Goal: Task Accomplishment & Management: Manage account settings

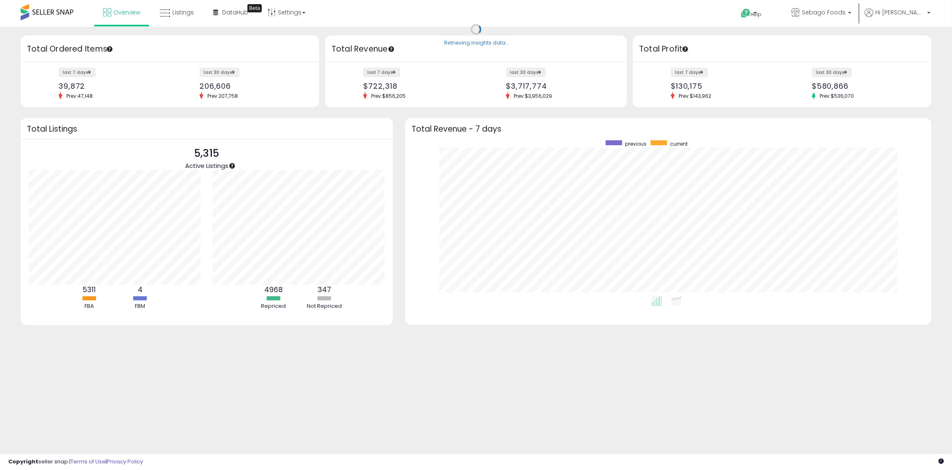
scroll to position [331, 0]
click at [190, 15] on span "Listings" at bounding box center [182, 12] width 21 height 8
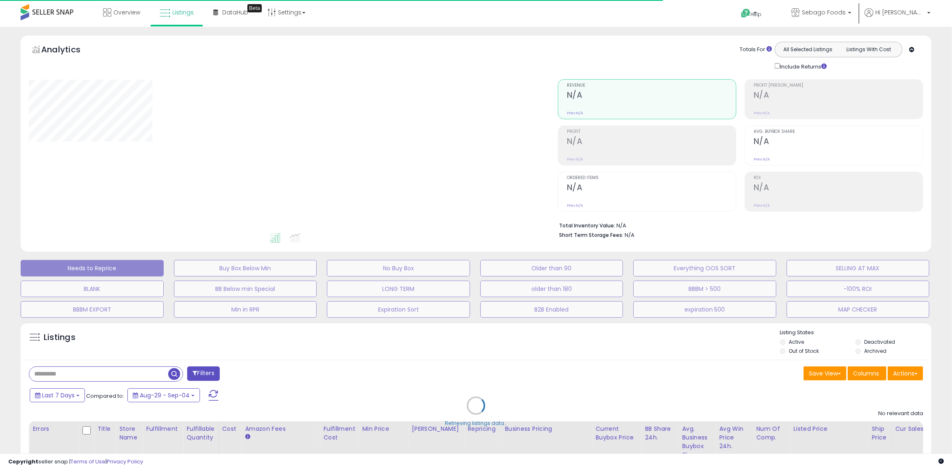
select select "**"
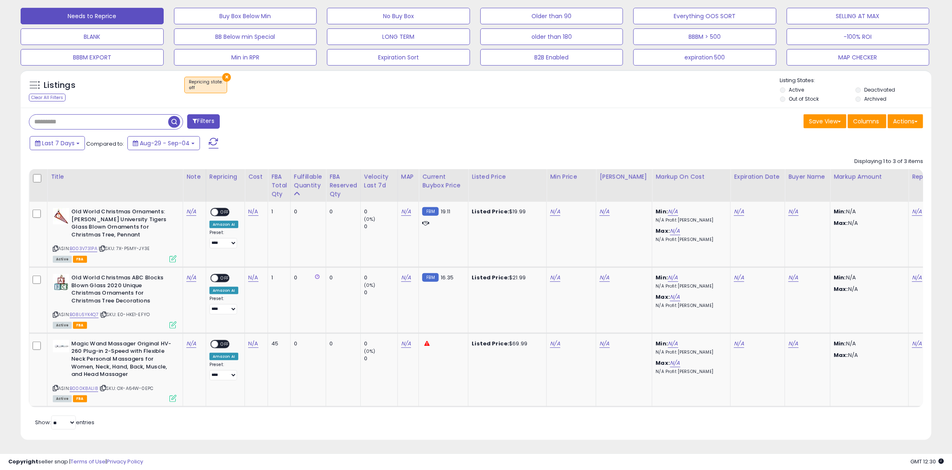
scroll to position [169, 529]
click at [226, 73] on button "×" at bounding box center [226, 77] width 9 height 9
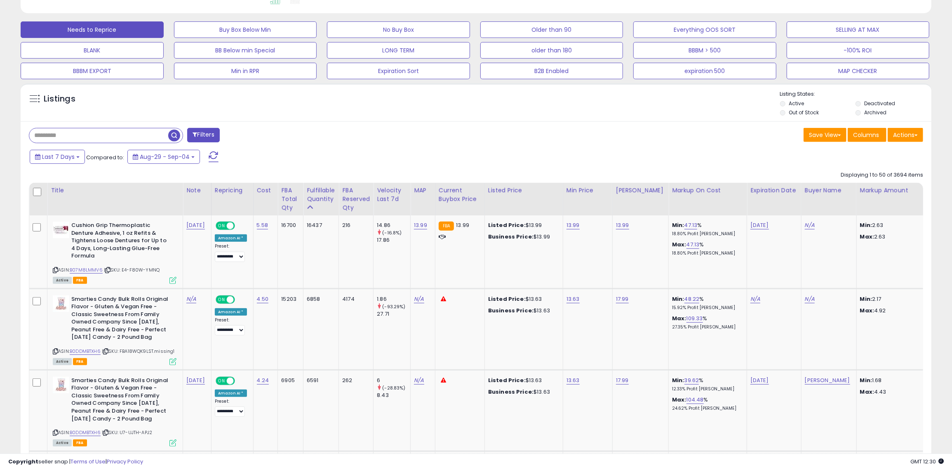
scroll to position [238, 0]
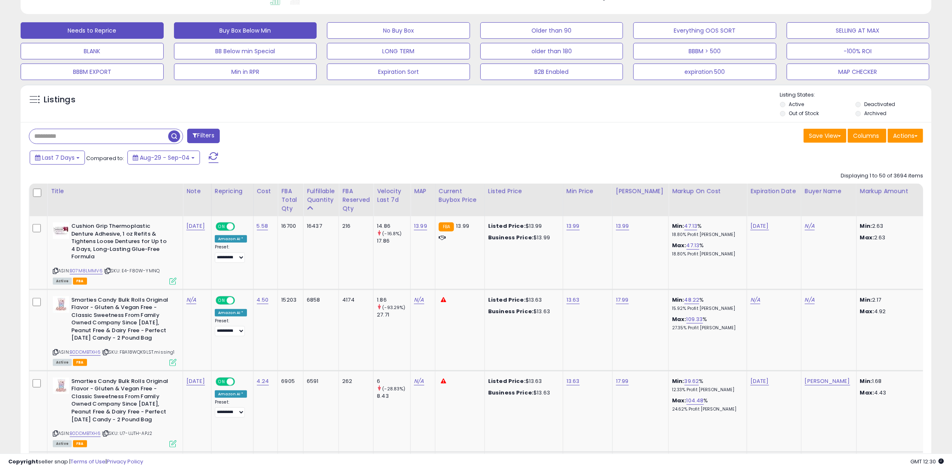
click at [280, 26] on button "Buy Box Below Min" at bounding box center [245, 30] width 143 height 16
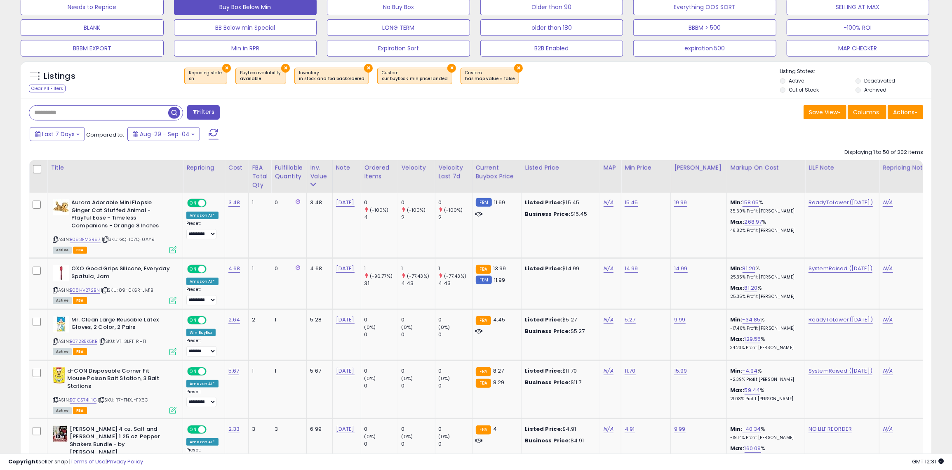
scroll to position [261, 0]
click at [310, 176] on div "Inv. value" at bounding box center [319, 172] width 19 height 17
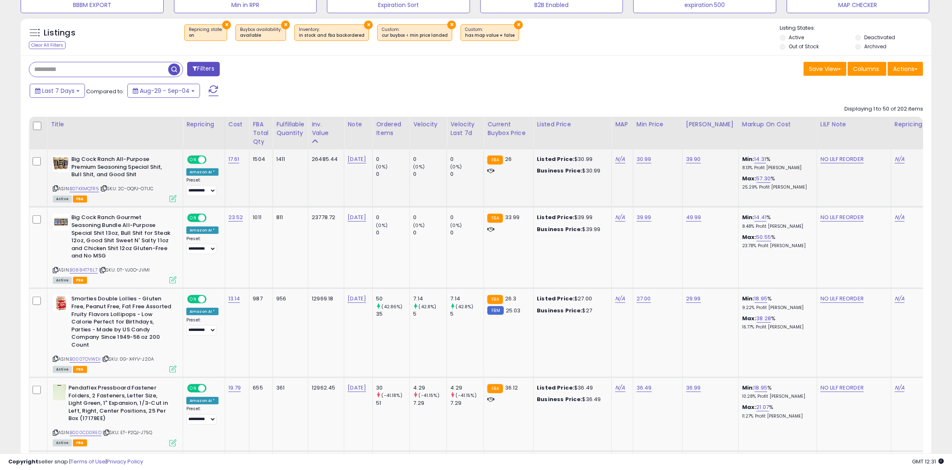
scroll to position [306, 0]
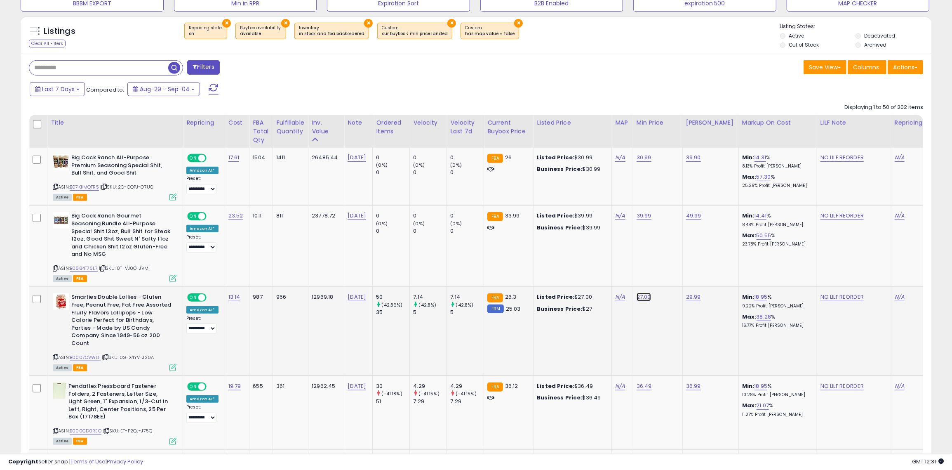
click at [637, 296] on link "27.00" at bounding box center [644, 297] width 14 height 8
type input "**"
click button "submit" at bounding box center [664, 277] width 14 height 12
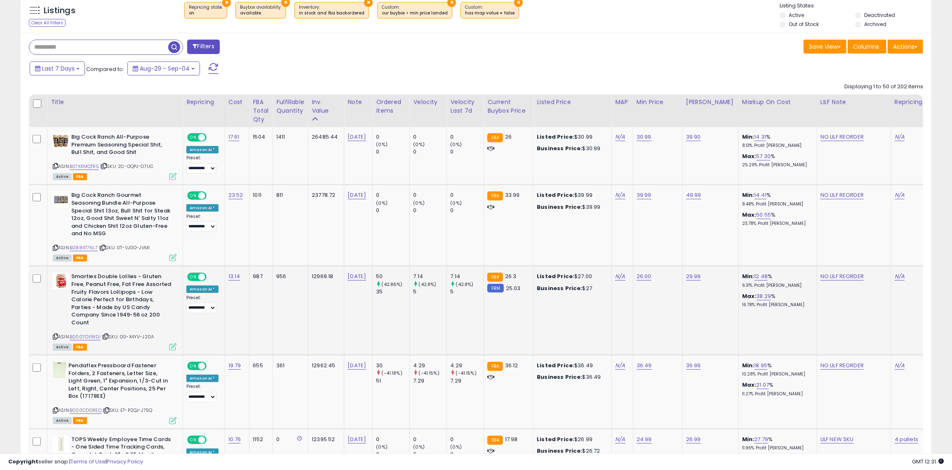
scroll to position [329, 0]
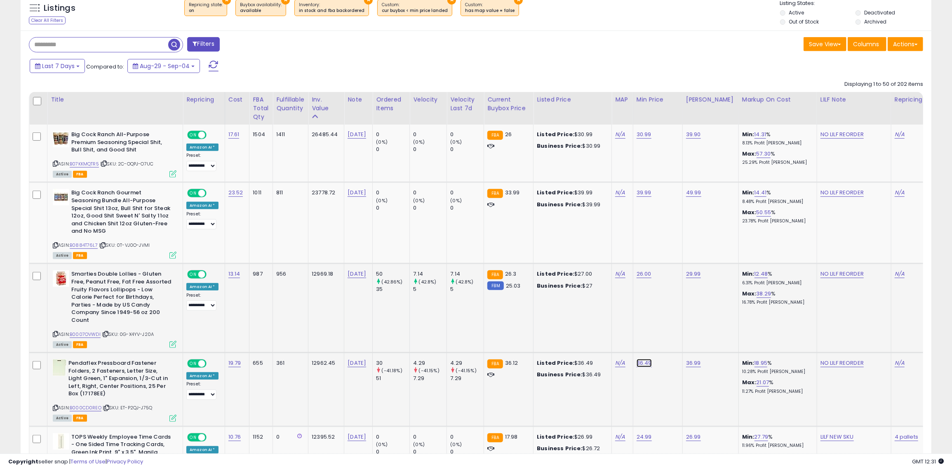
click at [639, 359] on link "36.49" at bounding box center [644, 363] width 15 height 8
type input "**"
click button "submit" at bounding box center [664, 335] width 14 height 12
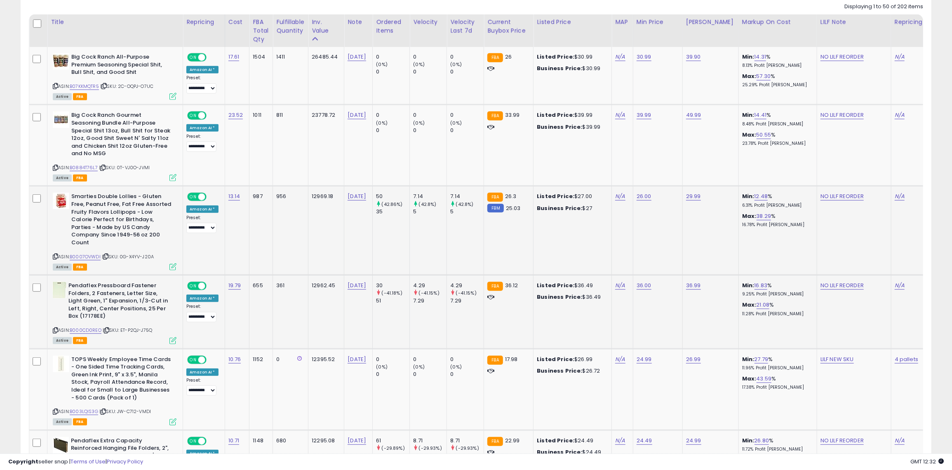
scroll to position [408, 0]
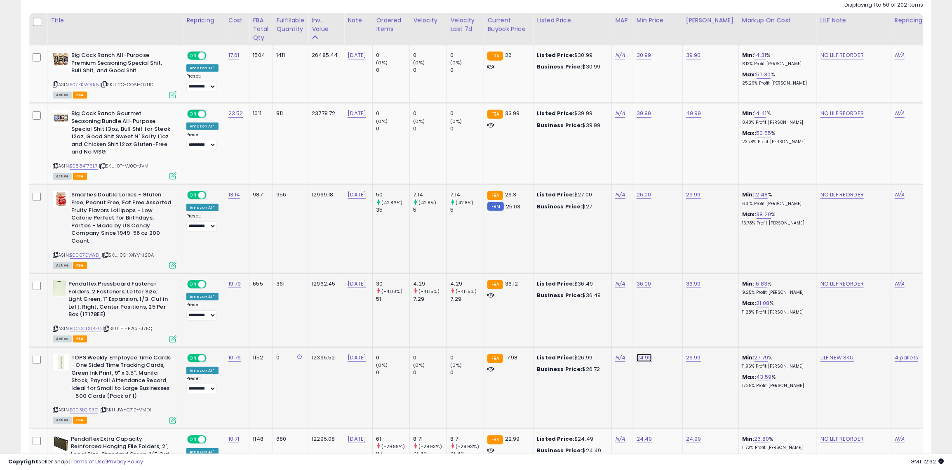
click at [637, 353] on link "24.99" at bounding box center [644, 357] width 15 height 8
click at [688, 332] on button "button" at bounding box center [681, 329] width 14 height 12
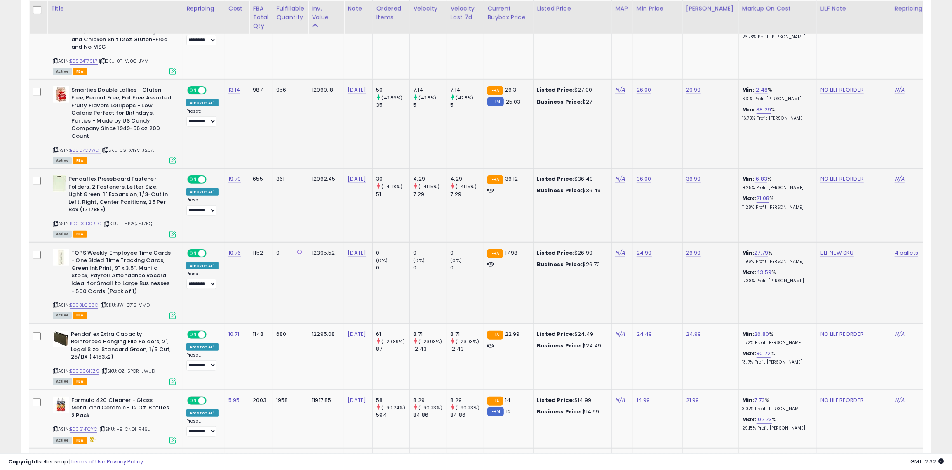
scroll to position [513, 0]
click at [637, 329] on link "24.49" at bounding box center [645, 333] width 16 height 8
type input "*"
type input "*****"
click button "submit" at bounding box center [664, 305] width 14 height 12
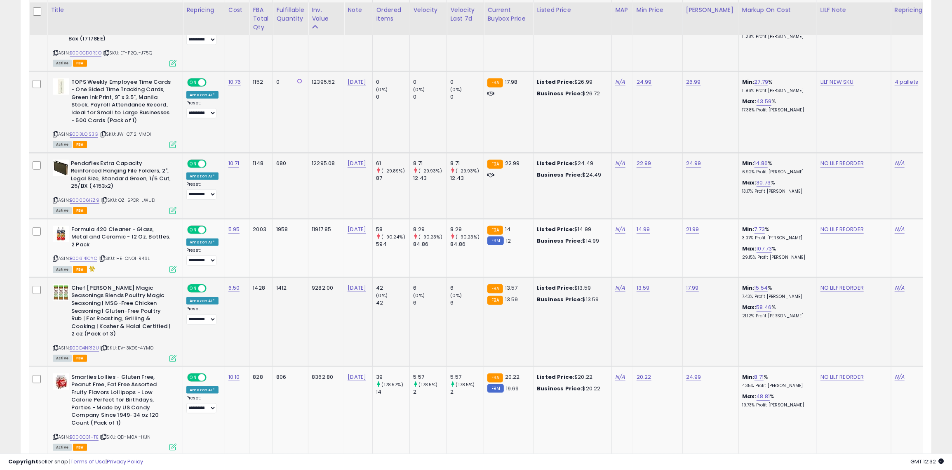
scroll to position [685, 0]
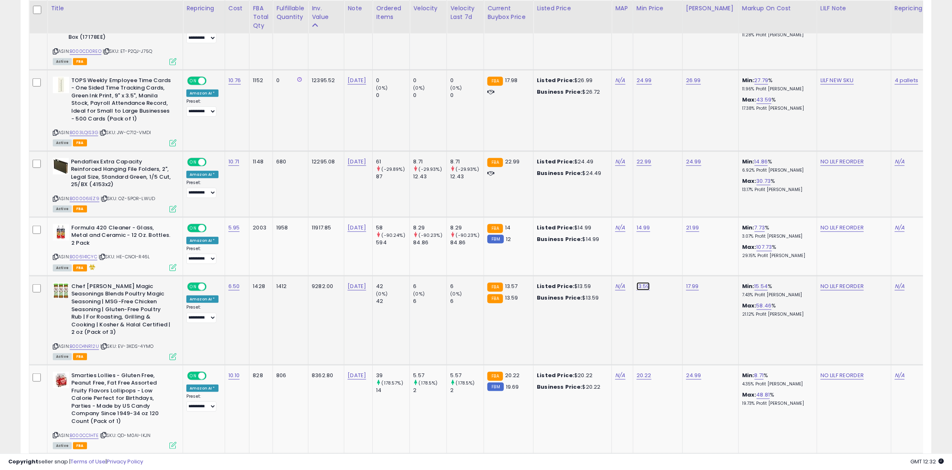
click at [637, 282] on link "13.59" at bounding box center [643, 286] width 13 height 8
type input "****"
click button "submit" at bounding box center [663, 250] width 14 height 12
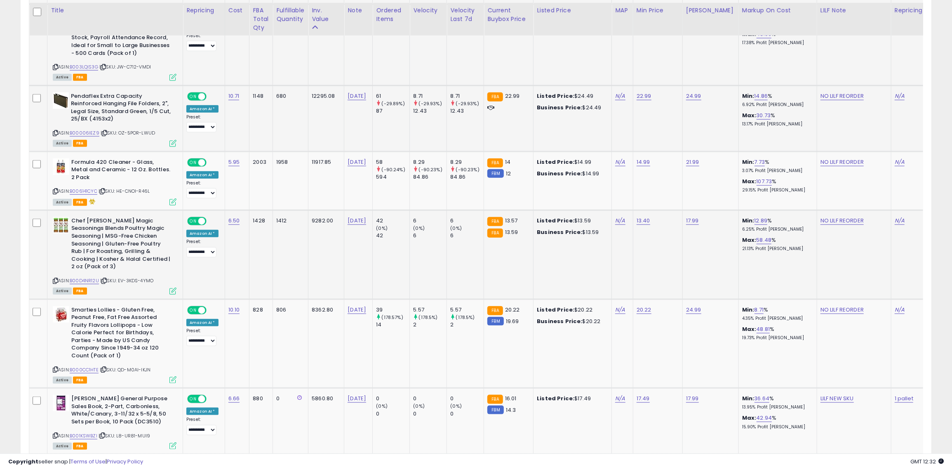
scroll to position [754, 0]
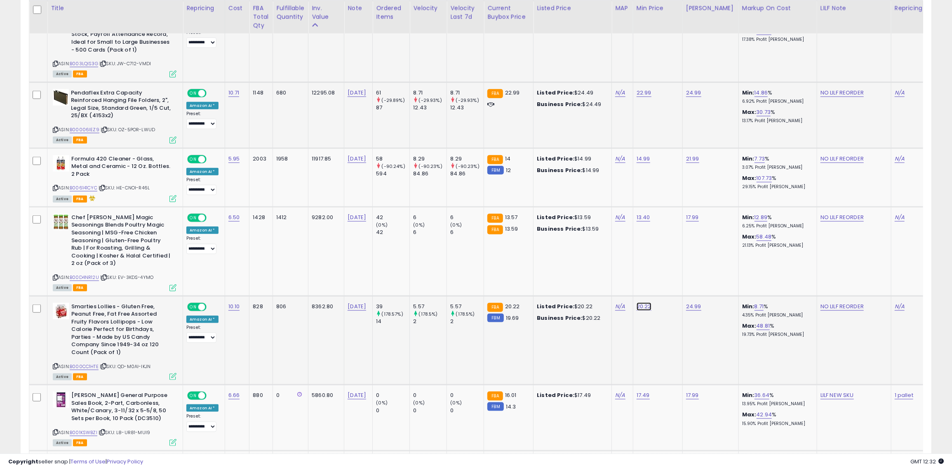
click at [637, 302] on link "20.22" at bounding box center [644, 306] width 15 height 8
click at [687, 266] on button "button" at bounding box center [681, 262] width 14 height 12
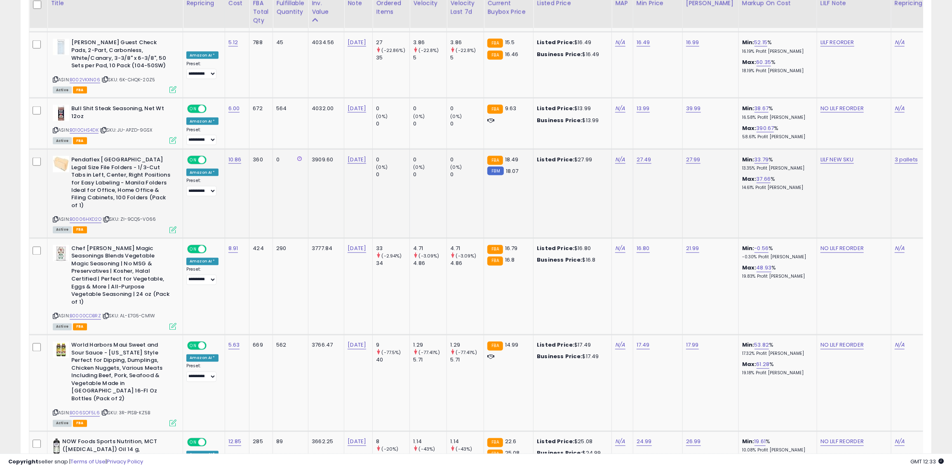
scroll to position [1231, 0]
click at [637, 341] on link "17.49" at bounding box center [643, 345] width 13 height 8
type input "*"
type input "*****"
click button "submit" at bounding box center [663, 285] width 14 height 12
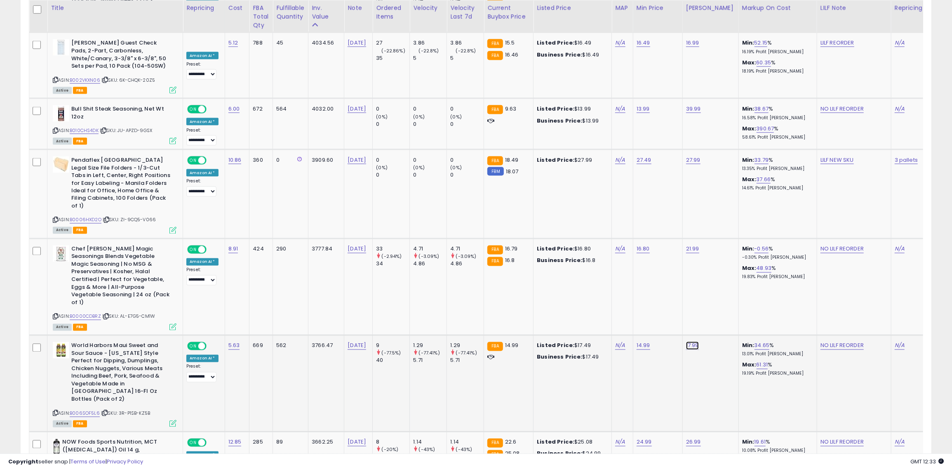
click at [686, 341] on link "17.99" at bounding box center [692, 345] width 13 height 8
type input "*"
type input "*****"
click button "submit" at bounding box center [713, 285] width 14 height 12
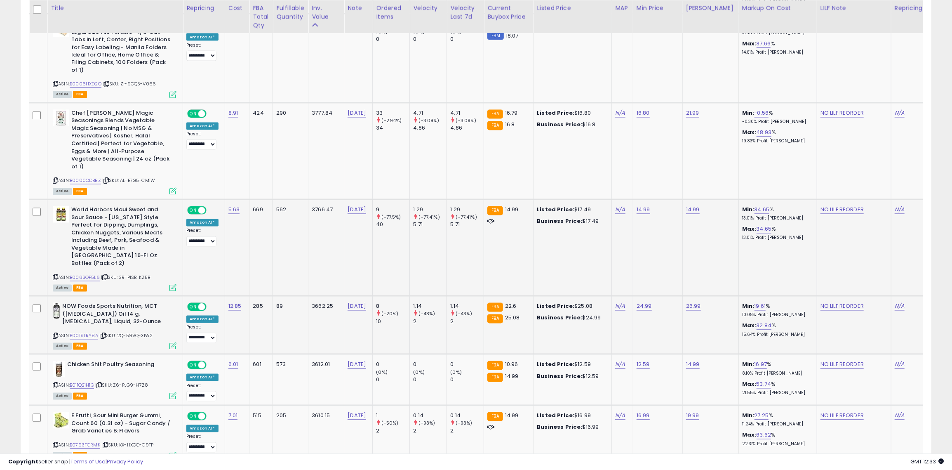
scroll to position [1369, 0]
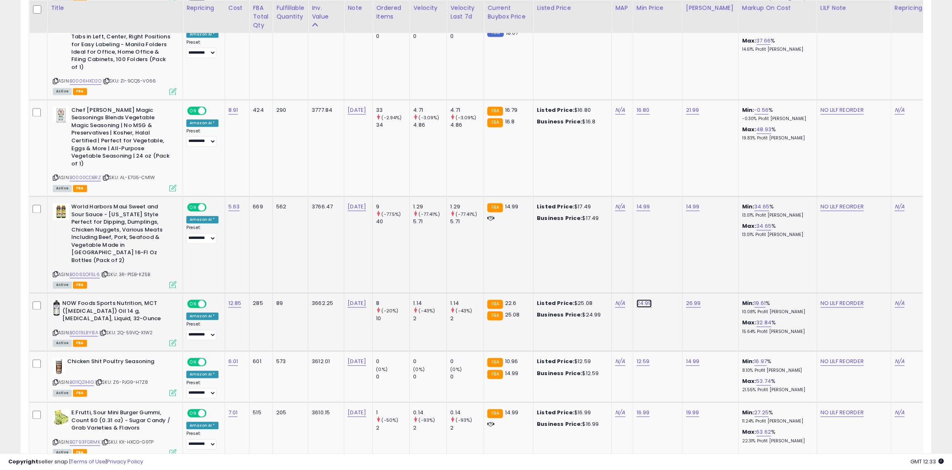
click at [640, 299] on link "24.99" at bounding box center [644, 303] width 15 height 8
type input "**"
click button "submit" at bounding box center [664, 235] width 14 height 12
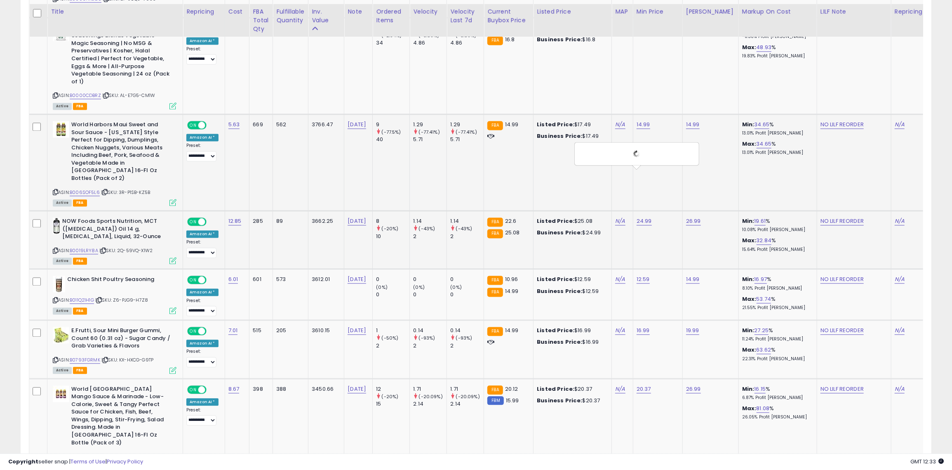
scroll to position [1455, 0]
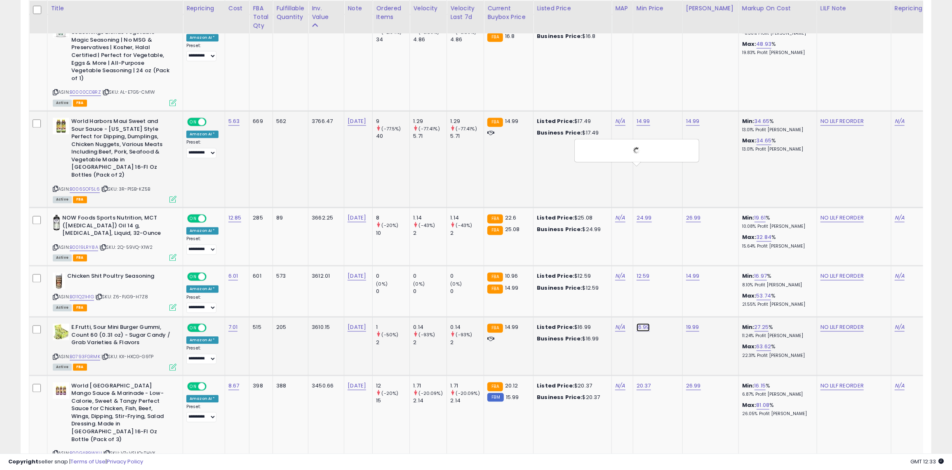
click at [637, 323] on link "16.99" at bounding box center [643, 327] width 13 height 8
type input "****"
click button "submit" at bounding box center [663, 266] width 14 height 12
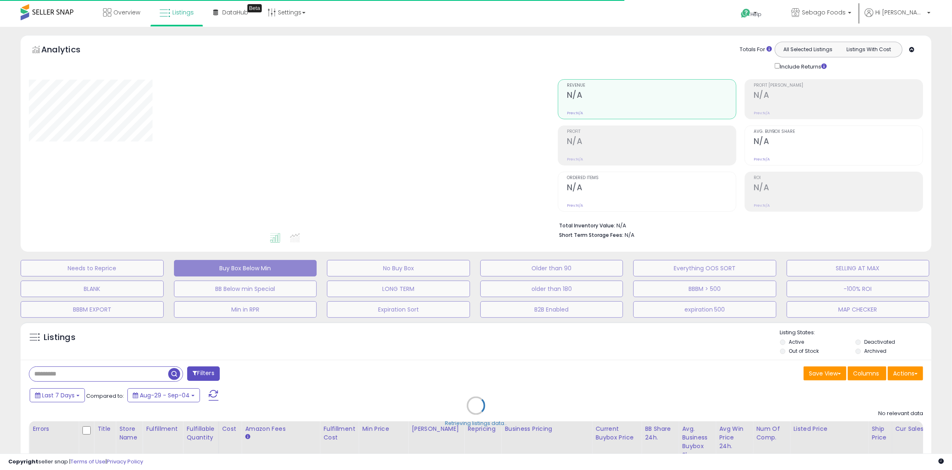
scroll to position [331, 0]
select select "**"
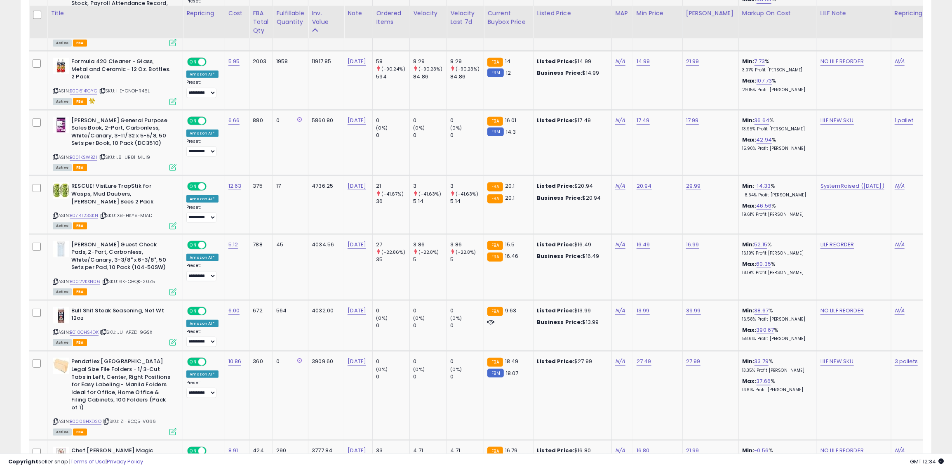
scroll to position [717, 0]
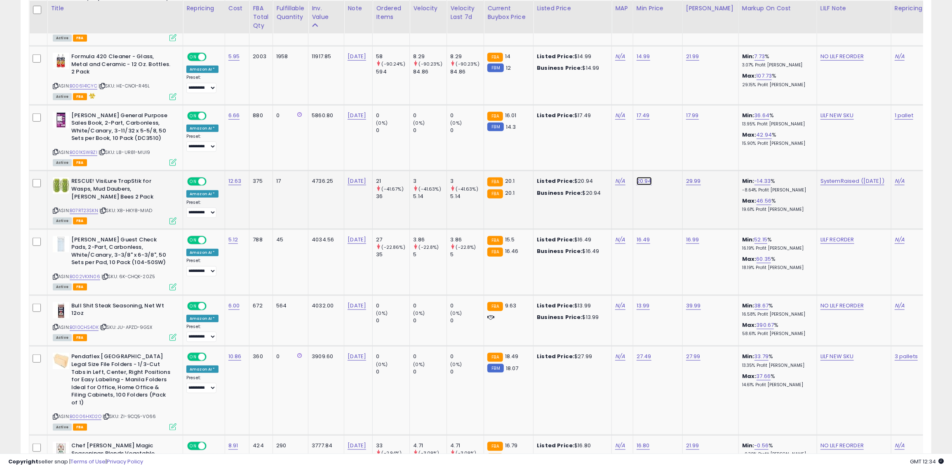
click at [638, 177] on link "20.94" at bounding box center [644, 181] width 15 height 8
type input "**"
click button "submit" at bounding box center [664, 145] width 14 height 12
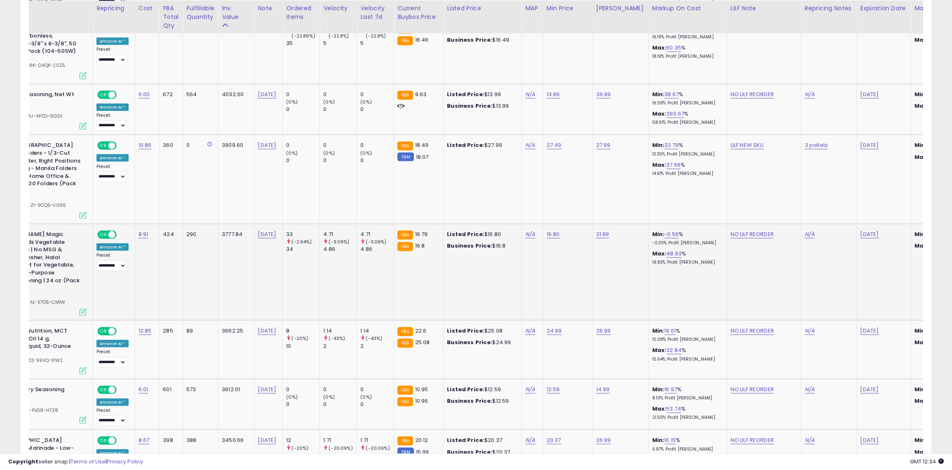
scroll to position [0, 0]
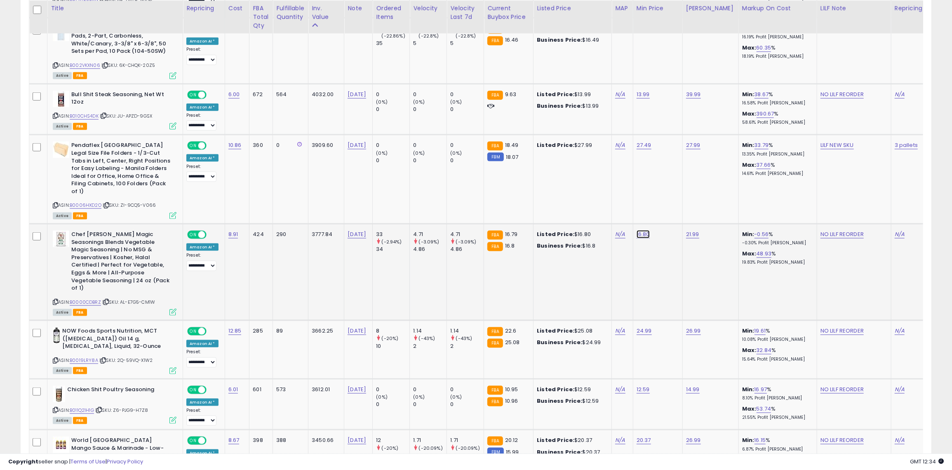
click at [637, 230] on link "16.80" at bounding box center [643, 234] width 13 height 8
type input "**"
click button "submit" at bounding box center [663, 190] width 14 height 12
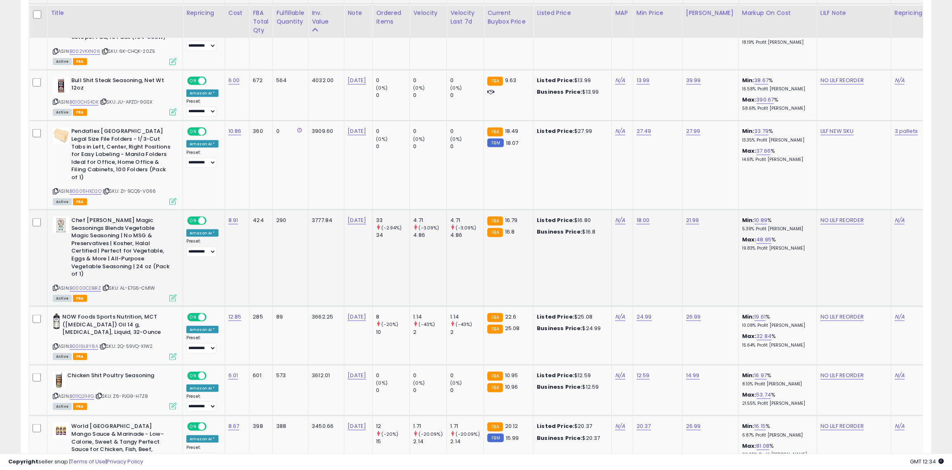
scroll to position [947, 0]
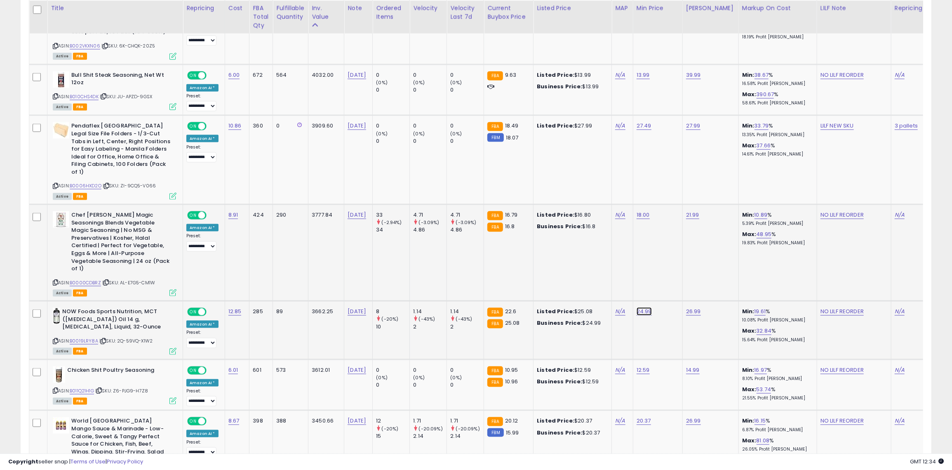
click at [638, 307] on link "24.99" at bounding box center [644, 311] width 15 height 8
type input "**"
click button "submit" at bounding box center [664, 259] width 14 height 12
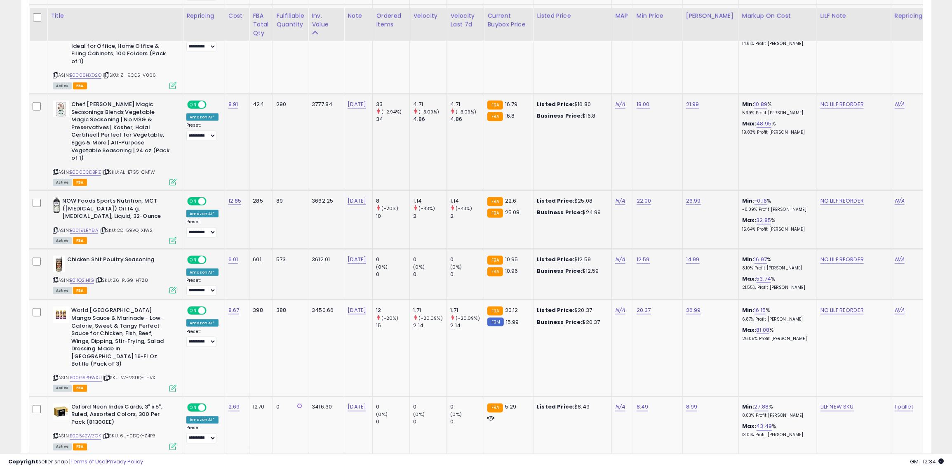
scroll to position [1069, 0]
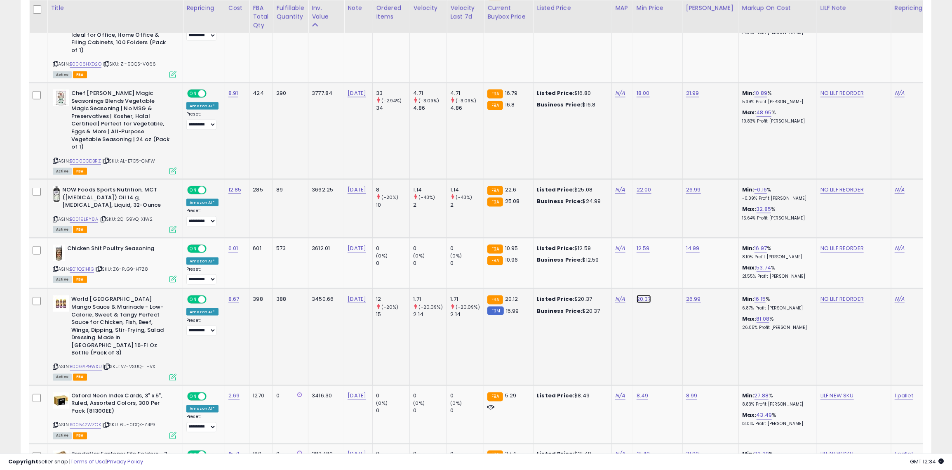
click at [637, 295] on link "20.37" at bounding box center [644, 299] width 14 height 8
type input "**"
click button "submit" at bounding box center [664, 253] width 14 height 12
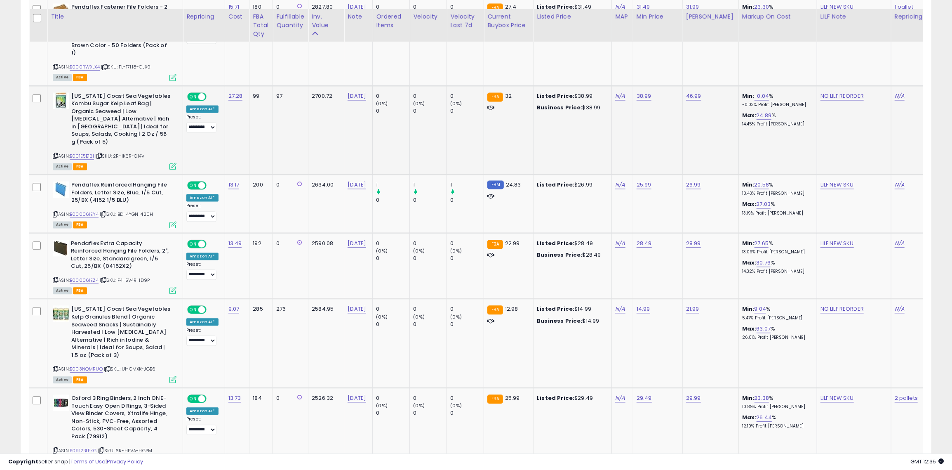
scroll to position [1528, 0]
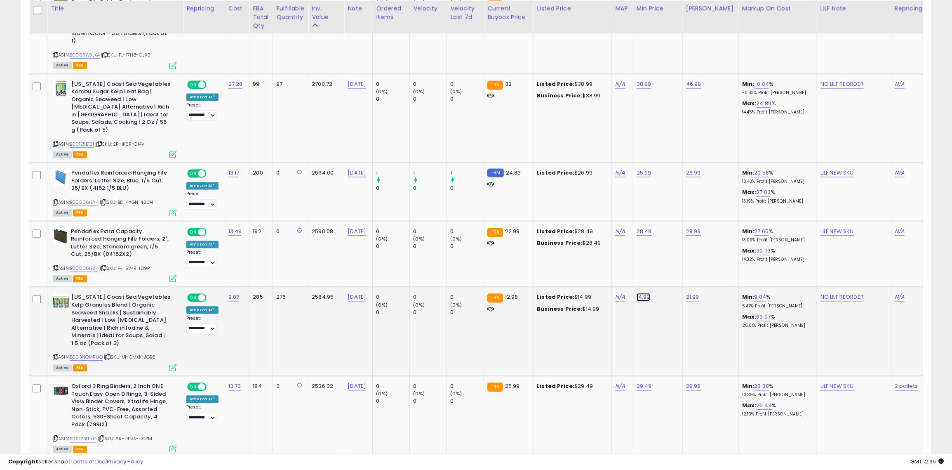
click at [637, 293] on link "14.99" at bounding box center [644, 297] width 14 height 8
click at [683, 221] on icon "button" at bounding box center [680, 219] width 5 height 5
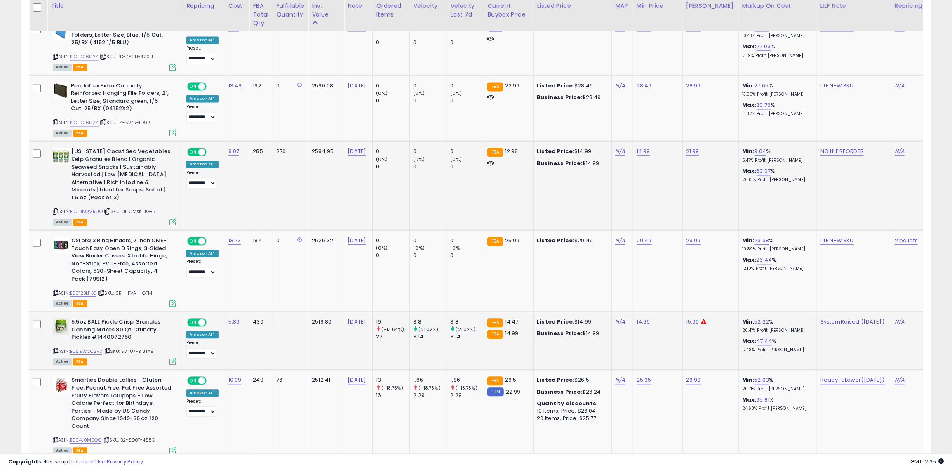
scroll to position [1676, 0]
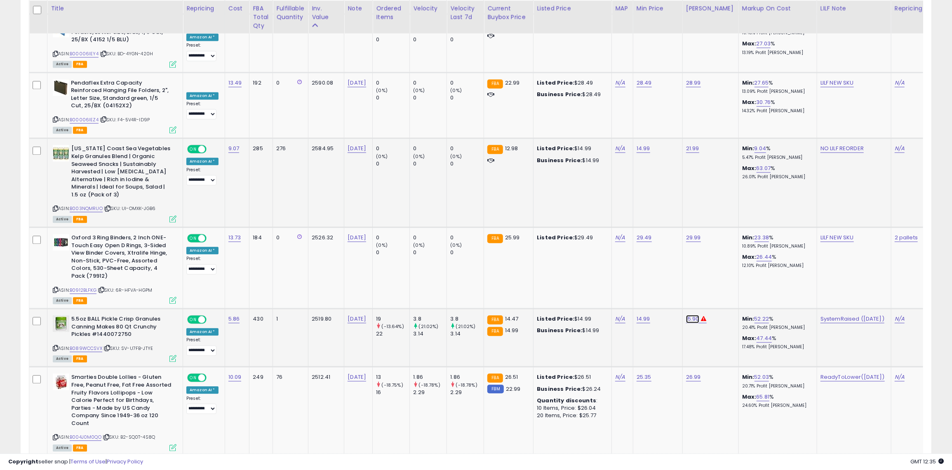
click at [686, 315] on link "15.90" at bounding box center [692, 319] width 13 height 8
click at [637, 315] on link "14.99" at bounding box center [644, 319] width 14 height 8
type input "**"
click button "submit" at bounding box center [663, 234] width 14 height 12
click at [689, 315] on link "15.90" at bounding box center [692, 319] width 13 height 8
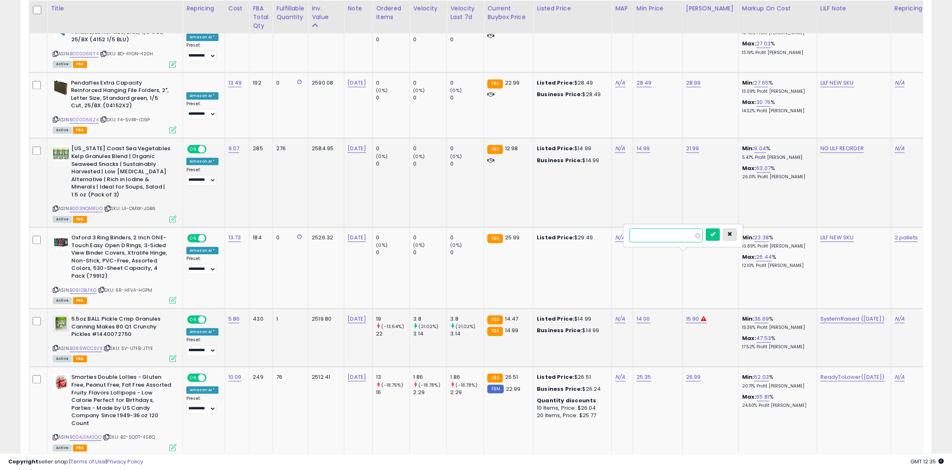
type input "**"
click at [732, 235] on icon "button" at bounding box center [729, 233] width 5 height 5
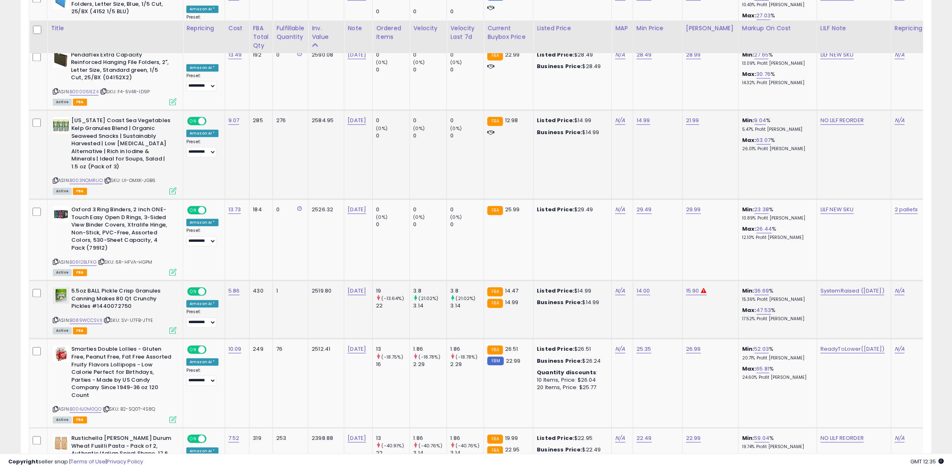
scroll to position [1746, 0]
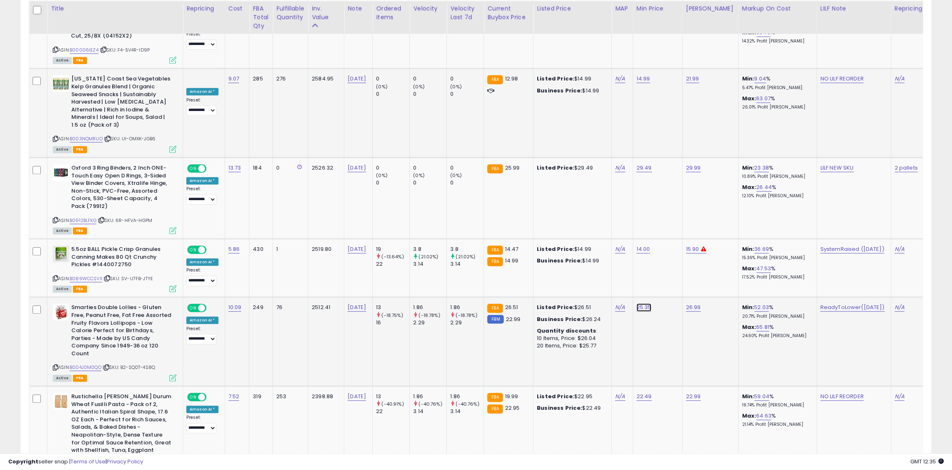
click at [639, 303] on link "25.35" at bounding box center [644, 307] width 15 height 8
type input "**"
click button "submit" at bounding box center [664, 222] width 14 height 12
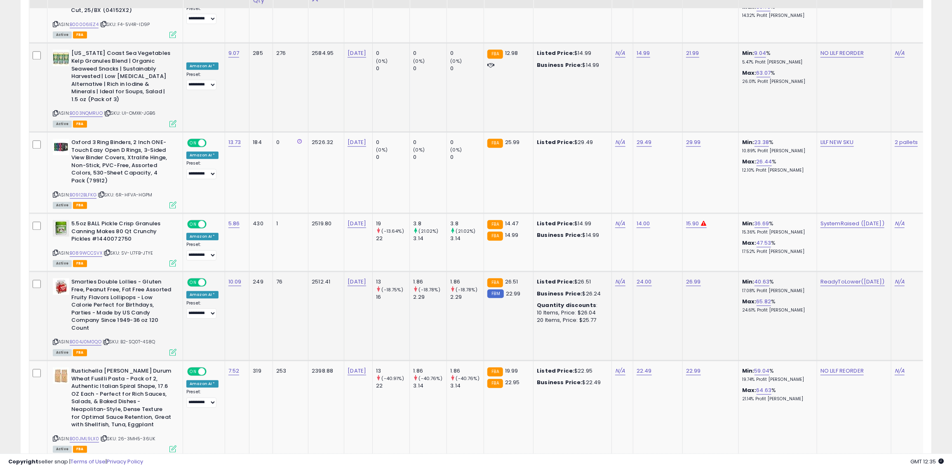
scroll to position [1775, 0]
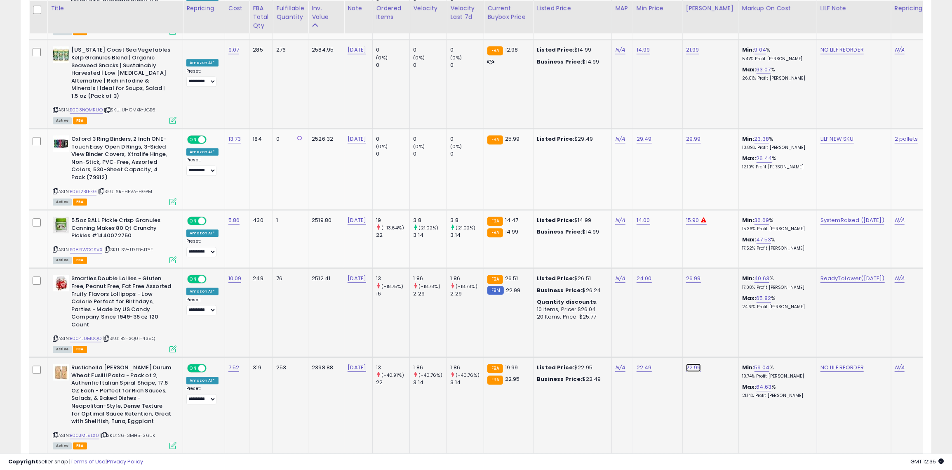
click at [686, 363] on link "22.99" at bounding box center [693, 367] width 15 height 8
type input "*****"
click button "submit" at bounding box center [714, 275] width 14 height 12
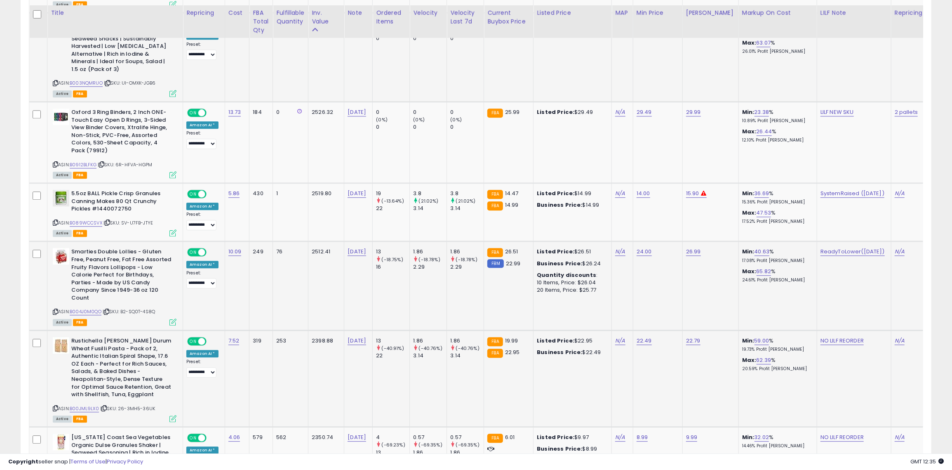
scroll to position [1841, 0]
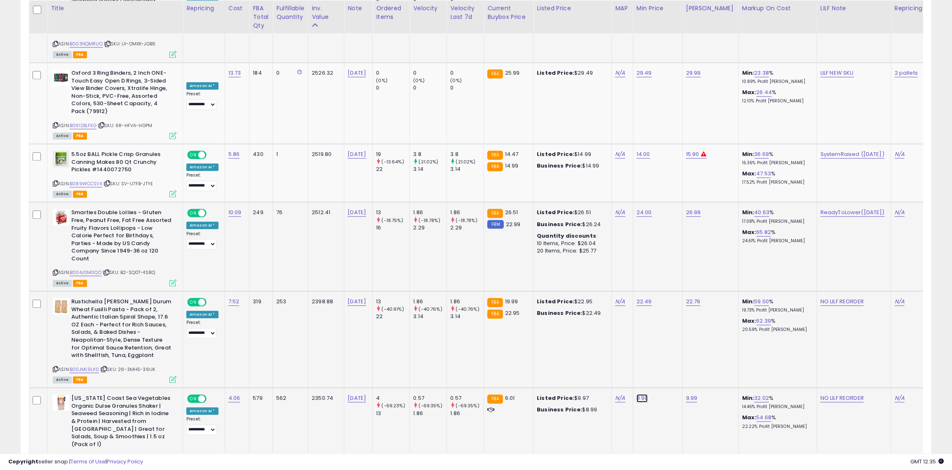
click at [638, 394] on link "8.99" at bounding box center [643, 398] width 12 height 8
type input "*"
type input "****"
click button "submit" at bounding box center [663, 305] width 14 height 12
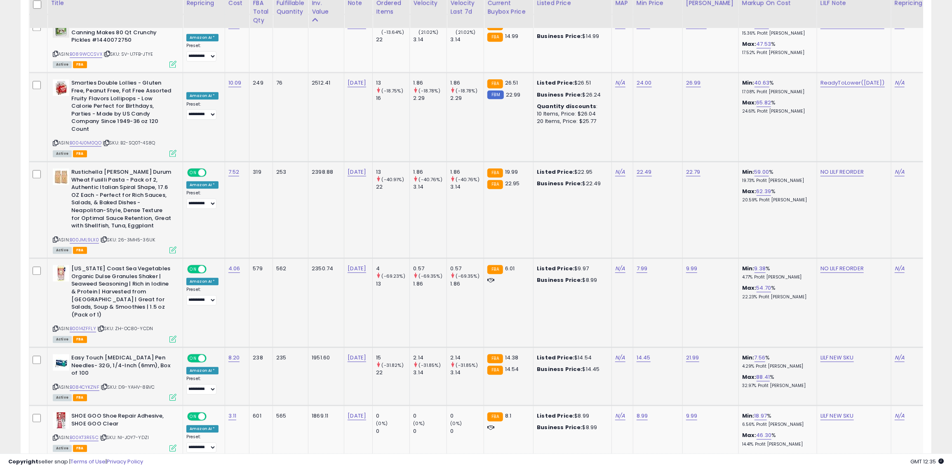
scroll to position [1974, 0]
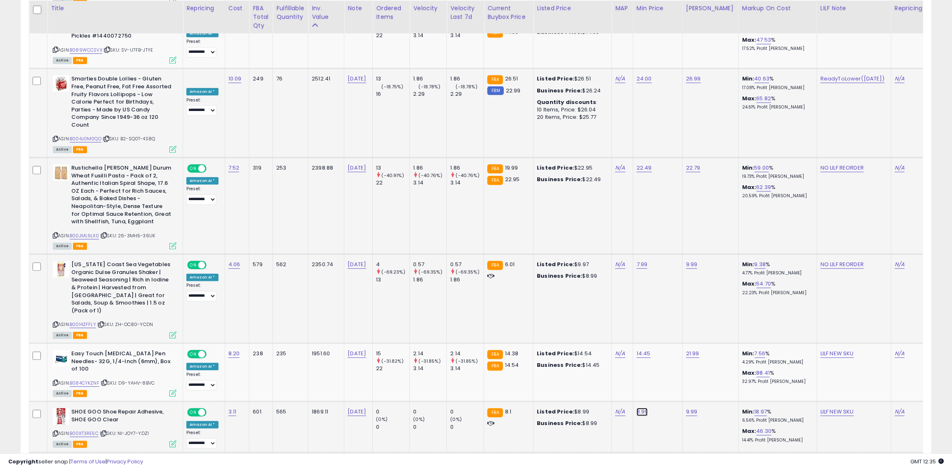
click at [637, 407] on link "8.99" at bounding box center [643, 411] width 12 height 8
type input "*"
type input "****"
click at [682, 302] on icon "button" at bounding box center [679, 303] width 5 height 5
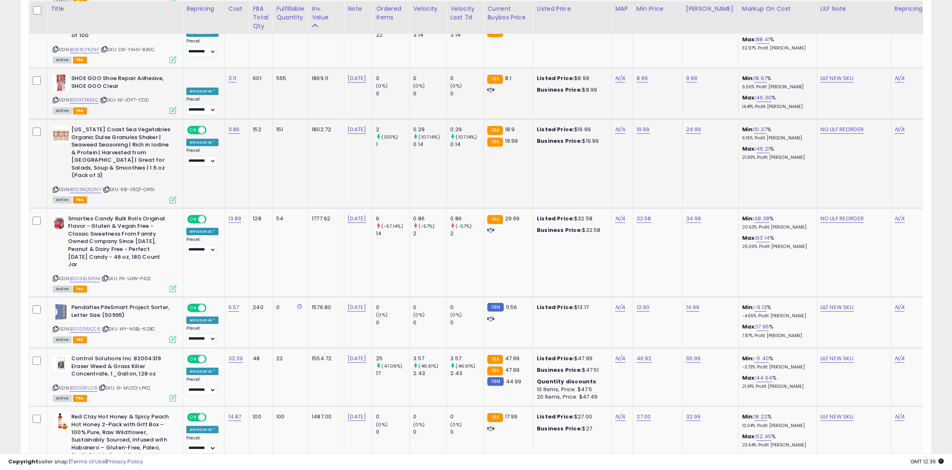
scroll to position [2310, 0]
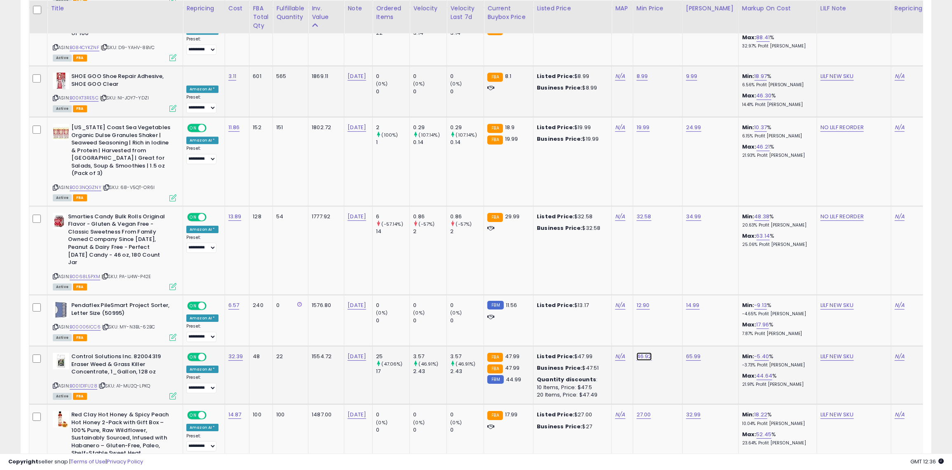
click at [637, 352] on link "46.92" at bounding box center [644, 356] width 15 height 8
type input "**"
click button "submit" at bounding box center [664, 239] width 14 height 12
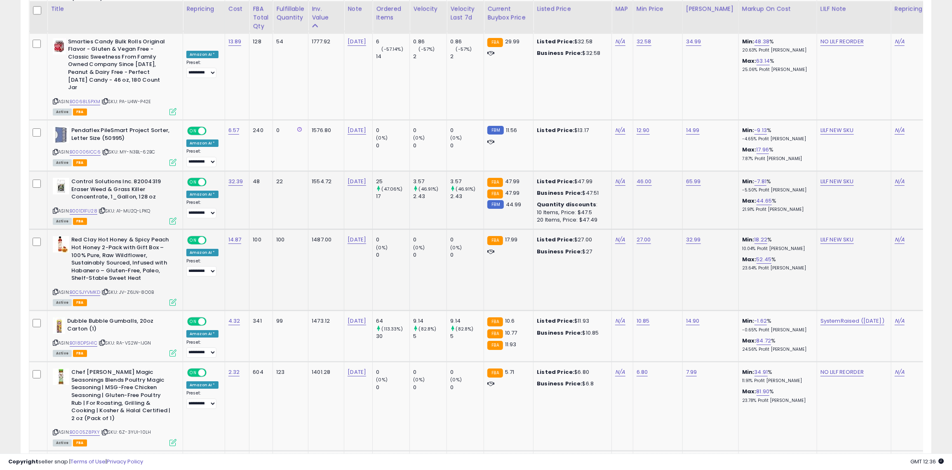
scroll to position [2486, 0]
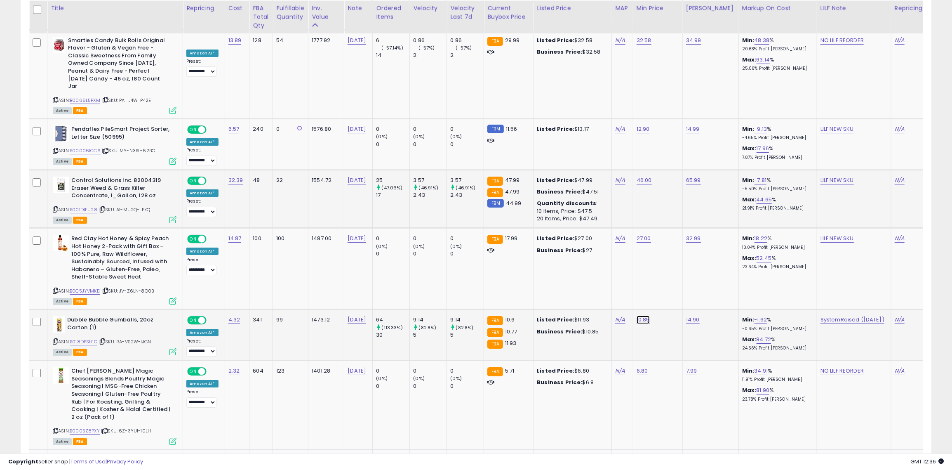
click at [637, 315] on link "10.85" at bounding box center [643, 319] width 13 height 8
type input "*"
type input "***"
click button "submit" at bounding box center [663, 202] width 14 height 12
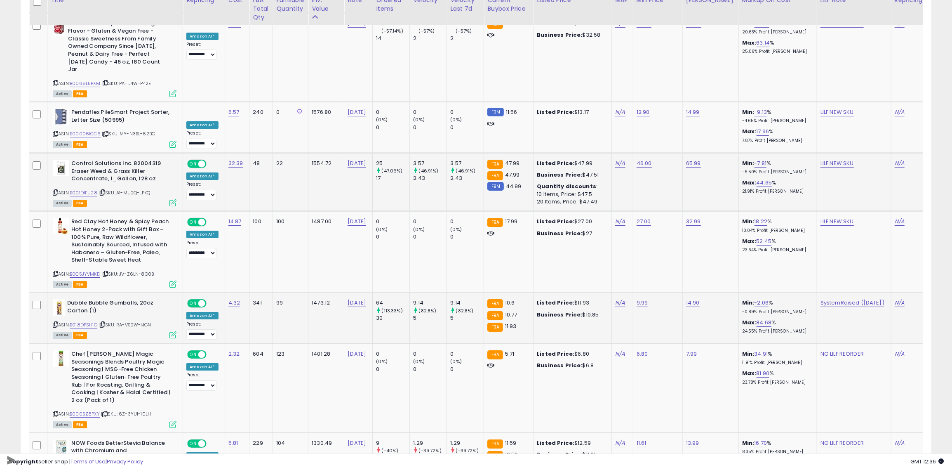
scroll to position [2504, 0]
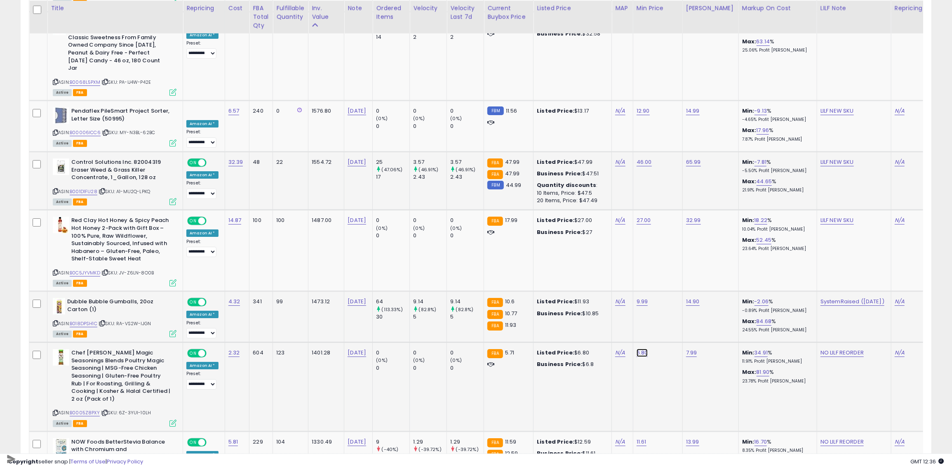
click at [637, 348] on link "6.80" at bounding box center [643, 352] width 12 height 8
type input "*"
type input "***"
click button "submit" at bounding box center [663, 235] width 14 height 12
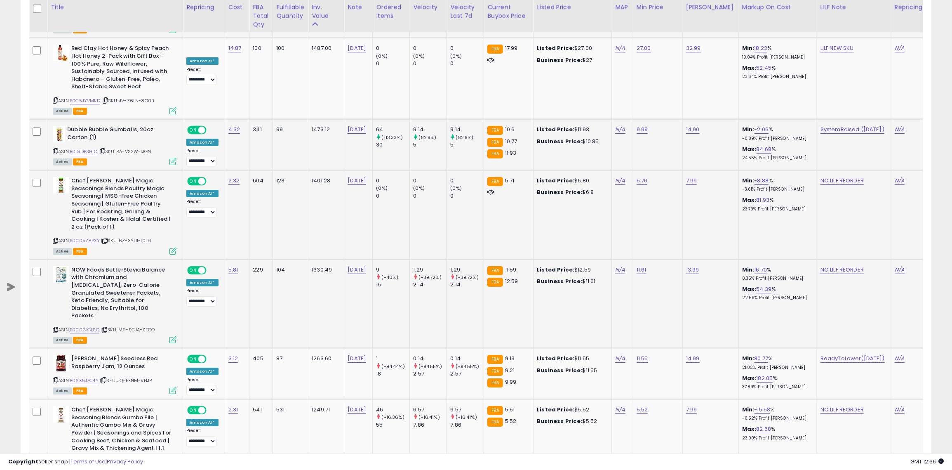
scroll to position [2682, 0]
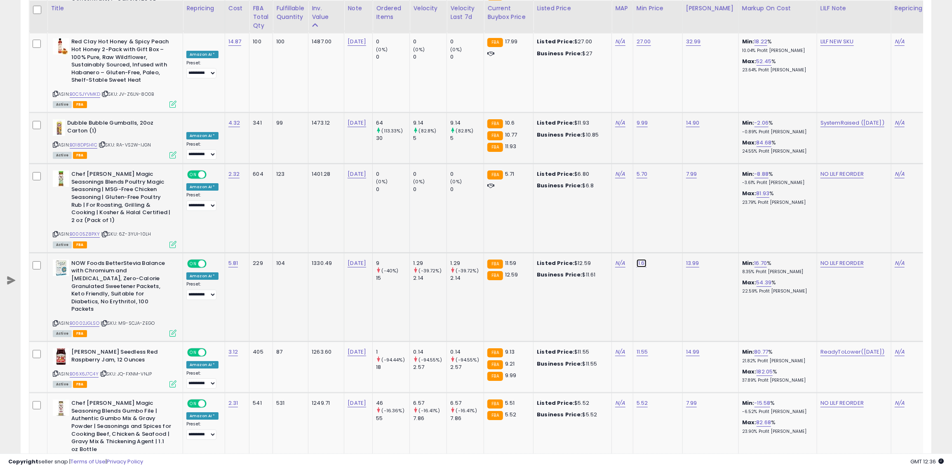
click at [637, 259] on link "11.61" at bounding box center [642, 263] width 10 height 8
type input "**"
click button "submit" at bounding box center [662, 138] width 14 height 12
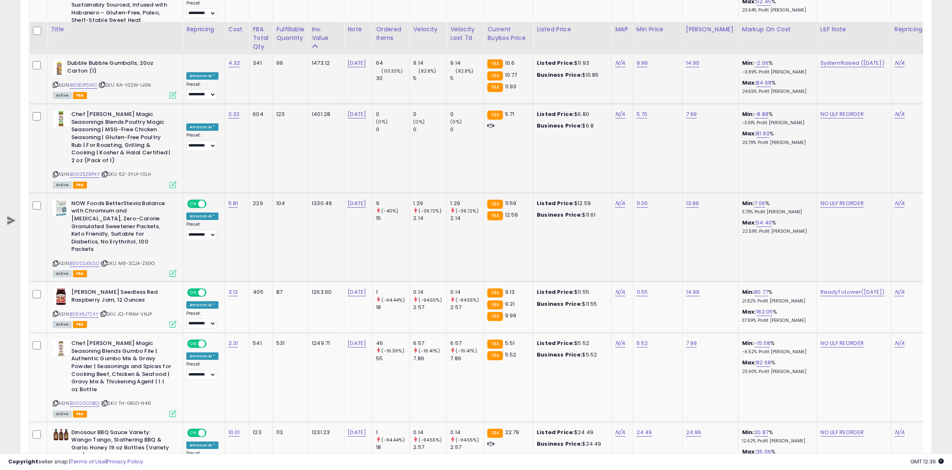
scroll to position [2769, 0]
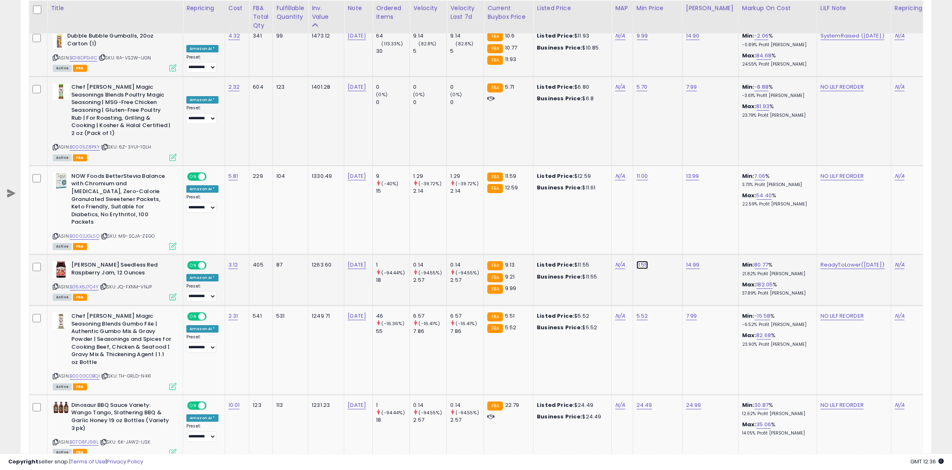
click at [637, 261] on link "11.55" at bounding box center [643, 265] width 12 height 8
type input "*"
click button "submit" at bounding box center [663, 124] width 14 height 12
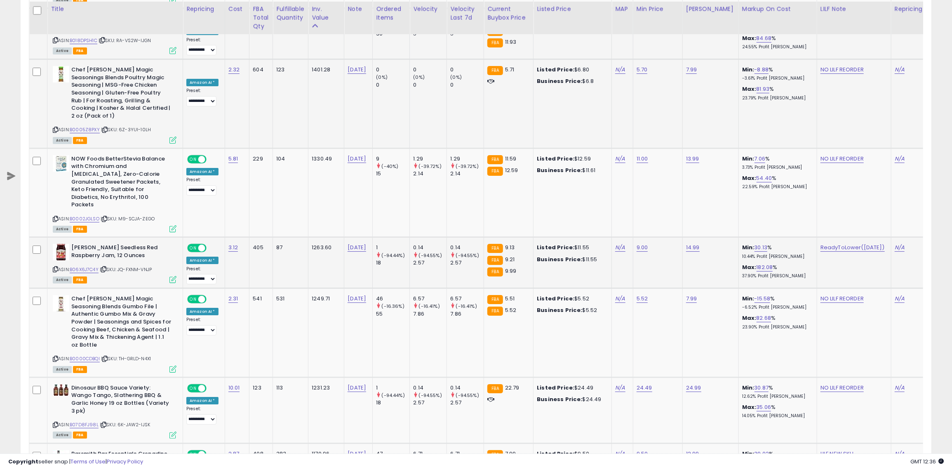
scroll to position [2788, 0]
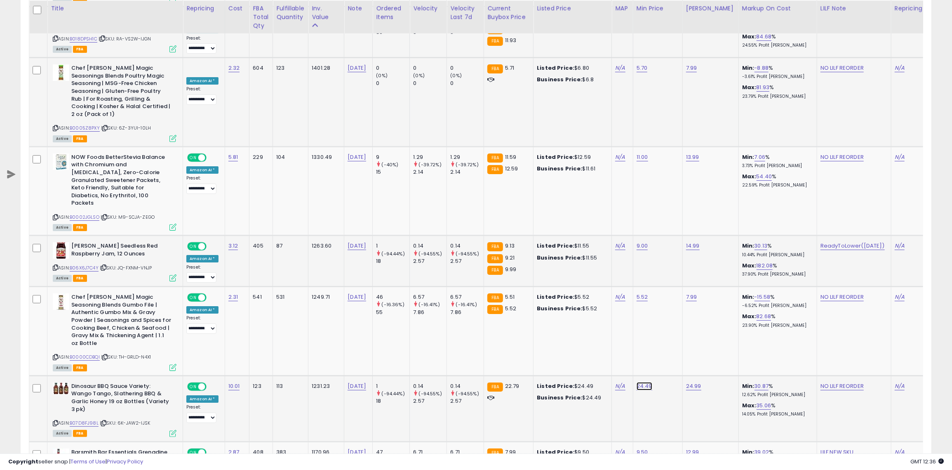
click at [637, 382] on link "24.49" at bounding box center [645, 386] width 16 height 8
type input "****"
click button "submit" at bounding box center [664, 237] width 14 height 12
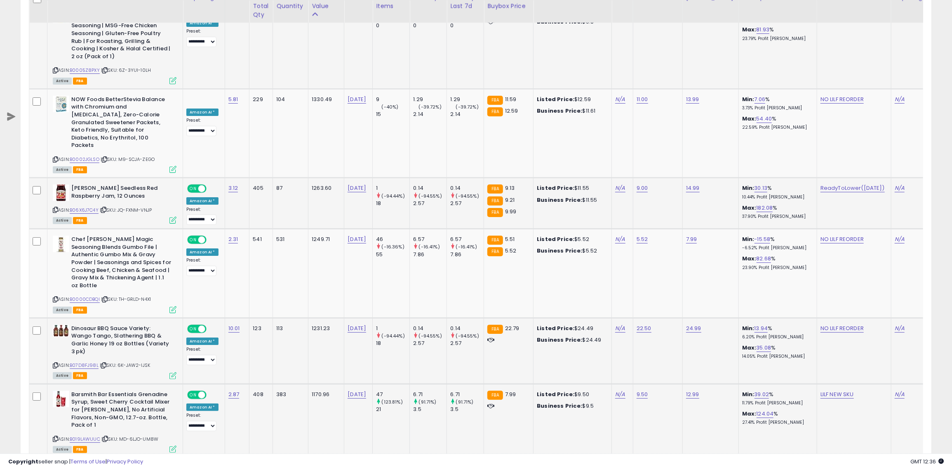
scroll to position [2859, 0]
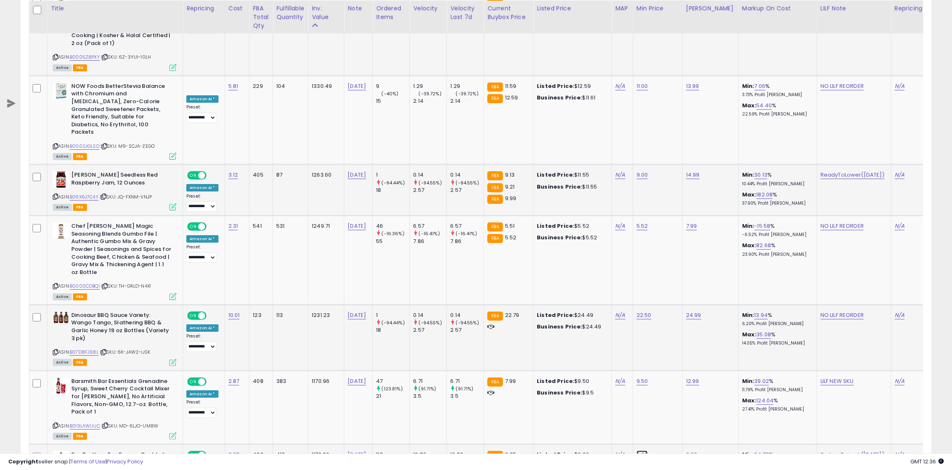
click at [637, 450] on link "6.90" at bounding box center [643, 454] width 12 height 8
click at [687, 305] on button "button" at bounding box center [680, 305] width 14 height 12
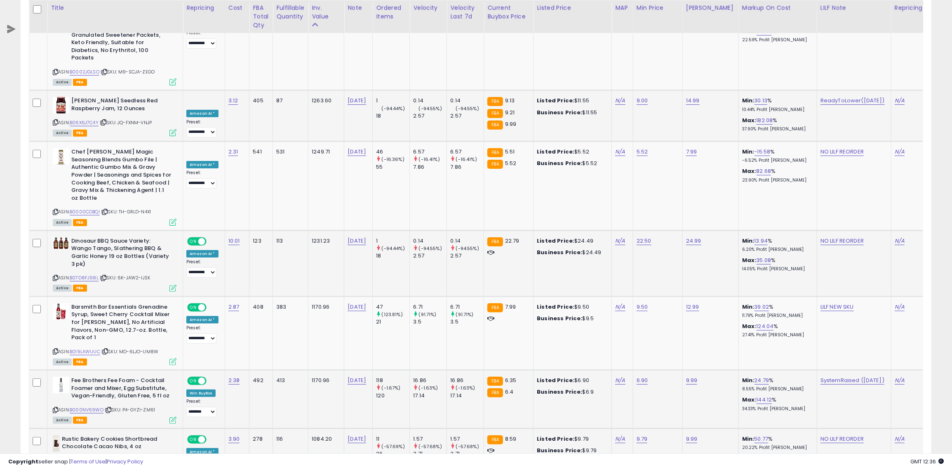
scroll to position [2934, 0]
click at [637, 434] on link "9.79" at bounding box center [642, 438] width 11 height 8
type input "*"
click button "submit" at bounding box center [663, 288] width 14 height 12
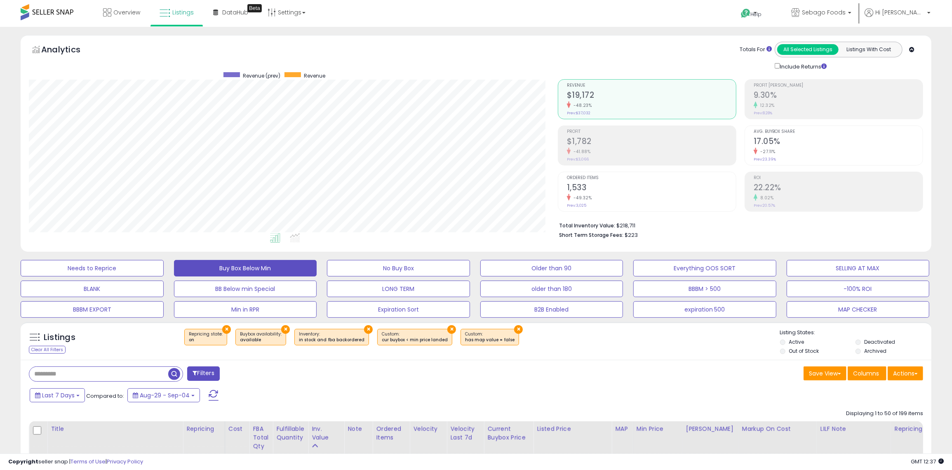
scroll to position [16, 0]
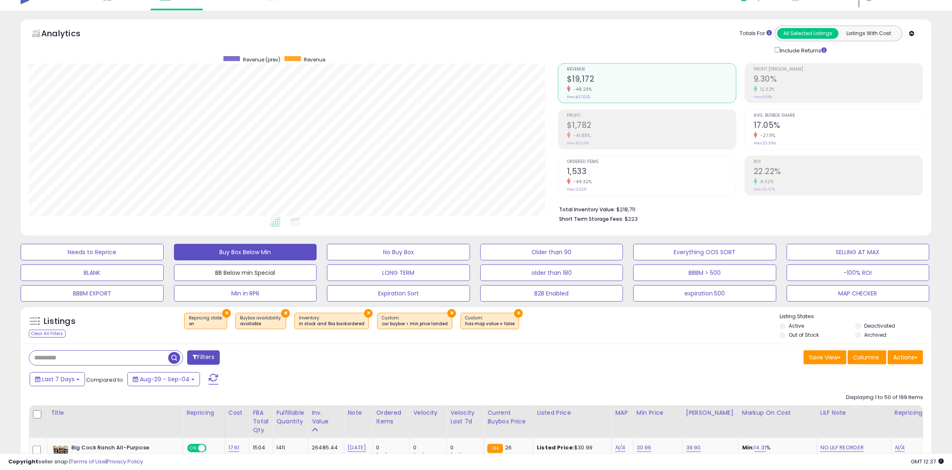
click at [244, 267] on button "BB Below min Special" at bounding box center [245, 272] width 143 height 16
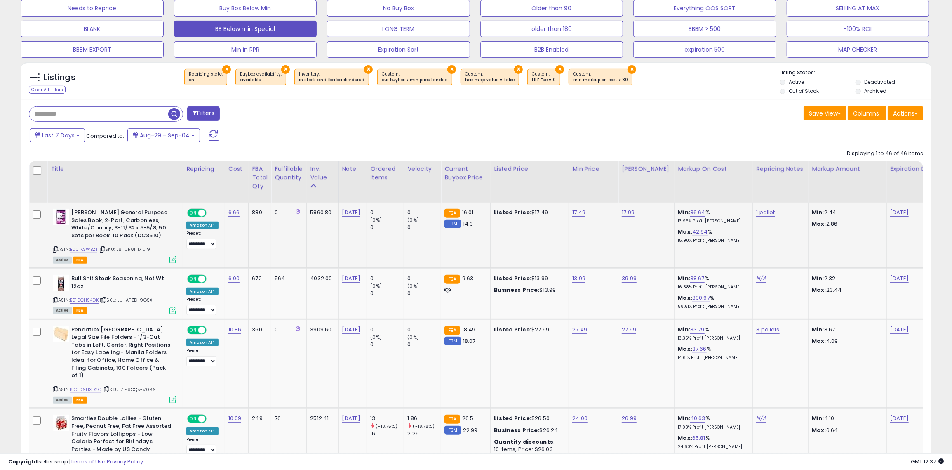
scroll to position [261, 0]
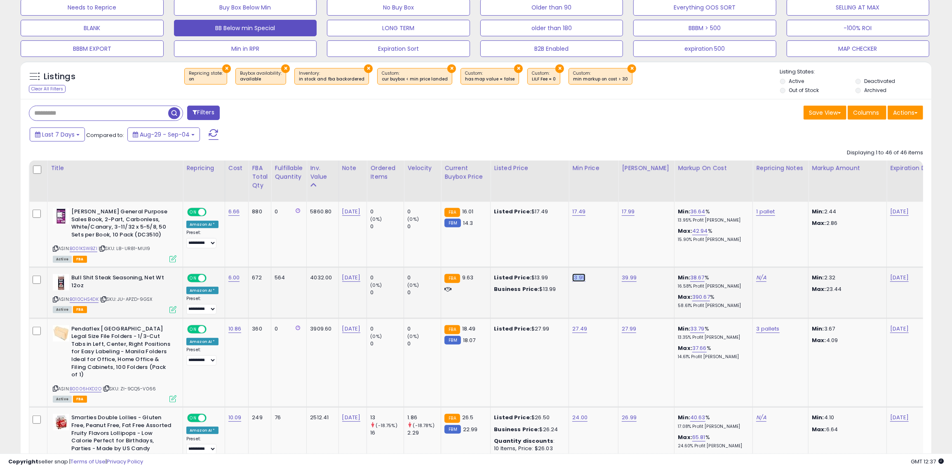
type textarea "*****"
click at [574, 278] on link "13.99" at bounding box center [578, 277] width 13 height 8
type input "****"
click button "submit" at bounding box center [600, 257] width 14 height 12
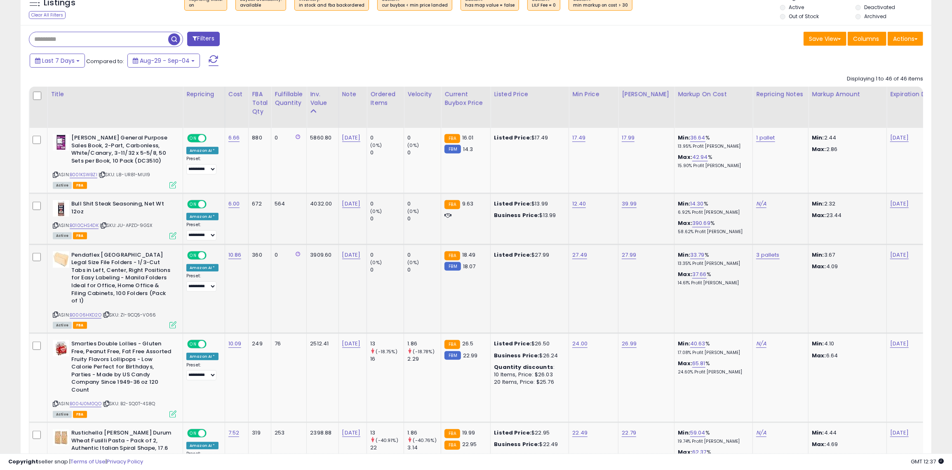
scroll to position [346, 0]
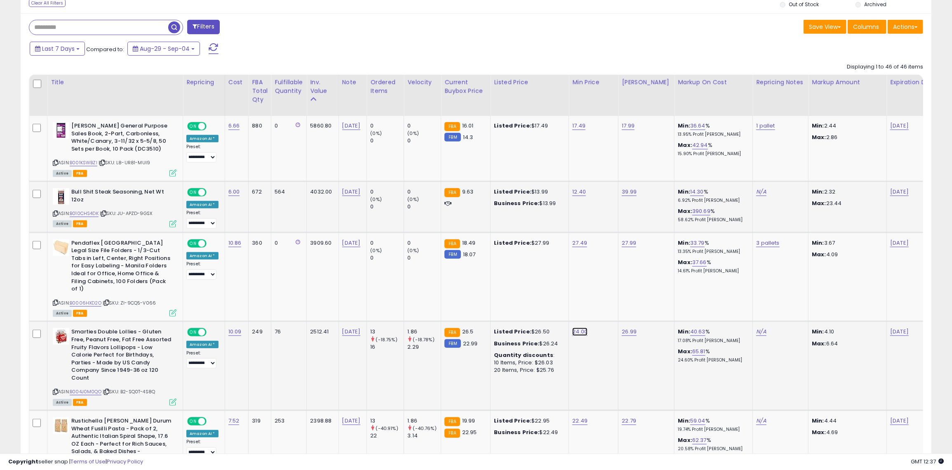
click at [574, 327] on link "24.00" at bounding box center [579, 331] width 15 height 8
type input "*"
type input "****"
click button "submit" at bounding box center [601, 303] width 14 height 12
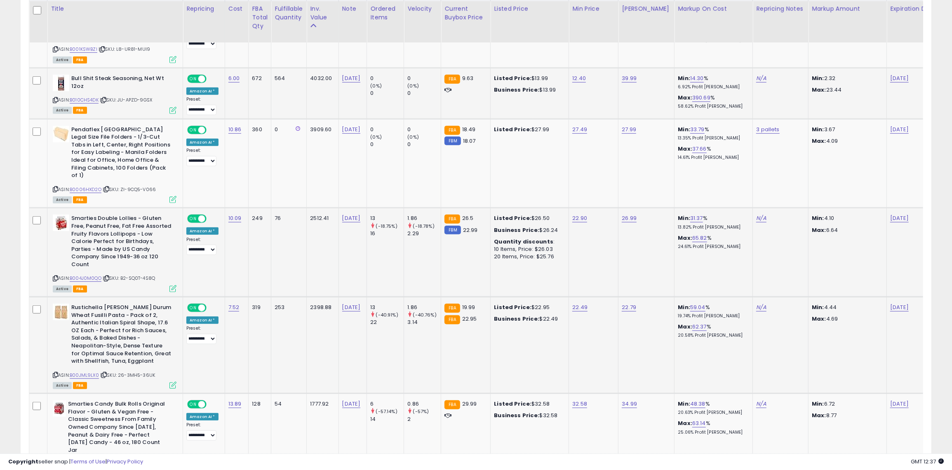
scroll to position [460, 0]
click at [575, 303] on link "22.49" at bounding box center [579, 307] width 15 height 8
type input "*"
type input "*****"
click button "submit" at bounding box center [601, 270] width 14 height 12
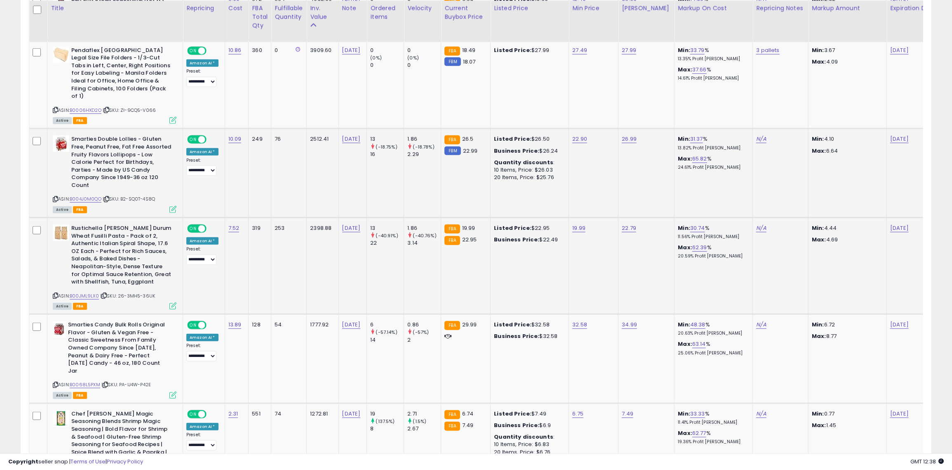
scroll to position [541, 0]
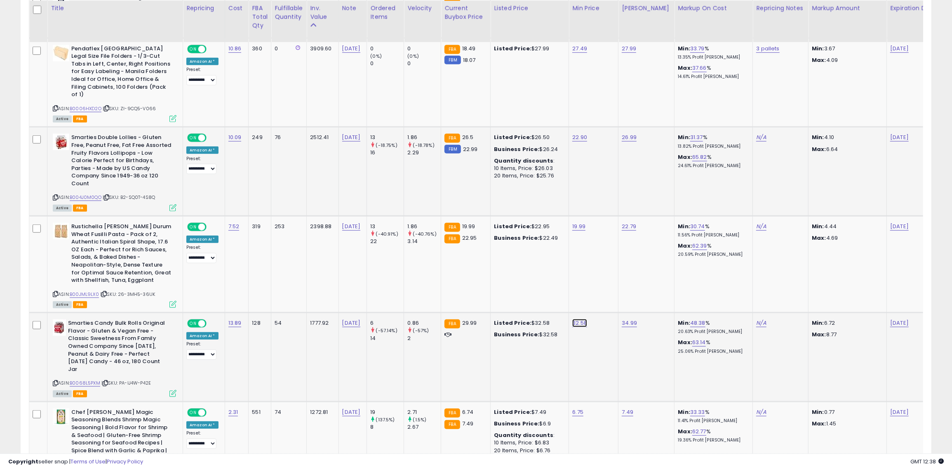
click at [572, 319] on link "32.58" at bounding box center [579, 323] width 15 height 8
type input "*"
type input "*****"
click button "submit" at bounding box center [601, 286] width 14 height 12
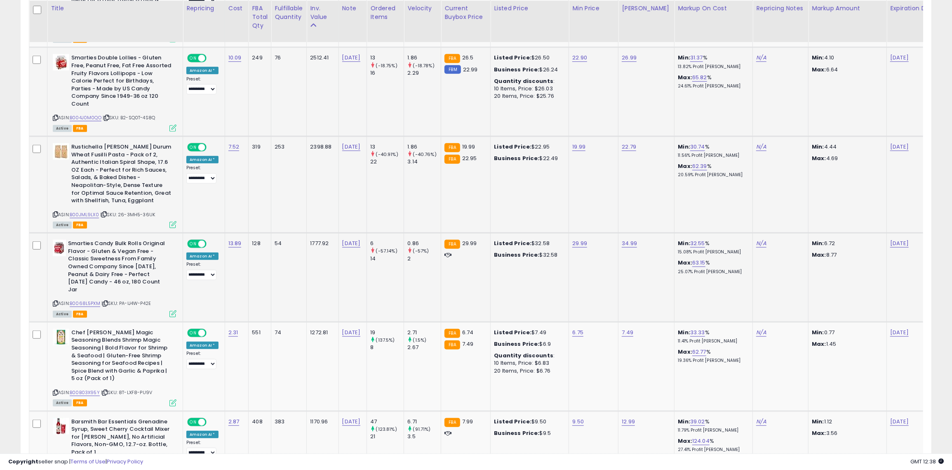
scroll to position [645, 0]
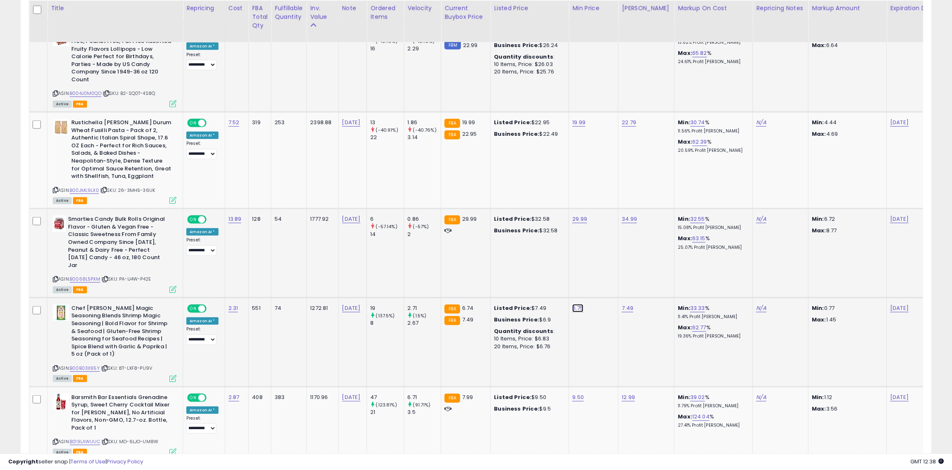
click at [573, 304] on link "6.75" at bounding box center [577, 308] width 11 height 8
type input "*"
click button "submit" at bounding box center [599, 271] width 14 height 12
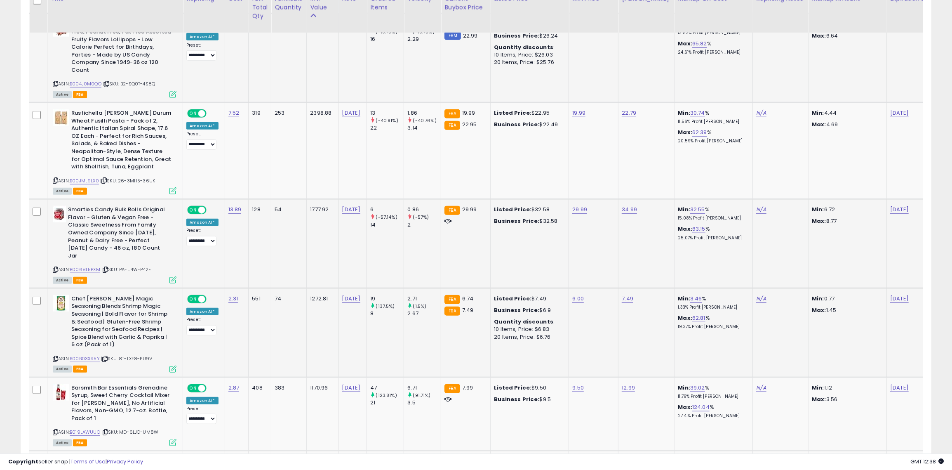
scroll to position [665, 0]
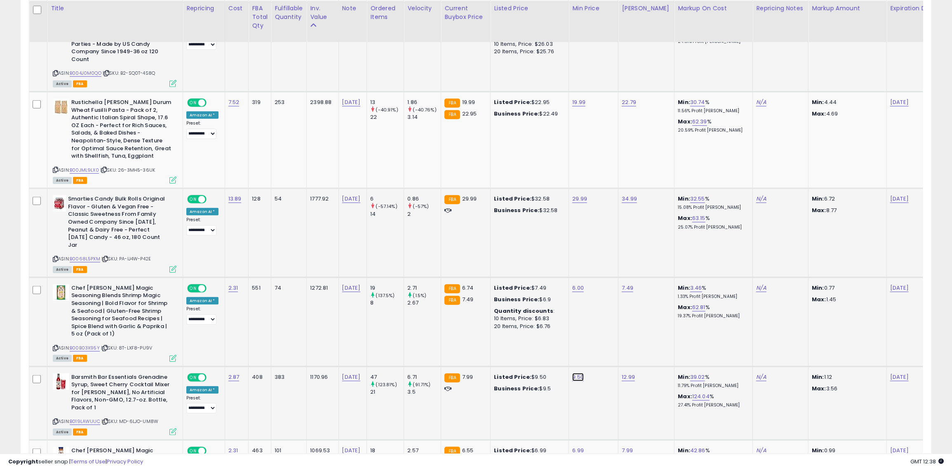
click at [572, 373] on link "9.50" at bounding box center [578, 377] width 12 height 8
type input "*"
click at [623, 325] on div at bounding box center [569, 333] width 119 height 22
click at [619, 332] on icon "button" at bounding box center [616, 331] width 5 height 5
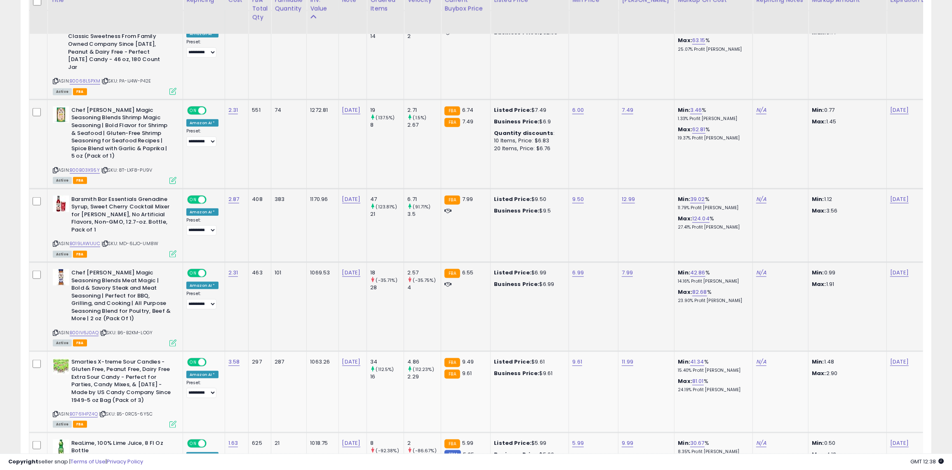
scroll to position [854, 0]
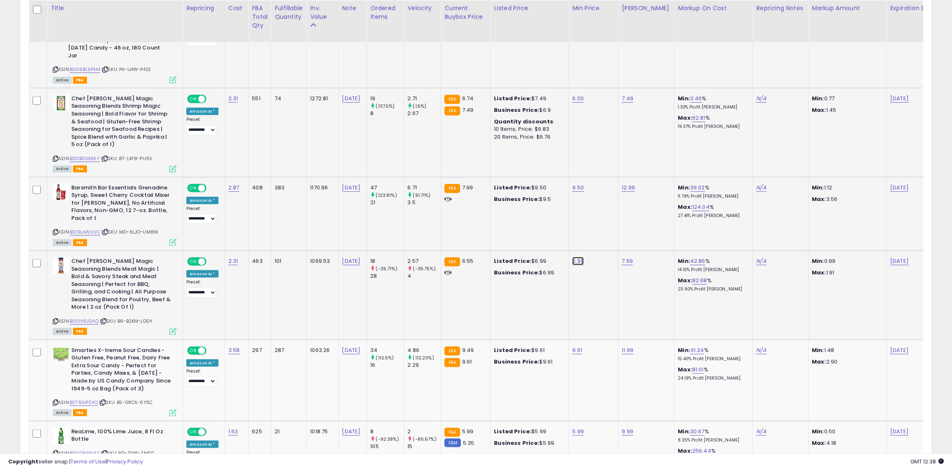
click at [573, 257] on link "6.99" at bounding box center [578, 261] width 12 height 8
type input "***"
click button "submit" at bounding box center [599, 216] width 14 height 12
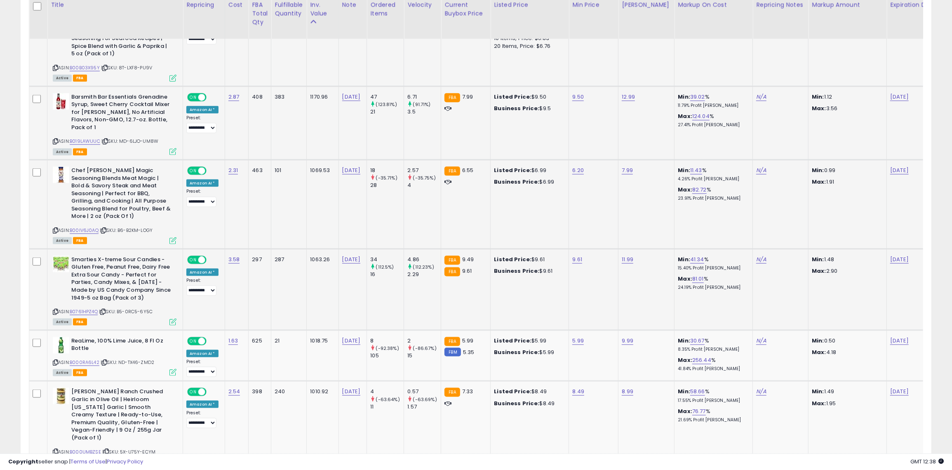
scroll to position [946, 0]
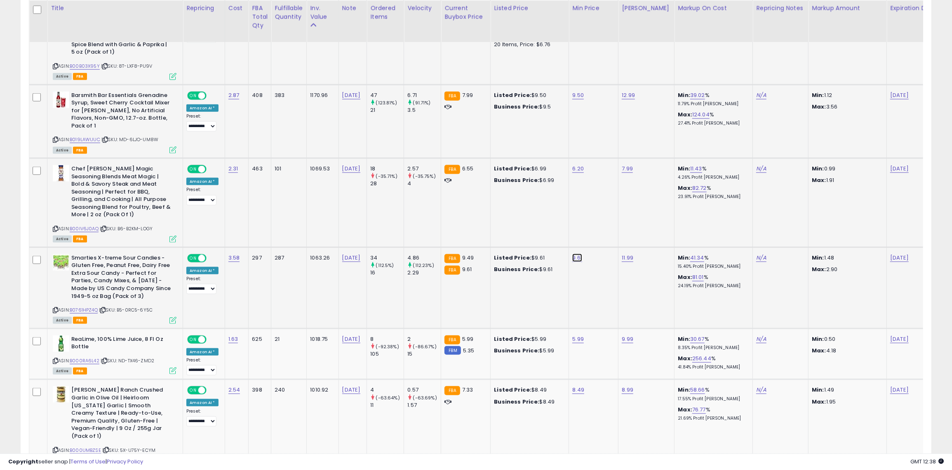
click at [572, 254] on link "9.61" at bounding box center [577, 258] width 10 height 8
type input "***"
click button "submit" at bounding box center [598, 213] width 14 height 12
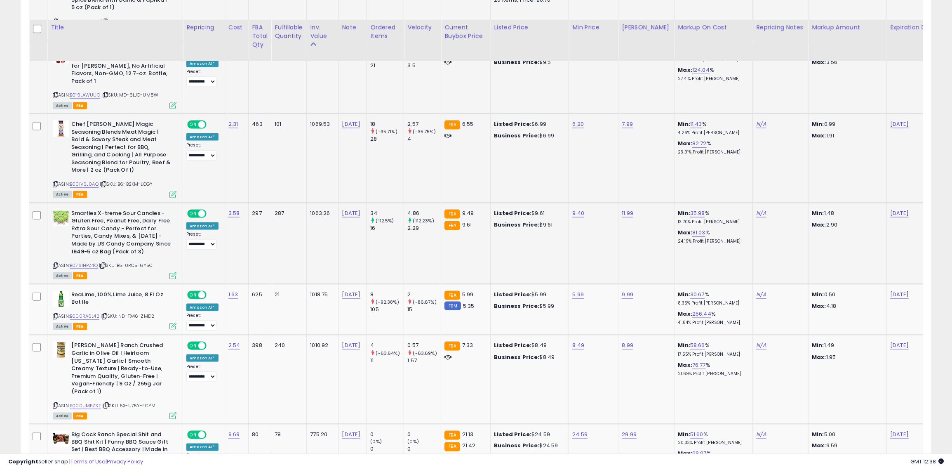
scroll to position [1019, 0]
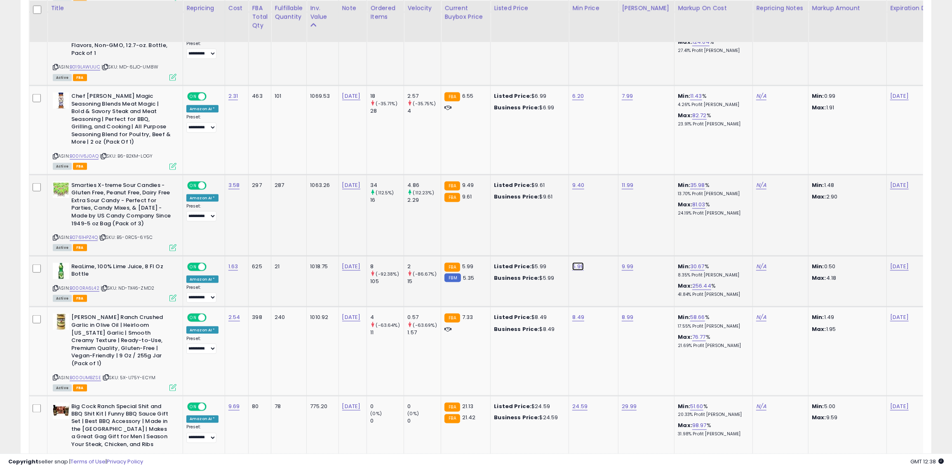
click at [572, 262] on link "5.99" at bounding box center [578, 266] width 12 height 8
type input "*"
click button "submit" at bounding box center [599, 221] width 14 height 12
click at [572, 313] on link "8.49" at bounding box center [578, 317] width 12 height 8
type input "*"
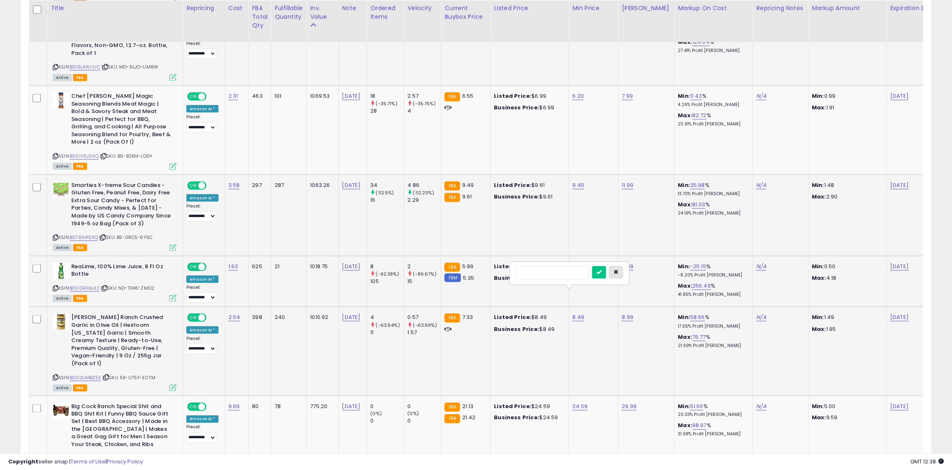
click at [618, 268] on button "button" at bounding box center [616, 272] width 14 height 12
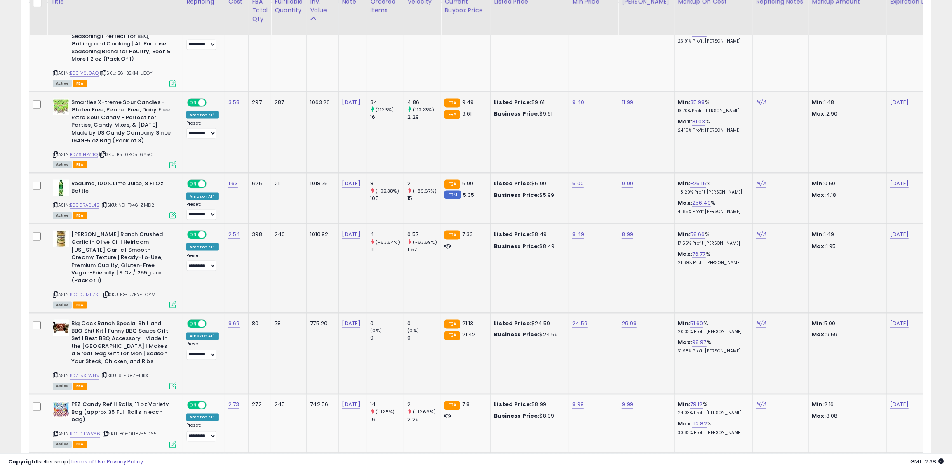
scroll to position [1103, 0]
click at [574, 318] on link "24.59" at bounding box center [579, 322] width 15 height 8
type input "**"
click button "submit" at bounding box center [601, 270] width 14 height 12
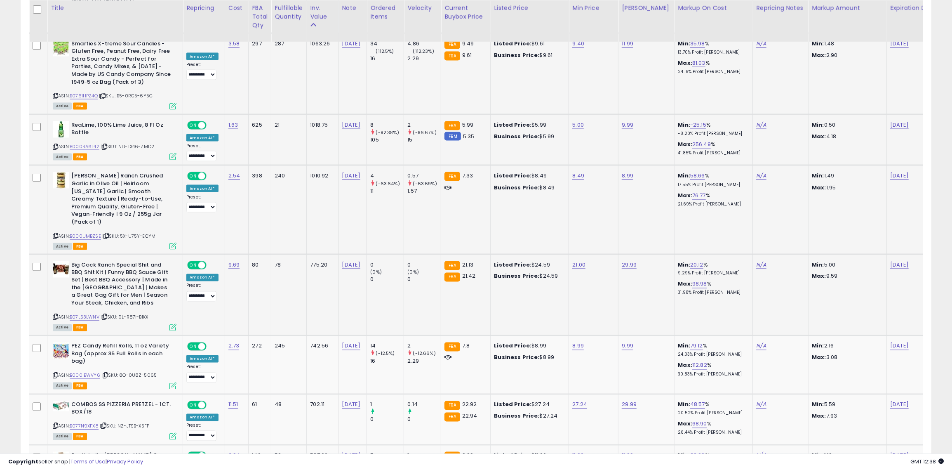
scroll to position [1162, 0]
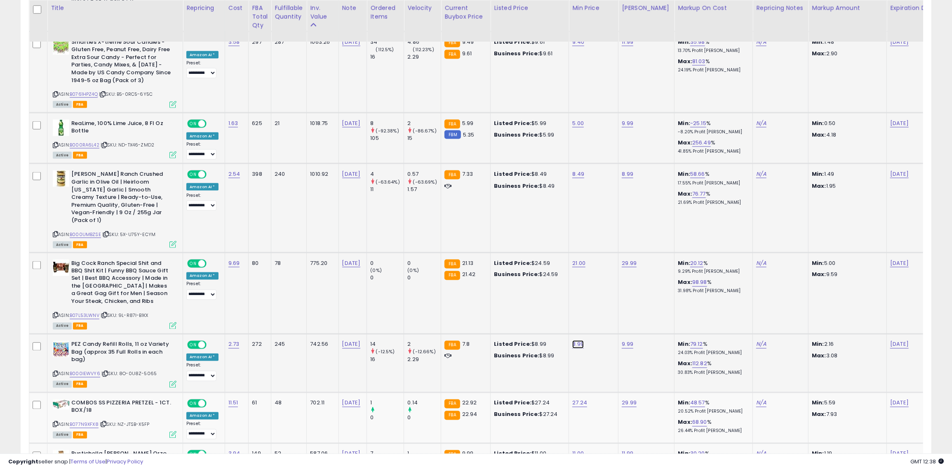
click at [573, 340] on link "8.99" at bounding box center [578, 344] width 12 height 8
type input "*"
type input "***"
click button "submit" at bounding box center [599, 291] width 14 height 12
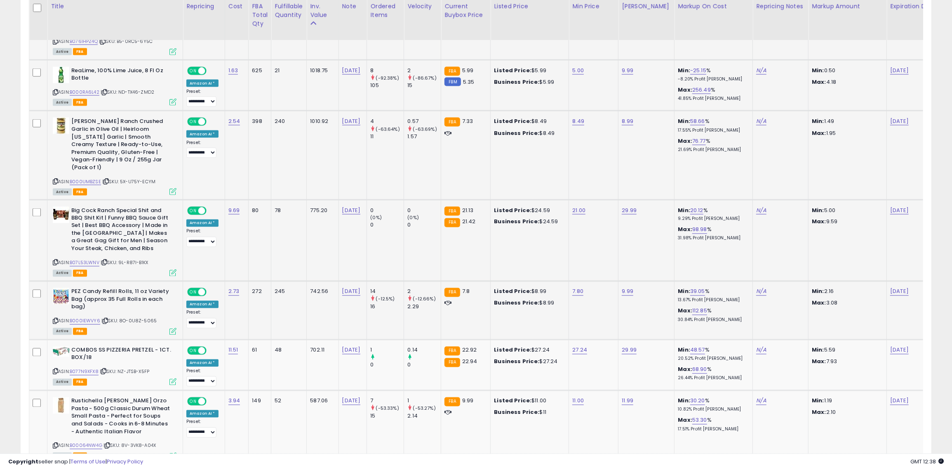
scroll to position [1217, 0]
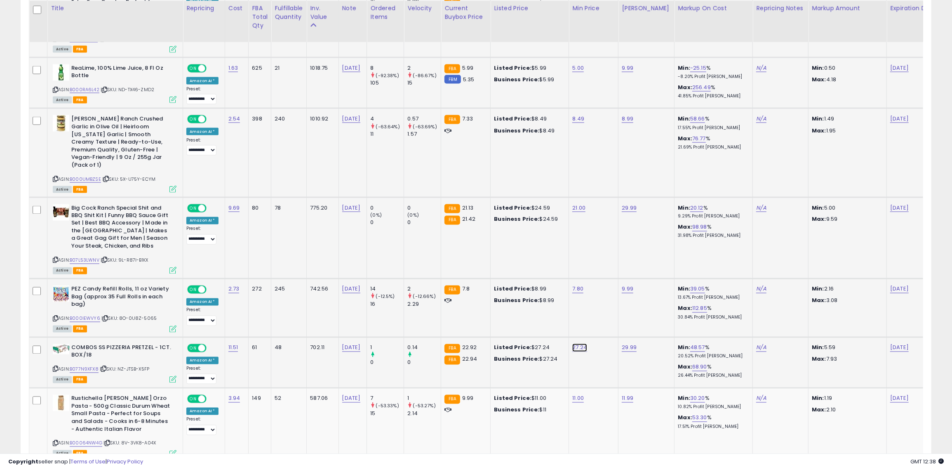
click at [572, 344] on link "27.24" at bounding box center [579, 348] width 15 height 8
type input "**"
click button "submit" at bounding box center [600, 294] width 14 height 12
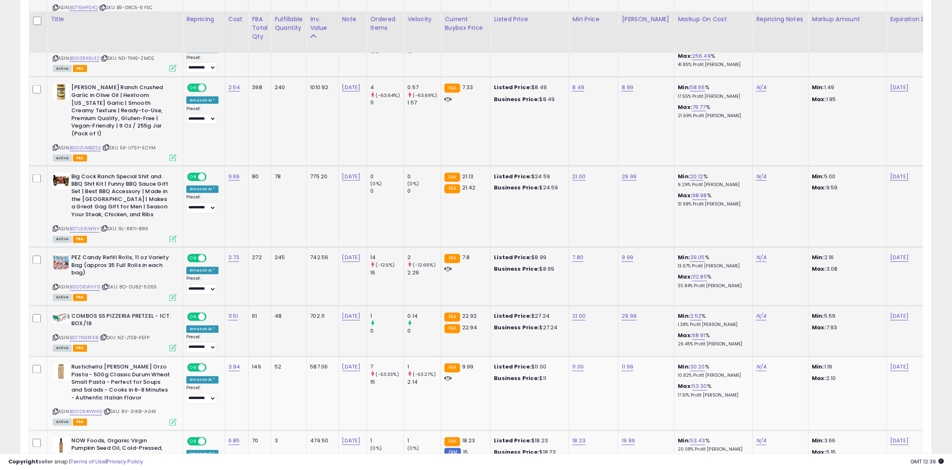
scroll to position [1263, 0]
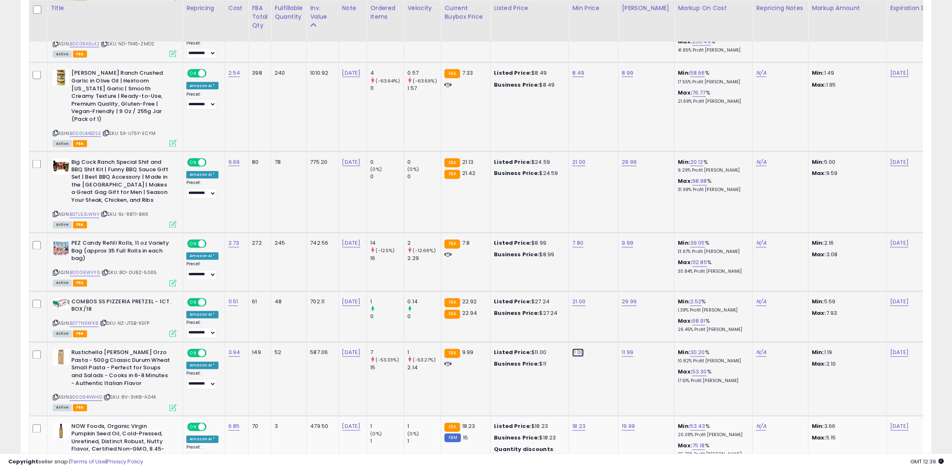
click at [574, 348] on link "11.00" at bounding box center [578, 352] width 12 height 8
type input "*"
type input "***"
click button "submit" at bounding box center [599, 299] width 14 height 12
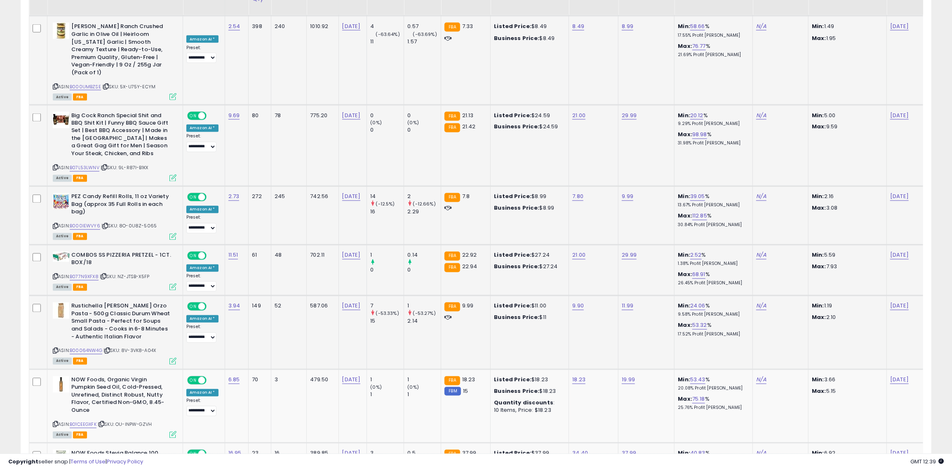
scroll to position [1328, 0]
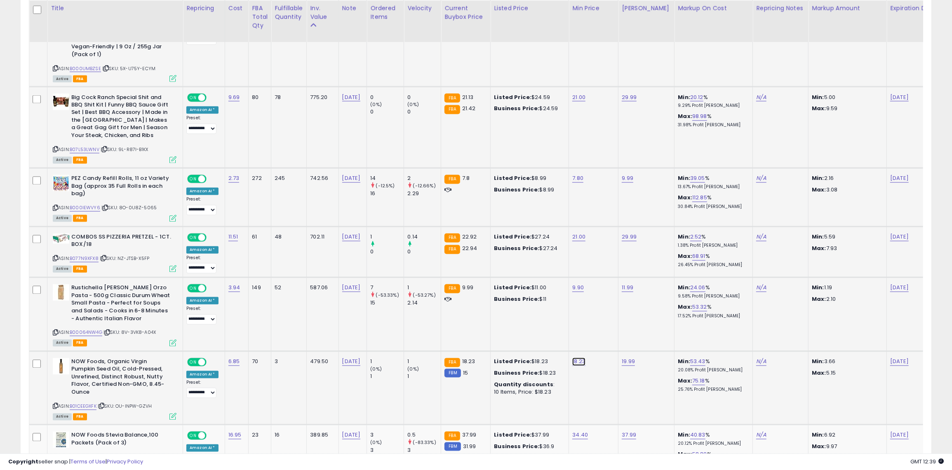
click at [574, 358] on link "18.23" at bounding box center [578, 362] width 13 height 8
type input "**"
click button "submit" at bounding box center [600, 307] width 14 height 12
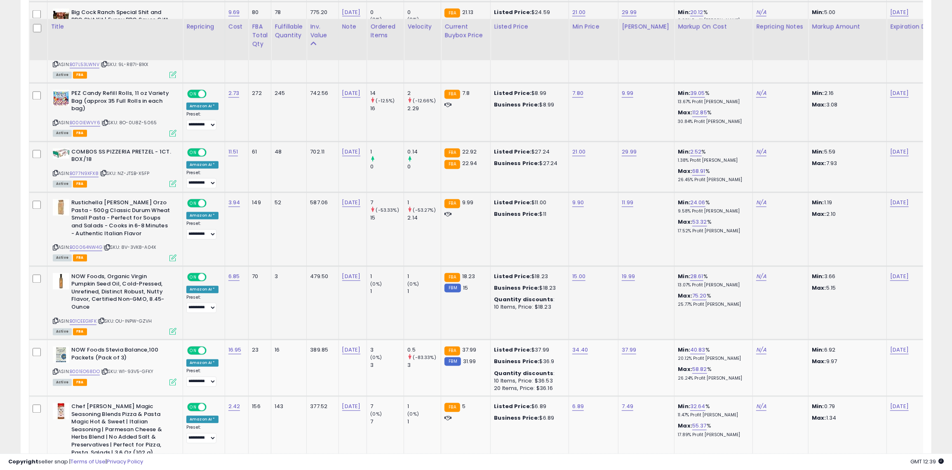
scroll to position [1461, 0]
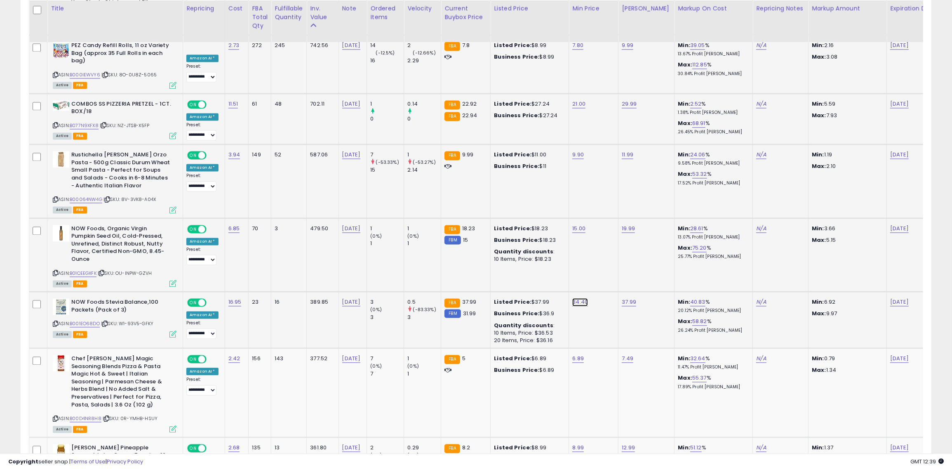
click at [572, 298] on link "34.40" at bounding box center [580, 302] width 16 height 8
type input "**"
click button "submit" at bounding box center [601, 248] width 14 height 12
click at [572, 354] on link "6.89" at bounding box center [578, 358] width 12 height 8
type input "*"
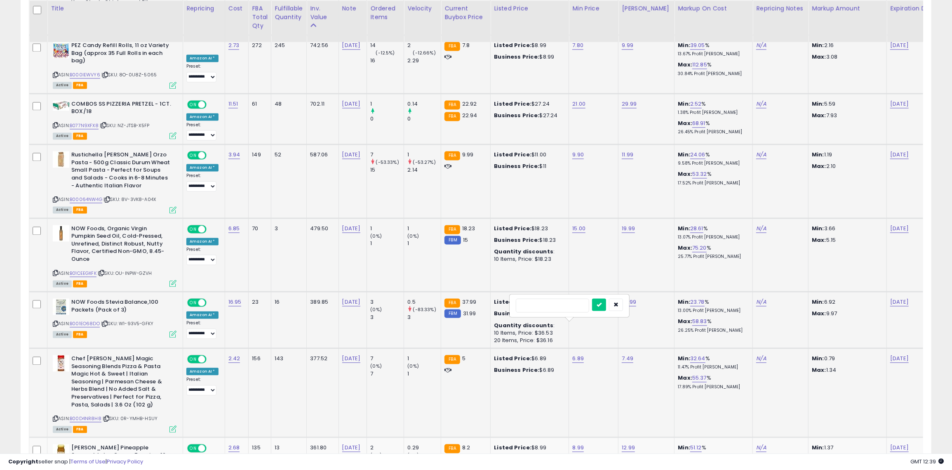
type input "*"
click button "submit" at bounding box center [599, 304] width 14 height 12
click at [573, 354] on link "5.00" at bounding box center [578, 358] width 12 height 8
type input "****"
click button "submit" at bounding box center [599, 304] width 14 height 12
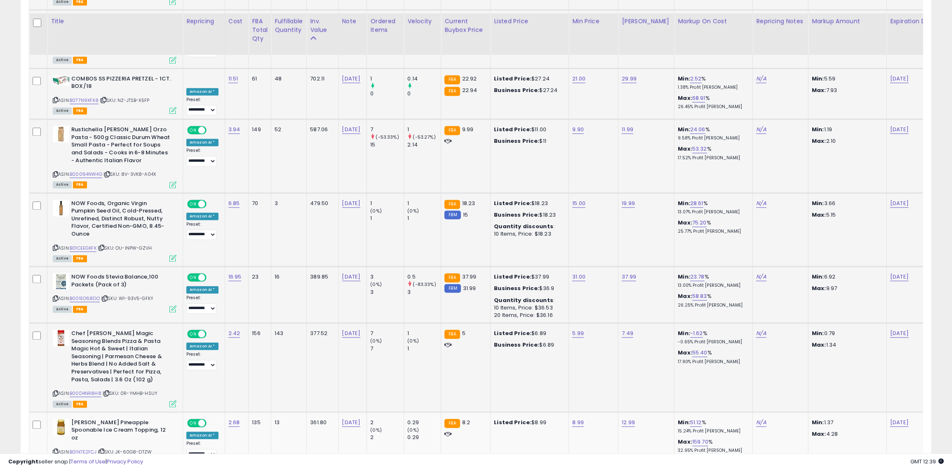
scroll to position [1509, 0]
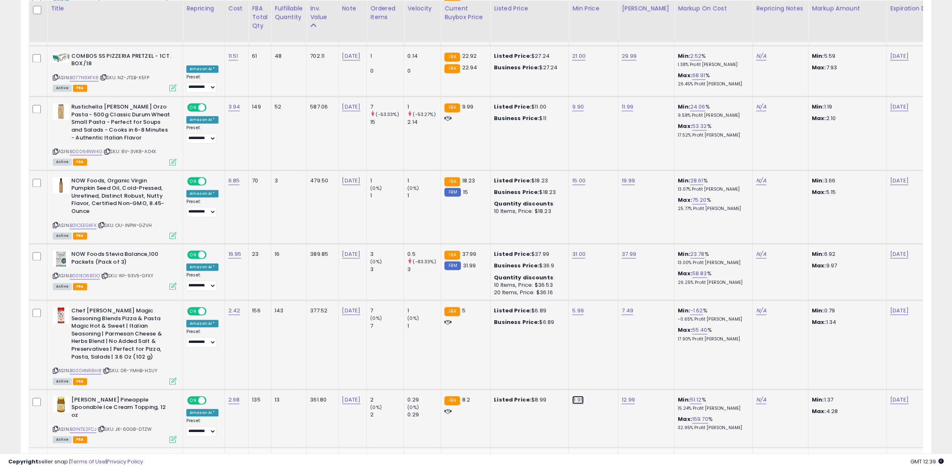
click at [572, 395] on link "8.99" at bounding box center [578, 399] width 12 height 8
type input "*"
click button "submit" at bounding box center [599, 338] width 14 height 12
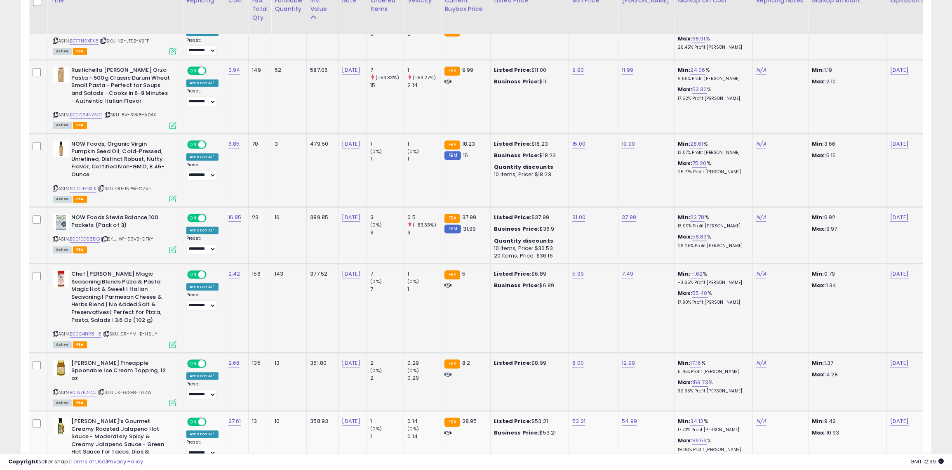
scroll to position [1568, 0]
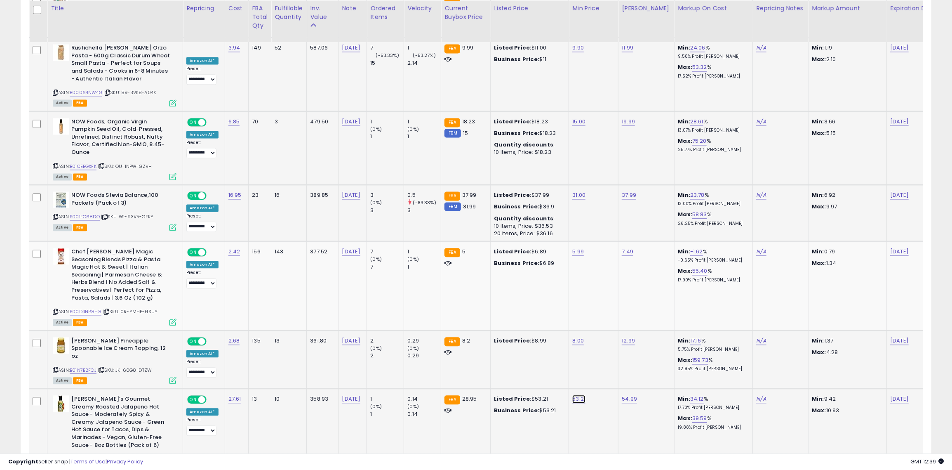
click at [572, 395] on link "53.21" at bounding box center [578, 399] width 13 height 8
click at [619, 327] on icon "button" at bounding box center [616, 329] width 5 height 5
click at [87, 455] on link "B071G7CM3M" at bounding box center [85, 458] width 31 height 7
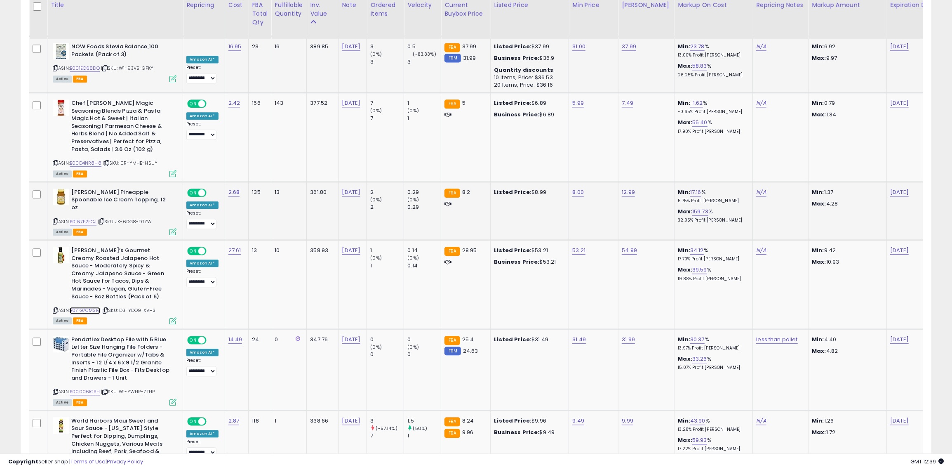
scroll to position [1717, 0]
click at [626, 246] on link "54.99" at bounding box center [629, 250] width 15 height 8
type input "*****"
click at [668, 181] on button "button" at bounding box center [667, 180] width 14 height 12
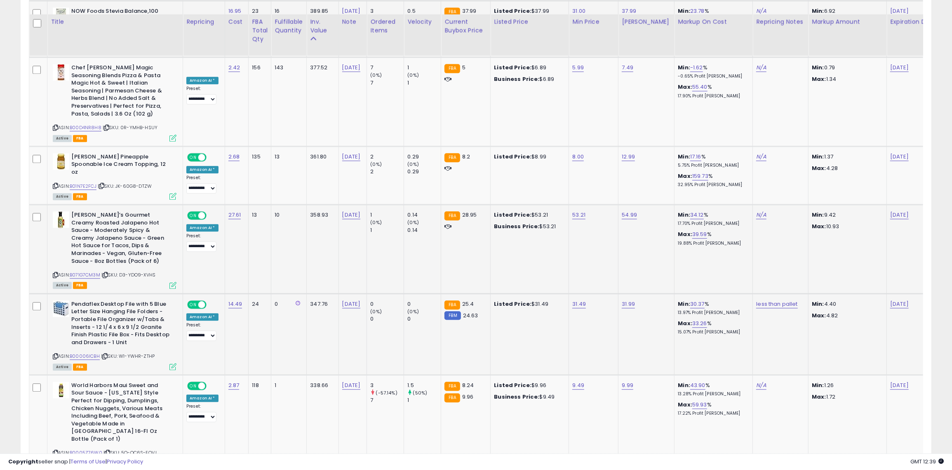
scroll to position [1785, 0]
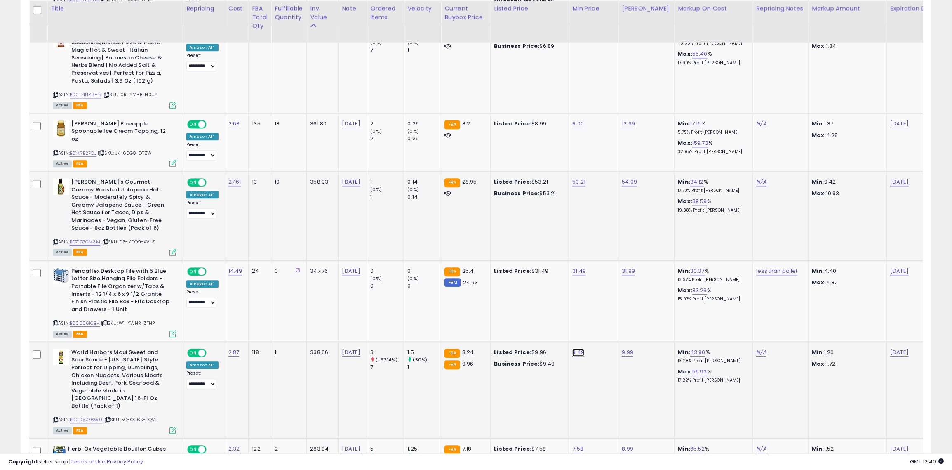
click at [573, 348] on link "9.49" at bounding box center [578, 352] width 12 height 8
click at [572, 270] on input "****" at bounding box center [552, 275] width 73 height 14
click at [619, 276] on button "button" at bounding box center [616, 274] width 14 height 12
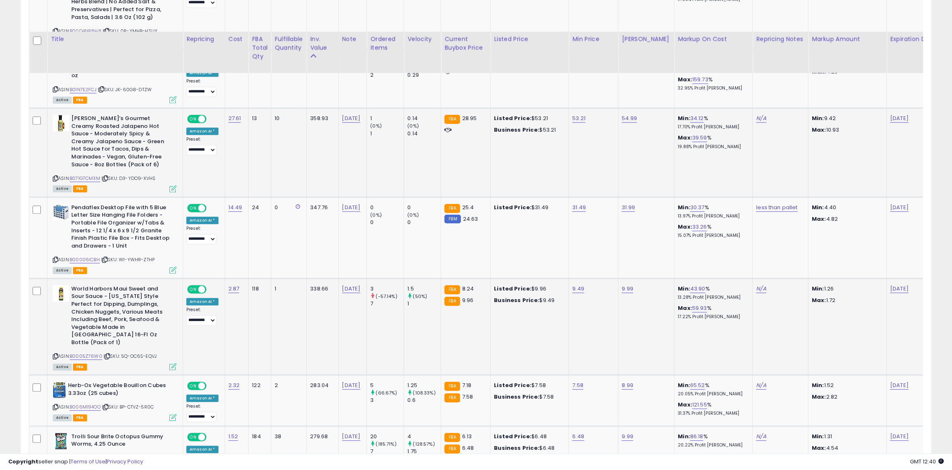
scroll to position [1899, 0]
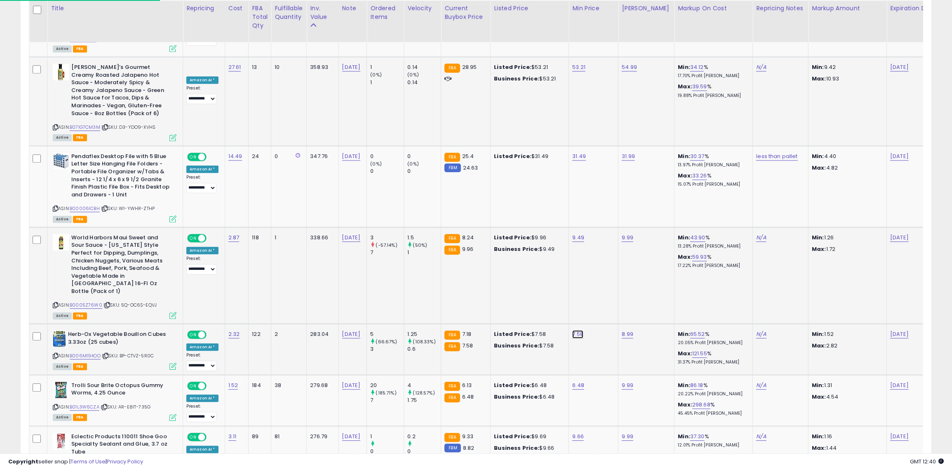
click at [572, 330] on link "7.58" at bounding box center [577, 334] width 11 height 8
type input "*"
click button "submit" at bounding box center [599, 249] width 14 height 12
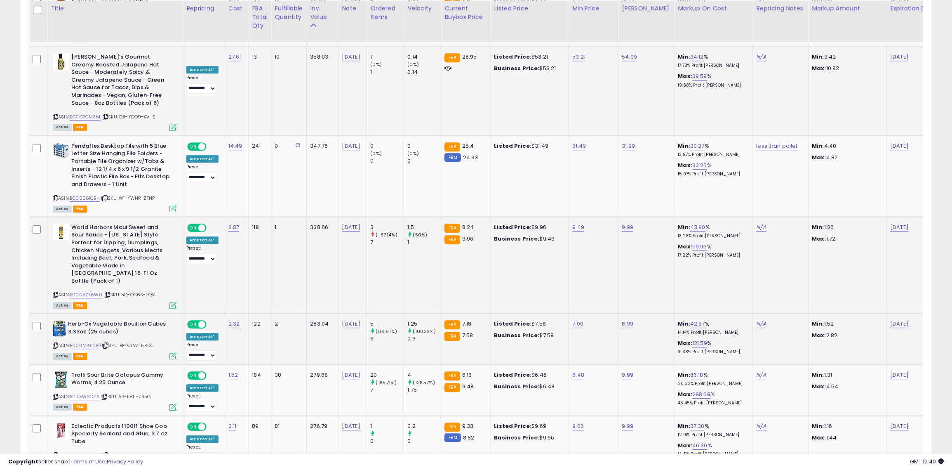
scroll to position [1911, 0]
click at [572, 369] on link "6.48" at bounding box center [578, 373] width 12 height 8
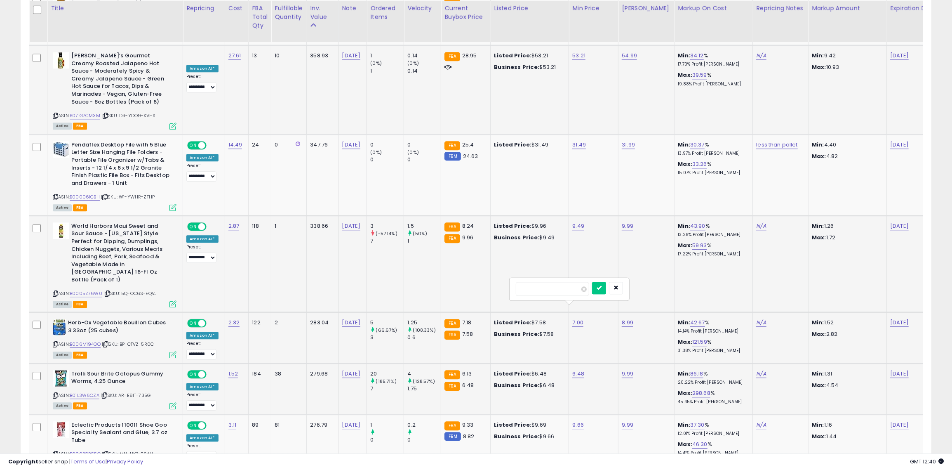
type input "*"
click button "submit" at bounding box center [599, 288] width 14 height 12
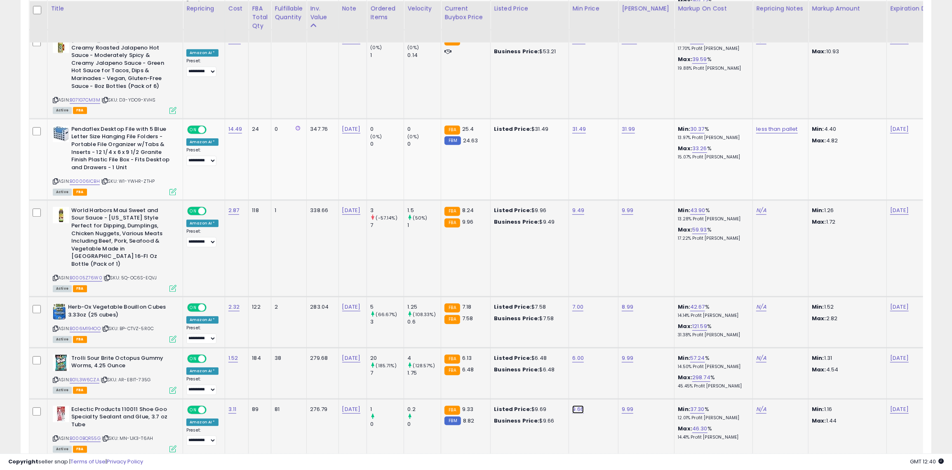
click at [572, 405] on link "9.66" at bounding box center [578, 409] width 12 height 8
type input "*"
click button "submit" at bounding box center [599, 323] width 14 height 12
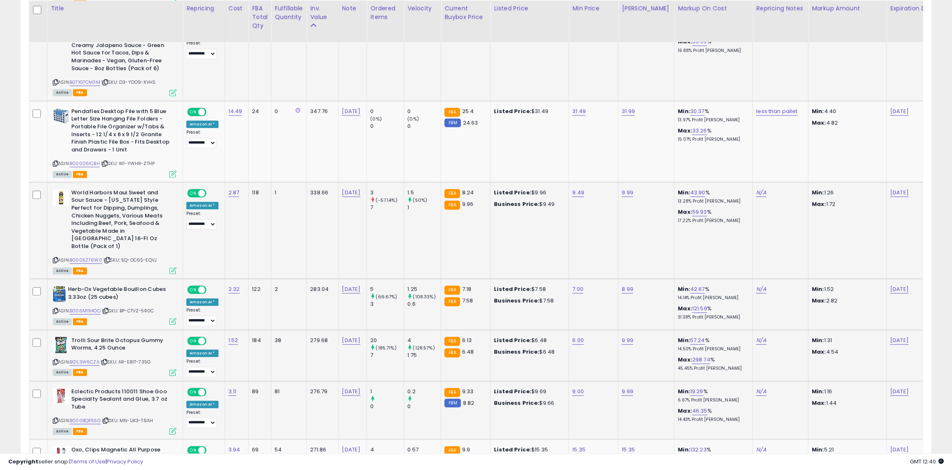
scroll to position [1956, 0]
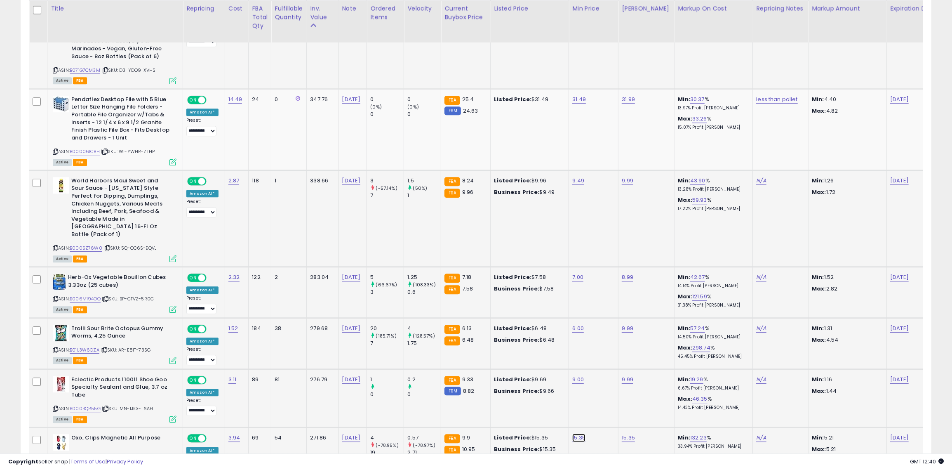
click at [574, 433] on link "15.35" at bounding box center [578, 437] width 13 height 8
type input "*"
type input "***"
click button "submit" at bounding box center [600, 351] width 14 height 12
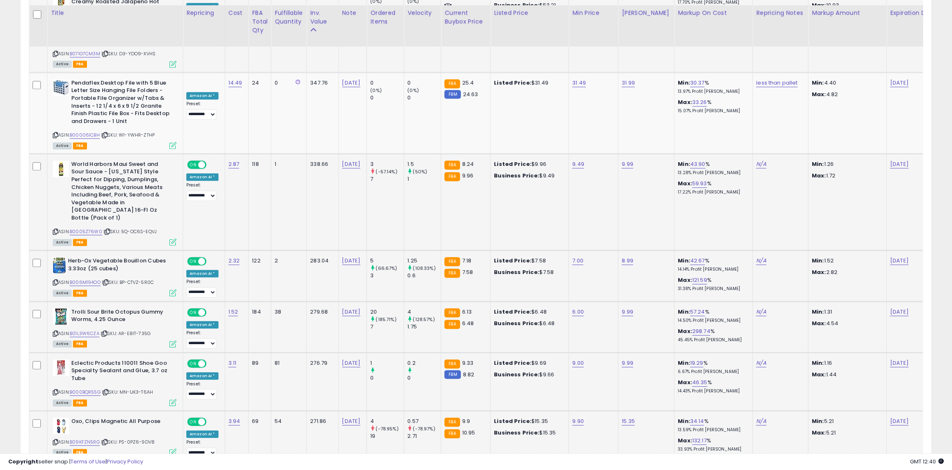
scroll to position [1981, 0]
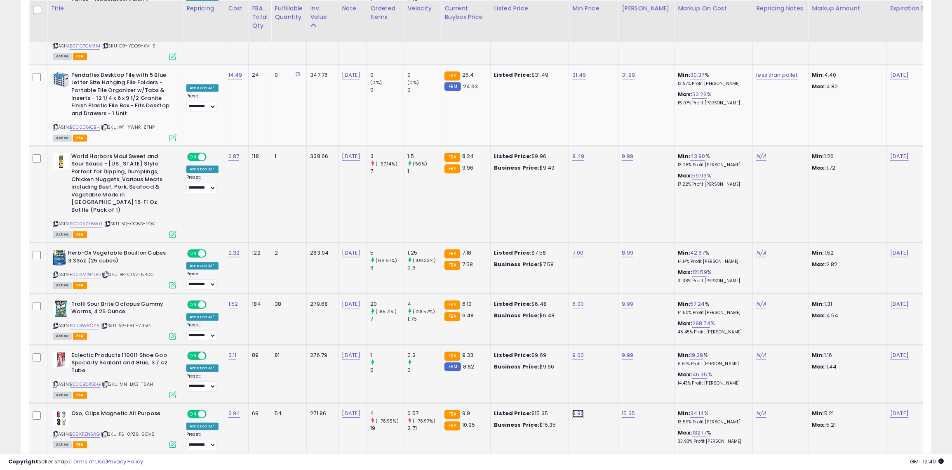
click at [572, 409] on link "9.90" at bounding box center [578, 413] width 12 height 8
type input "*"
click button "submit" at bounding box center [599, 327] width 14 height 12
click at [574, 460] on link "25.84" at bounding box center [579, 464] width 15 height 8
type input "**"
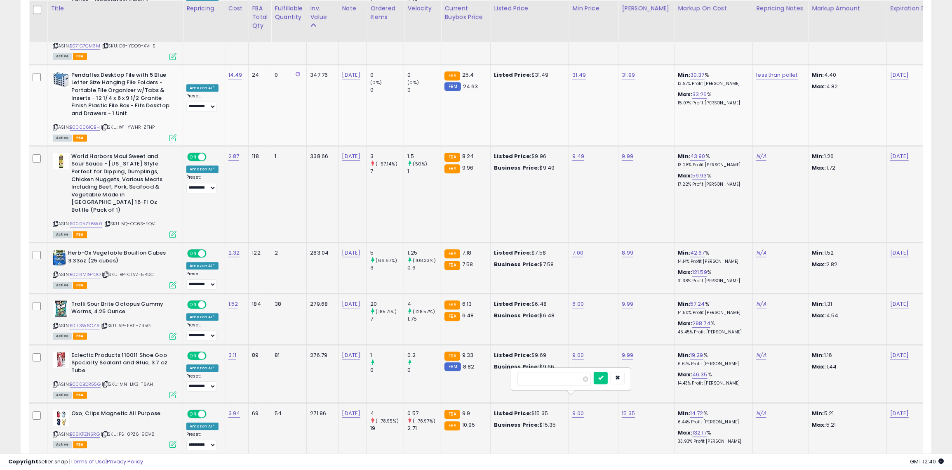
click button "submit" at bounding box center [601, 378] width 14 height 12
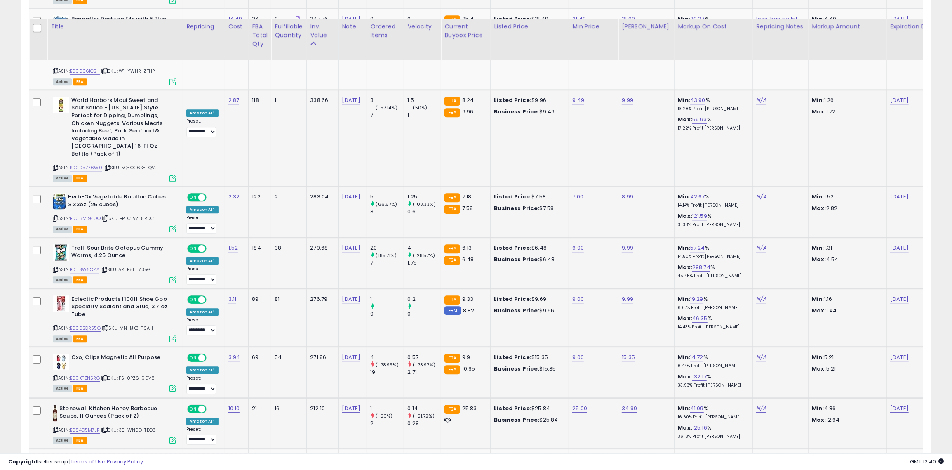
scroll to position [2057, 0]
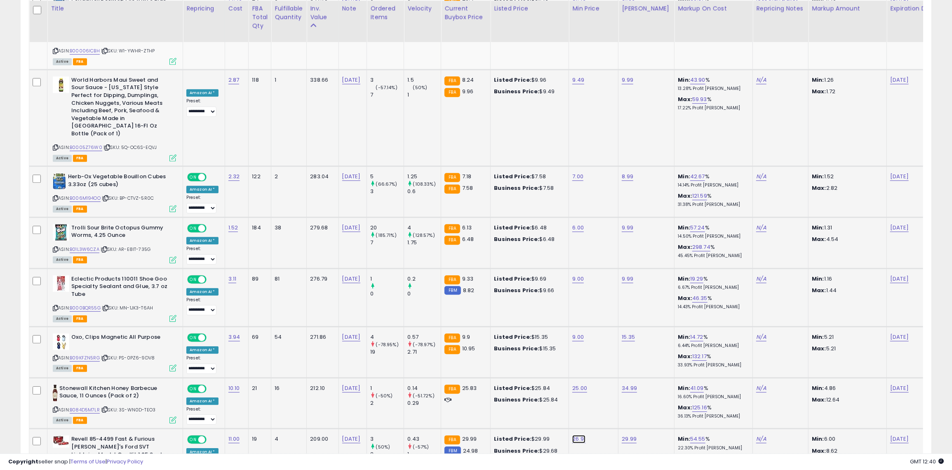
click at [573, 435] on link "26.91" at bounding box center [578, 439] width 13 height 8
click at [593, 346] on button "submit" at bounding box center [600, 352] width 14 height 12
type input "**"
click button "submit" at bounding box center [600, 344] width 14 height 12
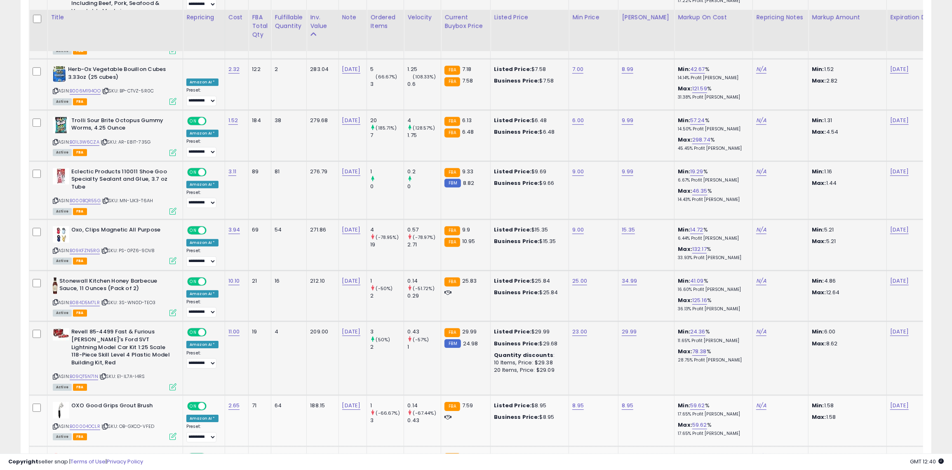
scroll to position [2173, 0]
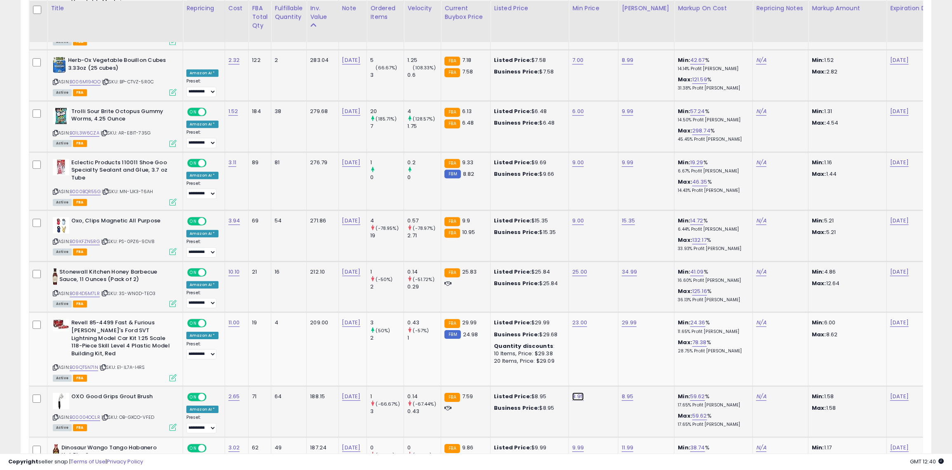
click at [572, 392] on link "8.95" at bounding box center [578, 396] width 12 height 8
type input "*"
type input "***"
click button "submit" at bounding box center [599, 309] width 14 height 12
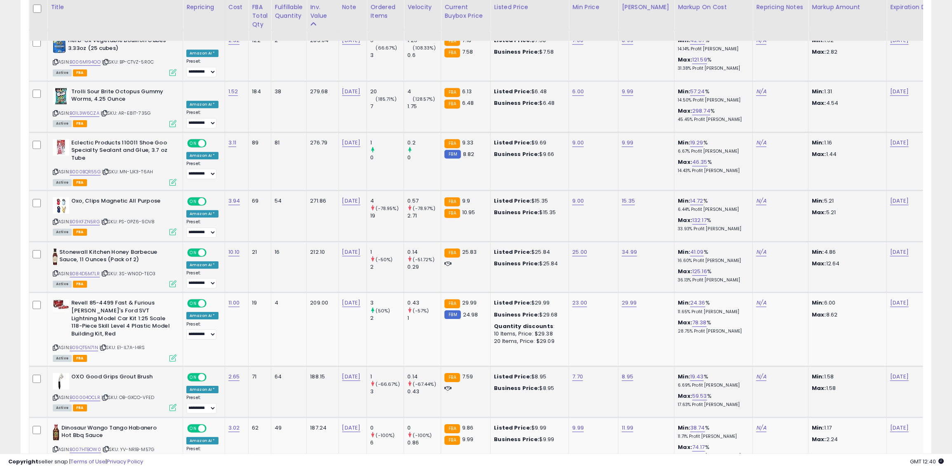
scroll to position [2190, 0]
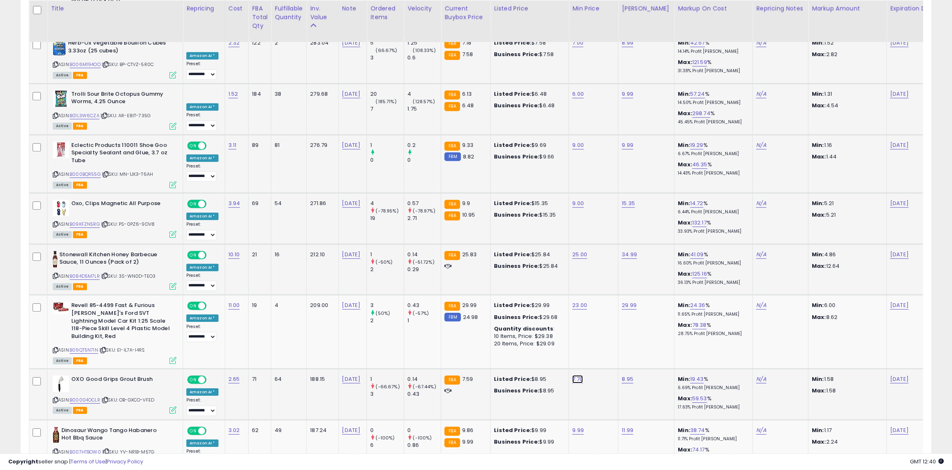
click at [573, 375] on link "7.70" at bounding box center [577, 379] width 11 height 8
type input "***"
click button "submit" at bounding box center [599, 292] width 14 height 12
click at [569, 419] on td "9.99" at bounding box center [593, 444] width 49 height 51
click at [572, 426] on link "9.99" at bounding box center [578, 430] width 12 height 8
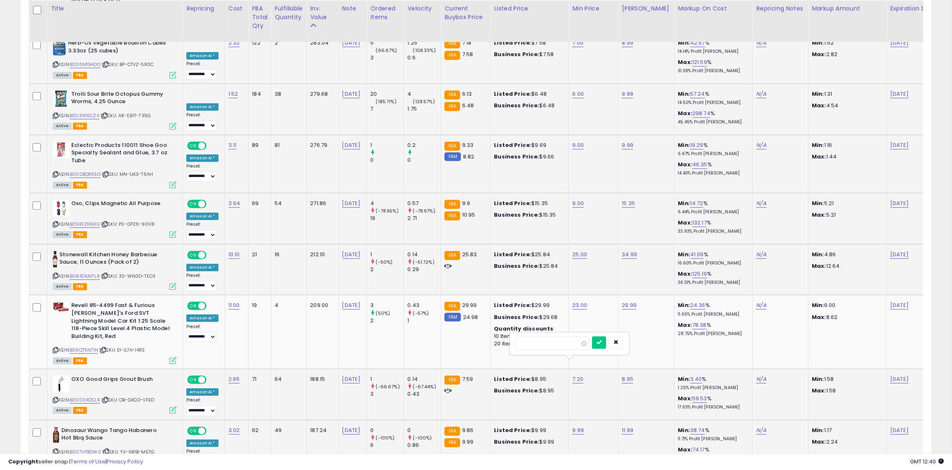
type input "*"
click button "submit" at bounding box center [599, 342] width 14 height 12
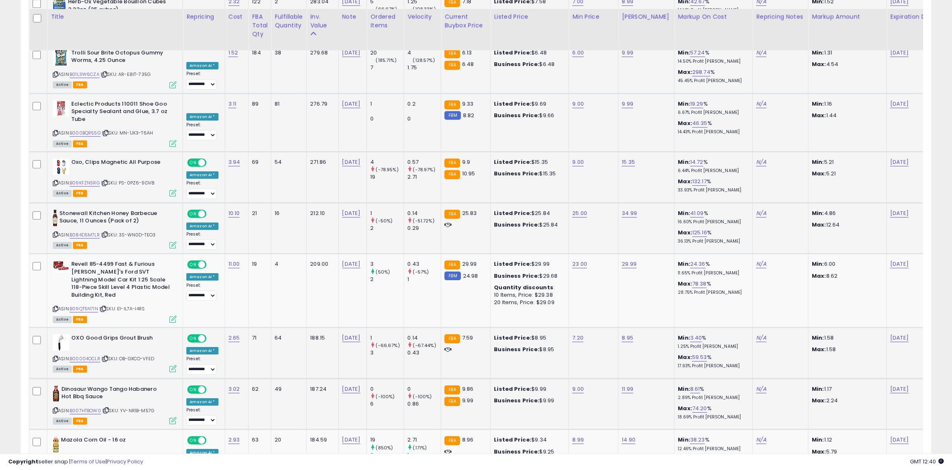
scroll to position [2252, 0]
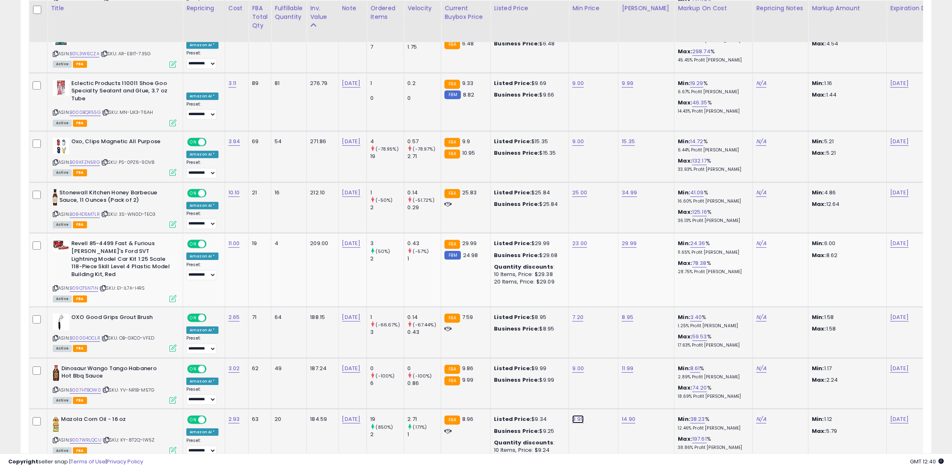
click at [572, 415] on link "8.99" at bounding box center [578, 419] width 12 height 8
type input "*"
click button "submit" at bounding box center [599, 331] width 14 height 12
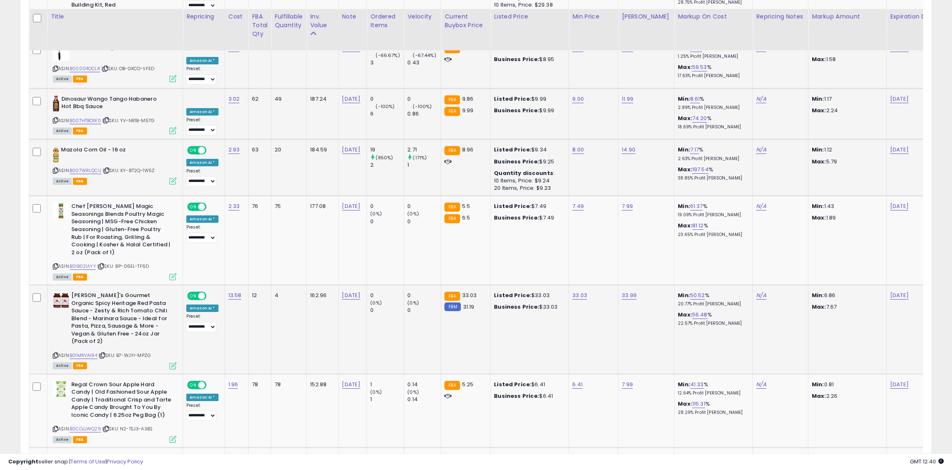
scroll to position [2543, 0]
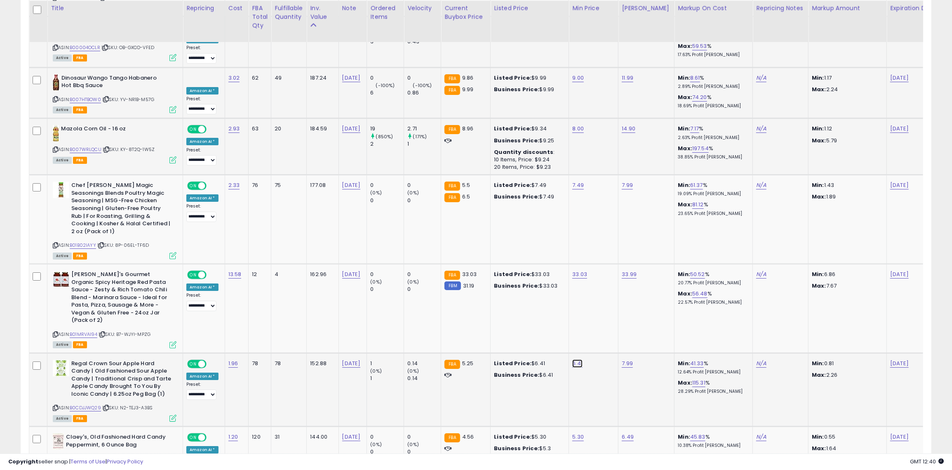
click at [572, 359] on link "6.41" at bounding box center [577, 363] width 10 height 8
type input "*"
click button "submit" at bounding box center [598, 259] width 14 height 12
click at [577, 433] on div "5.30" at bounding box center [592, 436] width 40 height 7
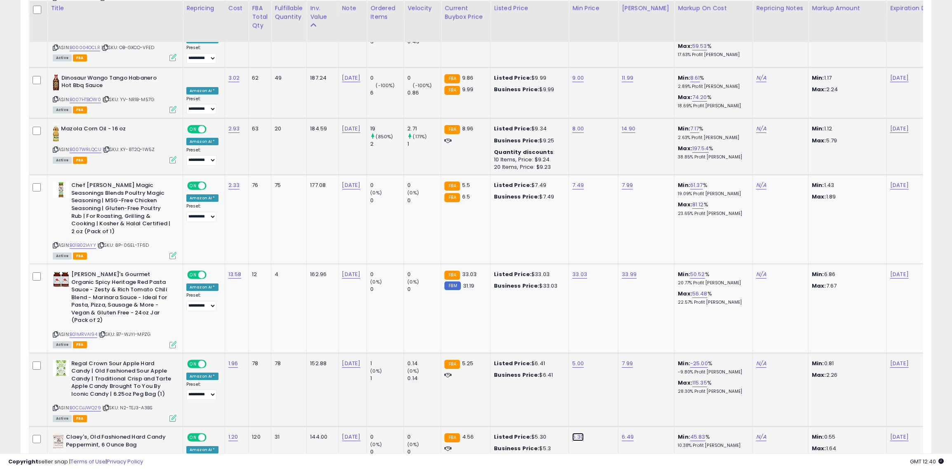
click at [572, 433] on link "5.30" at bounding box center [578, 437] width 12 height 8
type input "*"
type input "***"
click button "submit" at bounding box center [599, 333] width 14 height 12
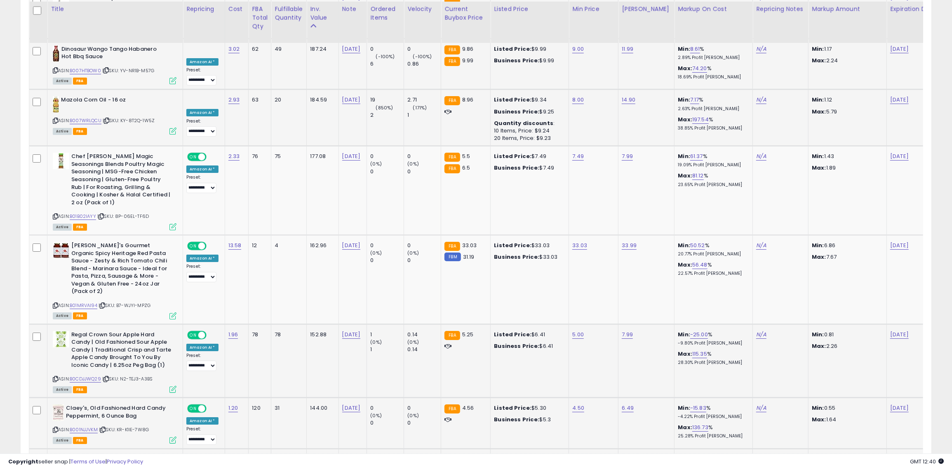
scroll to position [2572, 0]
click at [569, 447] on td "5.28" at bounding box center [593, 472] width 49 height 51
click at [572, 454] on link "5.28" at bounding box center [578, 458] width 12 height 8
type input "*"
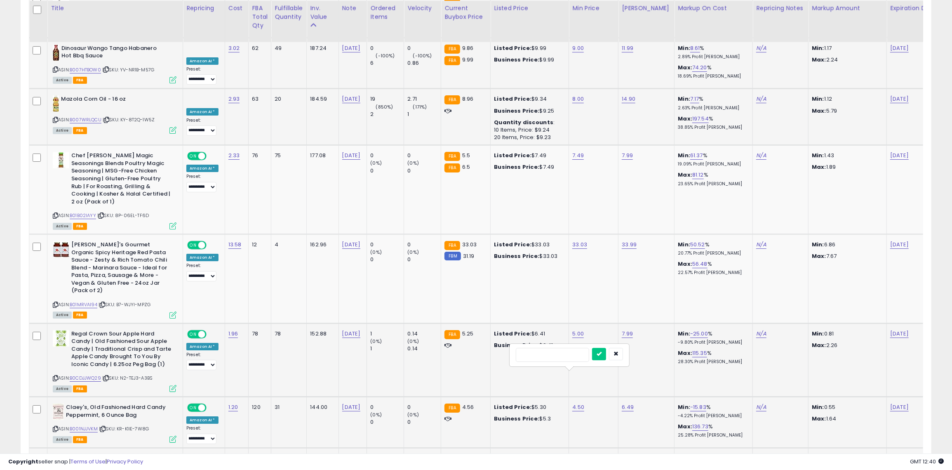
click button "submit" at bounding box center [599, 354] width 14 height 12
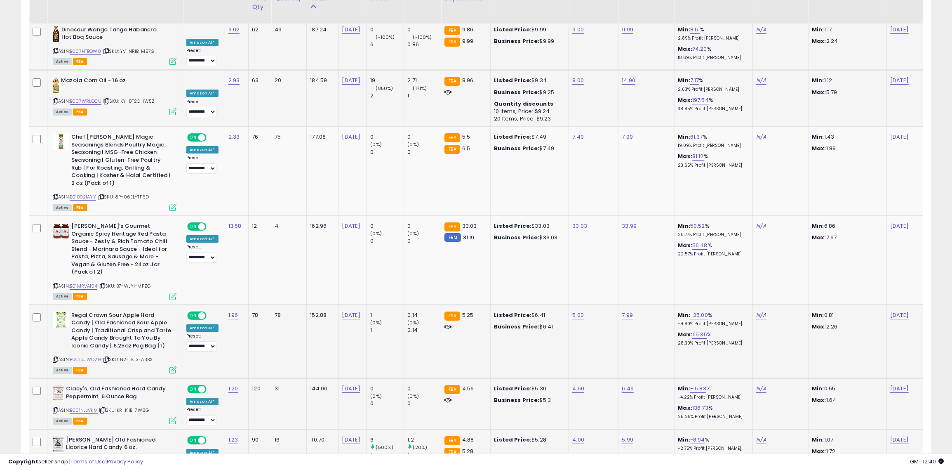
scroll to position [2595, 0]
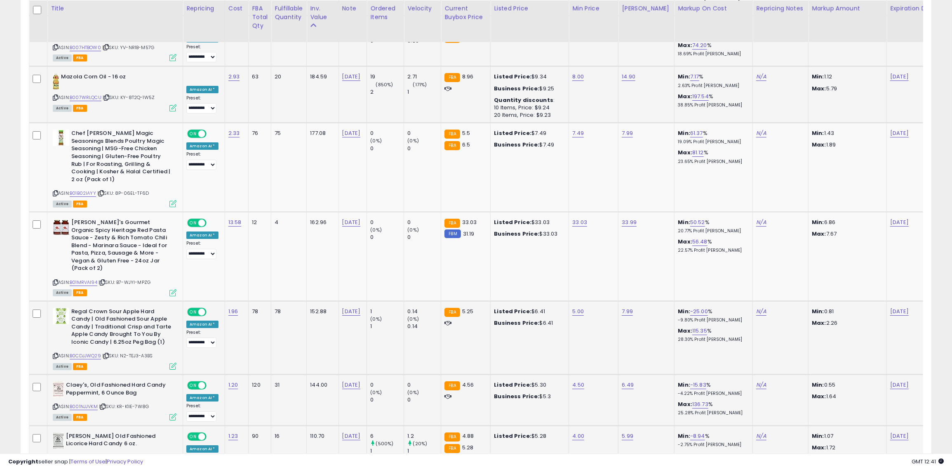
type input "*"
type input "***"
click button "submit" at bounding box center [599, 382] width 14 height 12
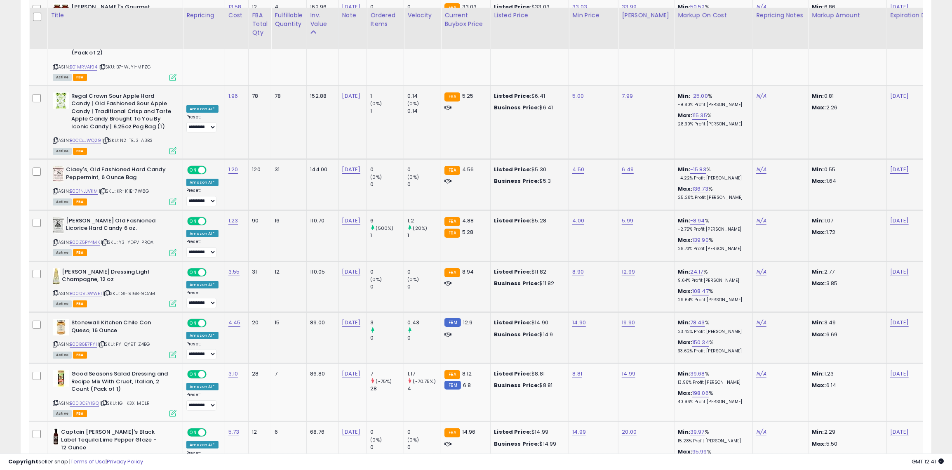
scroll to position [2817, 0]
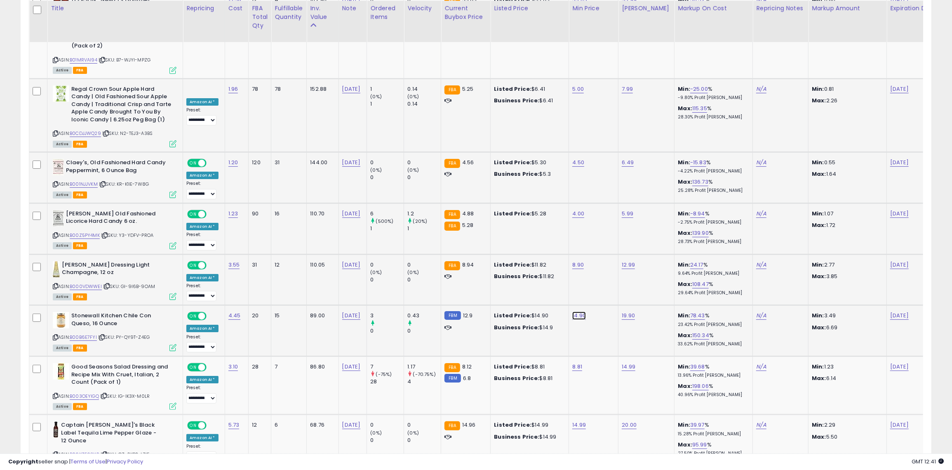
click at [572, 311] on link "14.90" at bounding box center [579, 315] width 14 height 8
type input "*"
type input "**"
click button "submit" at bounding box center [600, 211] width 14 height 12
click at [572, 362] on link "8.81" at bounding box center [577, 366] width 10 height 8
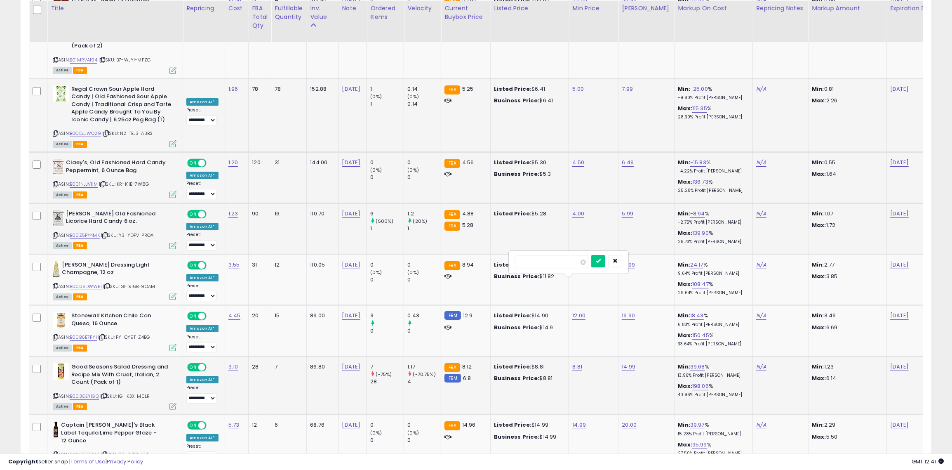
type input "*"
click button "submit" at bounding box center [598, 261] width 14 height 12
click at [576, 421] on link "14.99" at bounding box center [579, 425] width 14 height 8
type input "**"
click button "submit" at bounding box center [600, 319] width 14 height 12
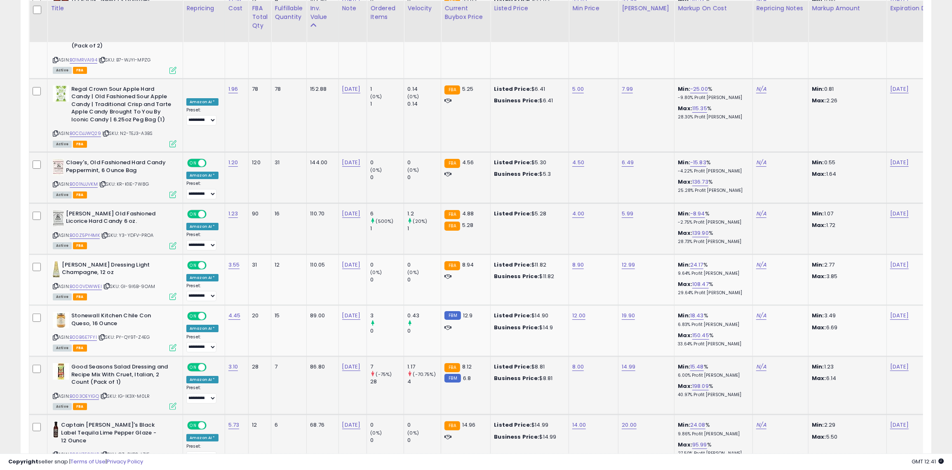
type input "*"
click button "submit" at bounding box center [599, 377] width 14 height 12
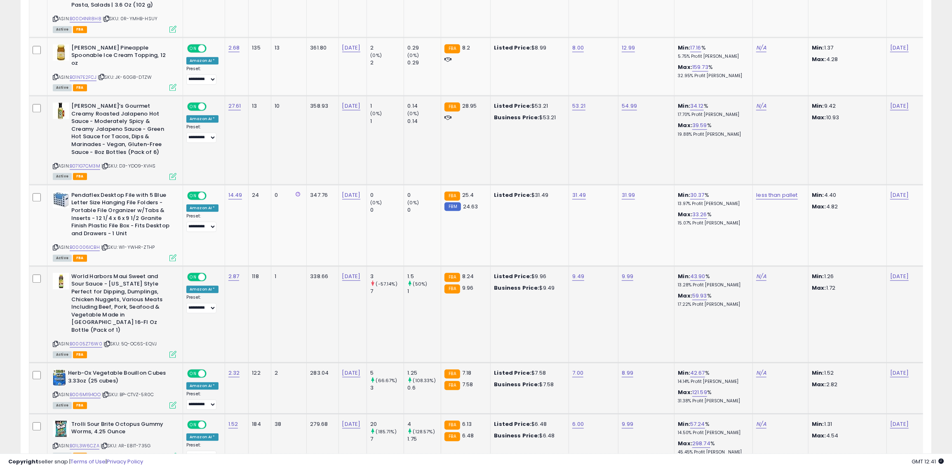
scroll to position [1653, 0]
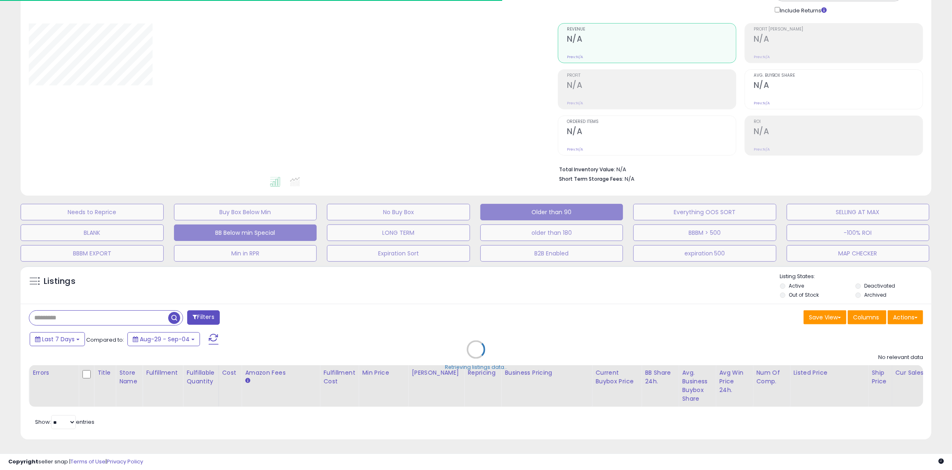
scroll to position [331, 0]
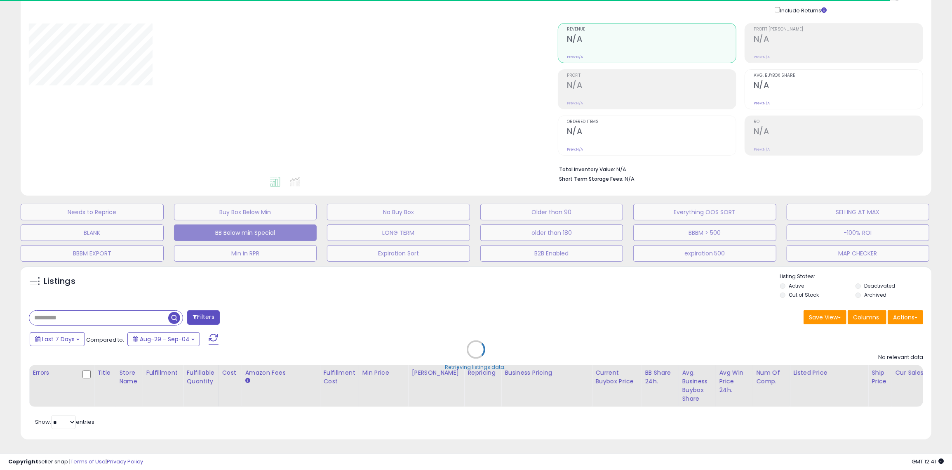
select select "**"
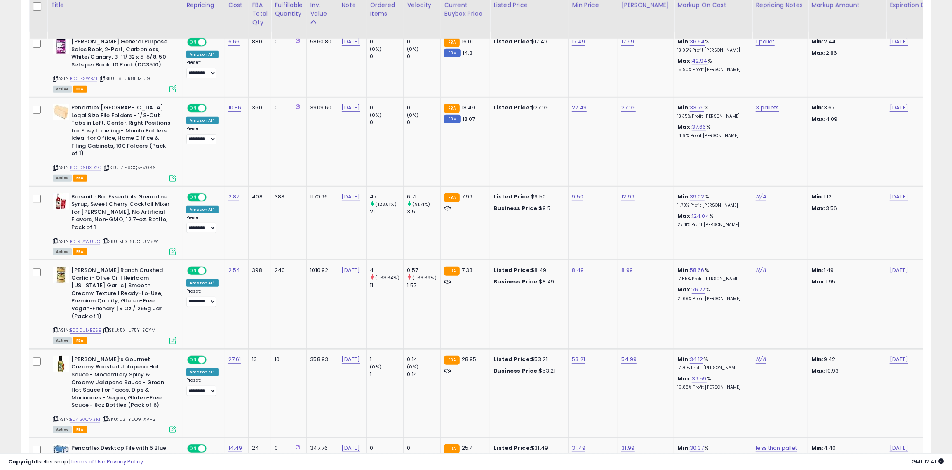
scroll to position [426, 0]
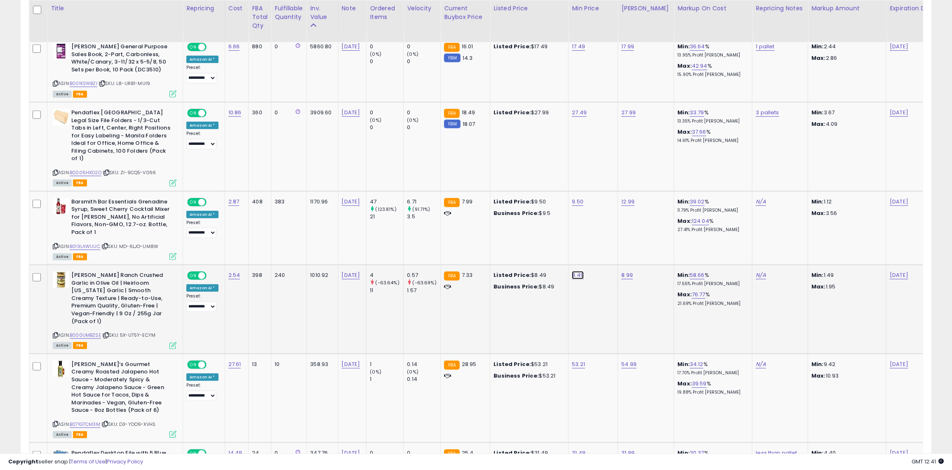
click at [574, 271] on link "8.49" at bounding box center [578, 275] width 12 height 8
click at [620, 248] on button "button" at bounding box center [616, 247] width 14 height 12
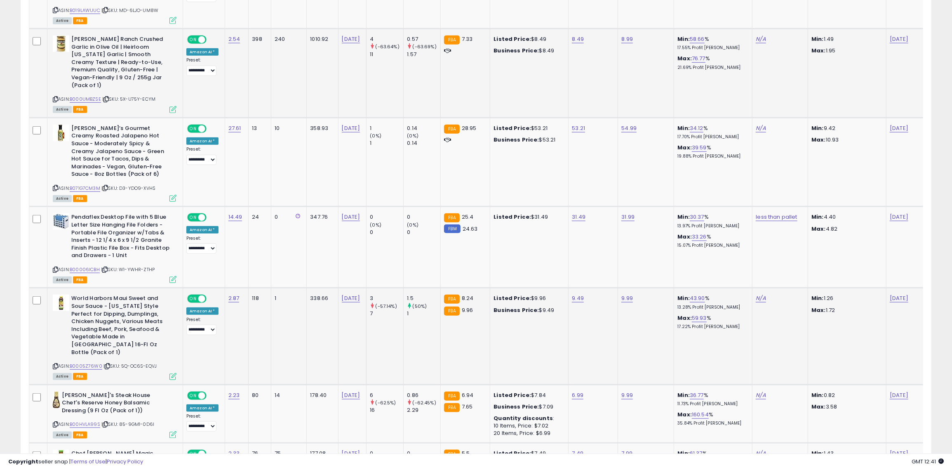
scroll to position [712, 0]
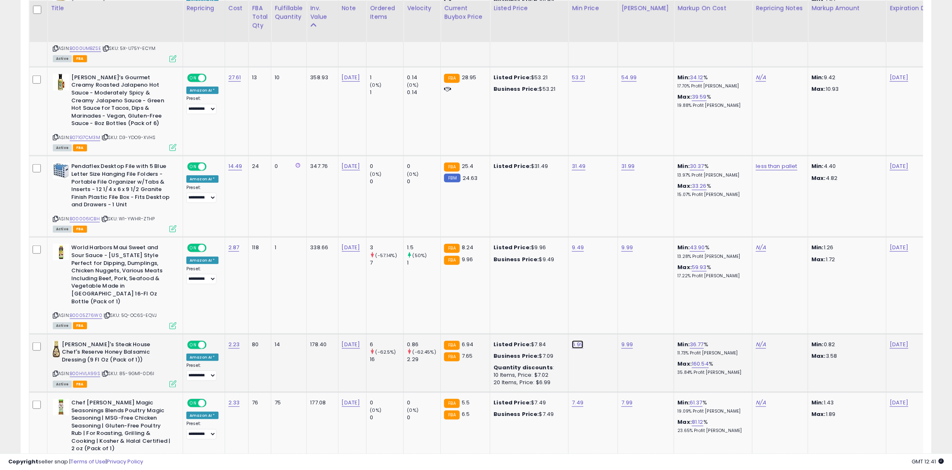
click at [572, 340] on link "6.99" at bounding box center [578, 344] width 12 height 8
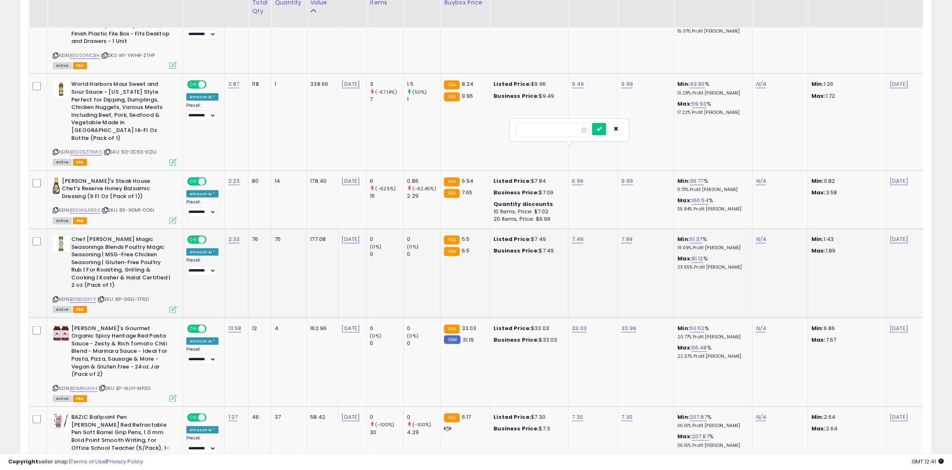
scroll to position [883, 0]
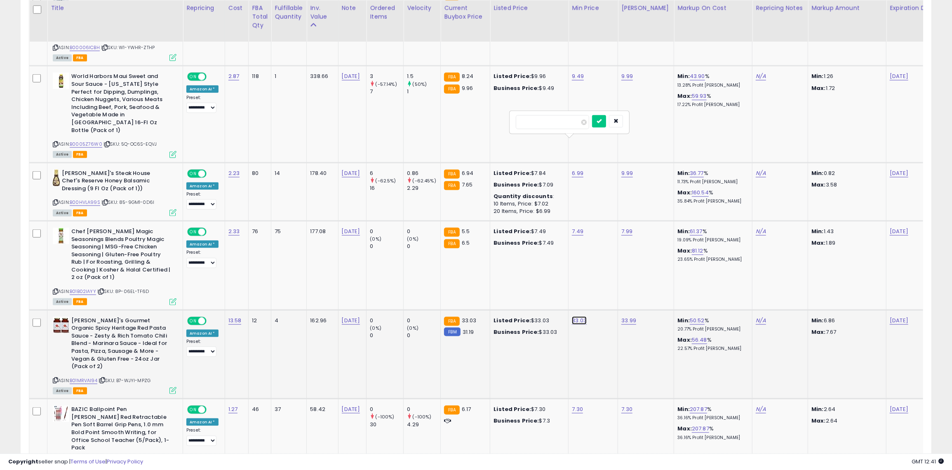
click at [572, 316] on link "33.03" at bounding box center [579, 320] width 15 height 8
type input "*"
type input "*****"
click button "submit" at bounding box center [601, 260] width 14 height 12
click at [623, 316] on link "33.99" at bounding box center [628, 320] width 15 height 8
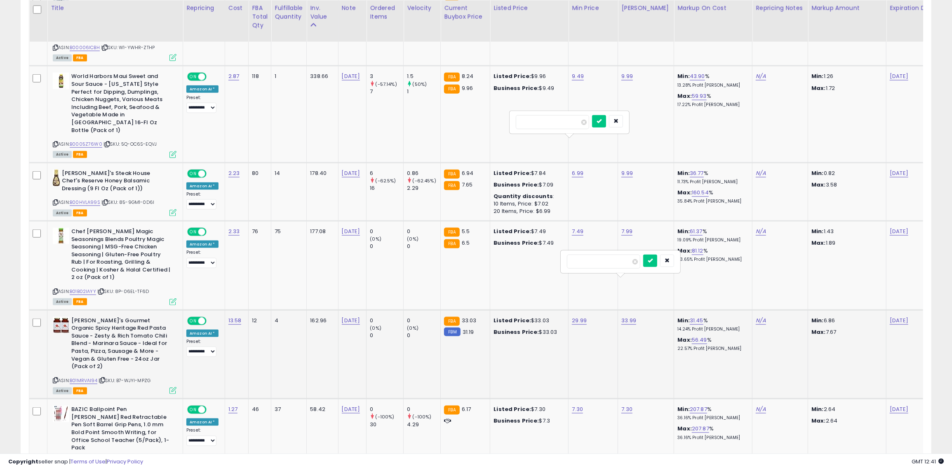
type input "*"
type input "*****"
click button "submit" at bounding box center [650, 260] width 14 height 12
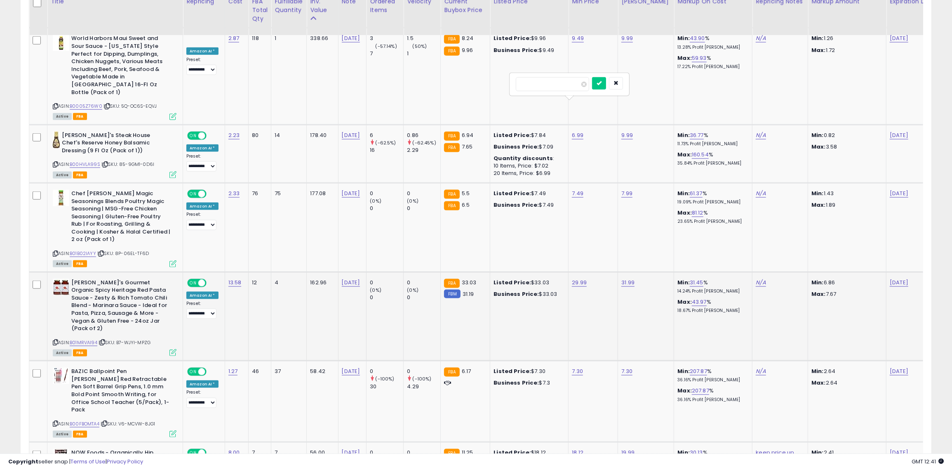
scroll to position [924, 0]
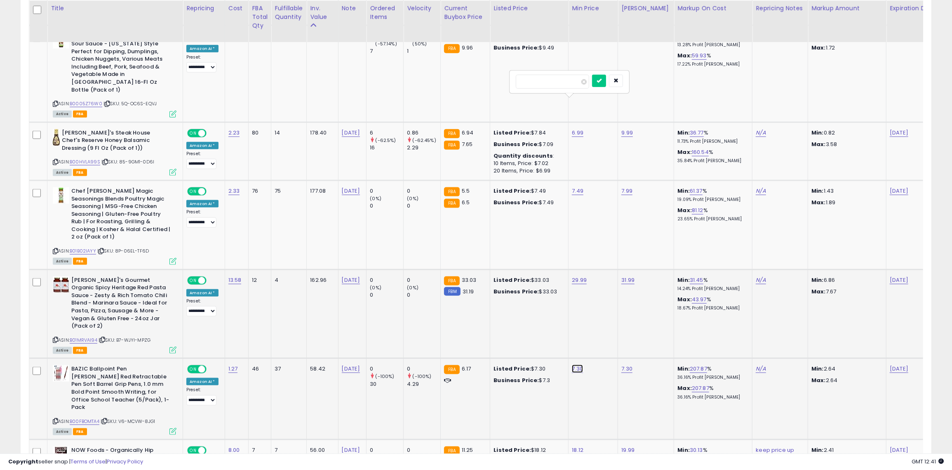
click at [572, 365] on link "7.30" at bounding box center [577, 369] width 11 height 8
type input "*"
click button "submit" at bounding box center [599, 301] width 14 height 12
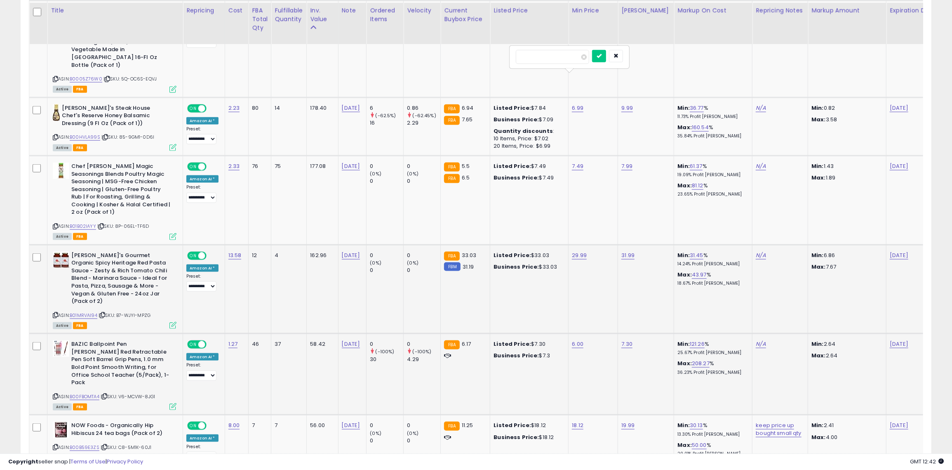
scroll to position [951, 0]
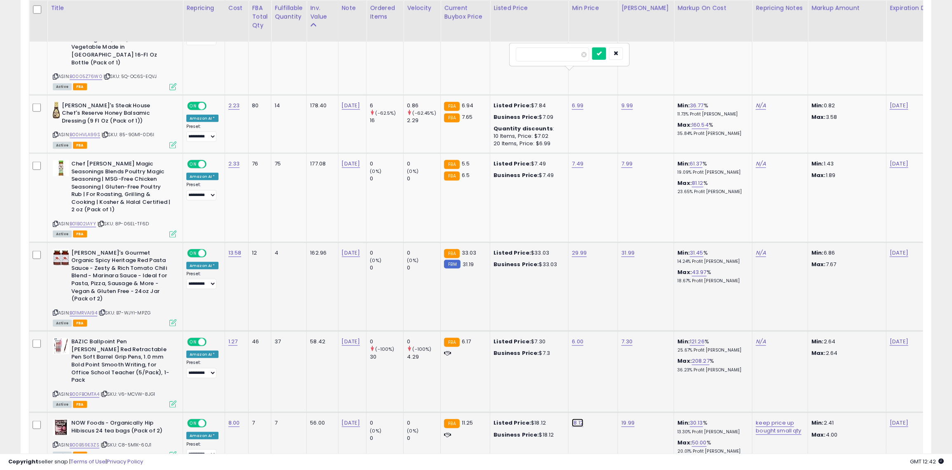
click at [572, 419] on link "18.12" at bounding box center [578, 423] width 12 height 8
type input "*"
click button "submit" at bounding box center [599, 347] width 14 height 12
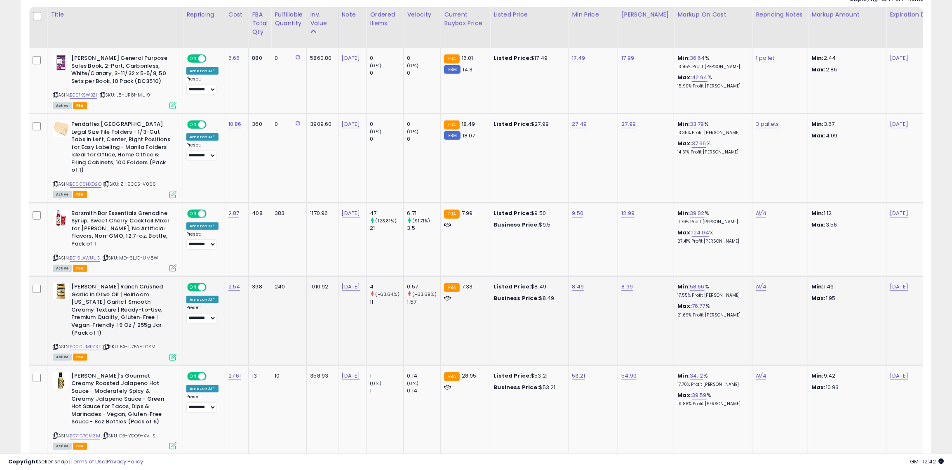
scroll to position [0, 0]
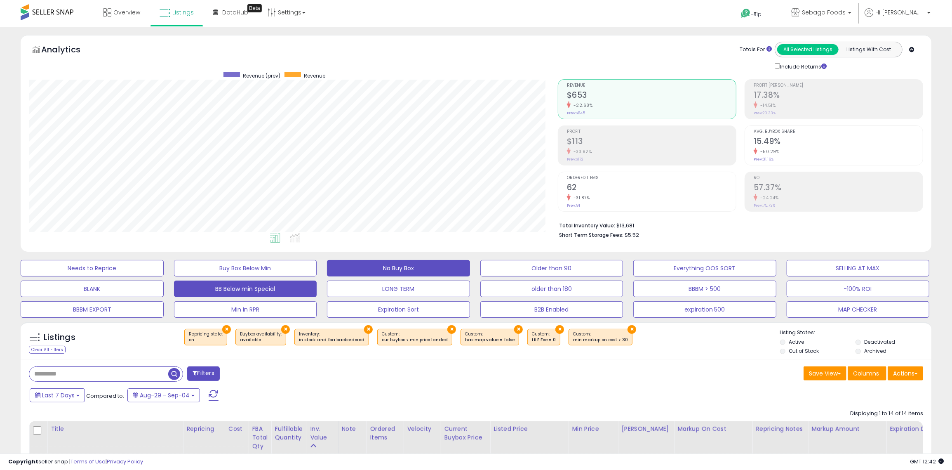
click at [419, 265] on button "No Buy Box" at bounding box center [398, 268] width 143 height 16
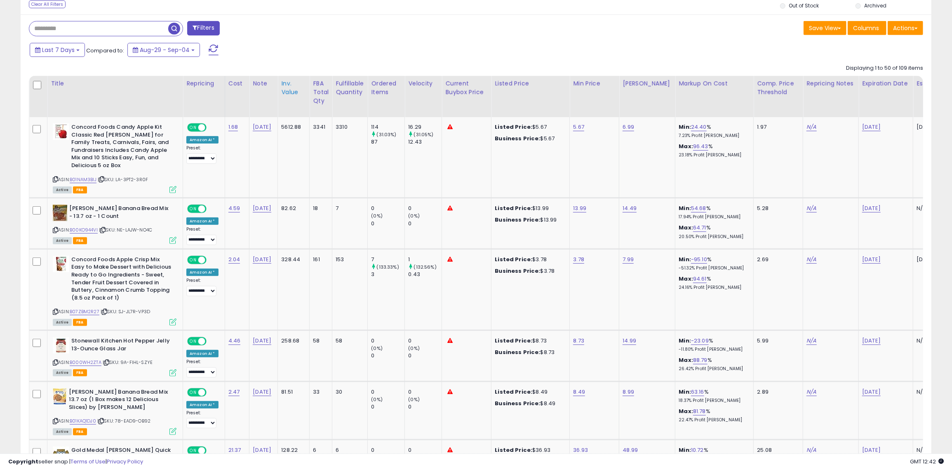
scroll to position [169, 529]
click at [289, 92] on div "Inv. value" at bounding box center [293, 87] width 25 height 17
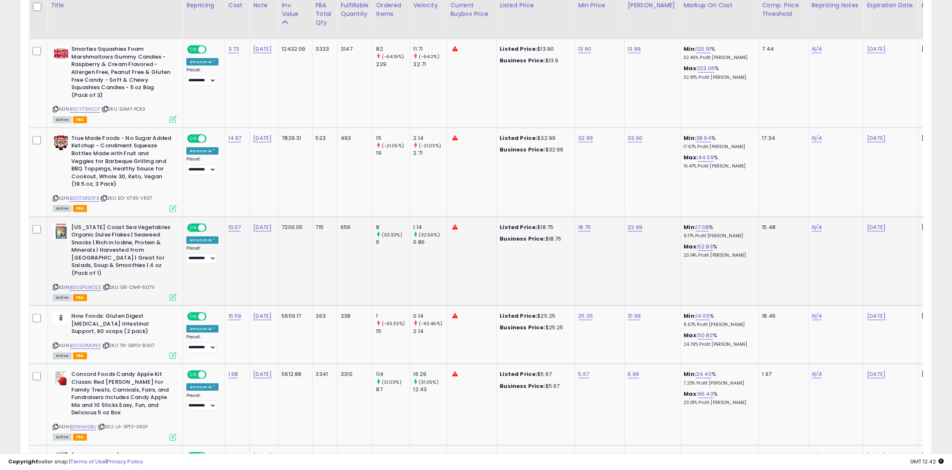
scroll to position [586, 0]
click at [579, 224] on link "18.75" at bounding box center [585, 227] width 13 height 8
click at [623, 201] on button "button" at bounding box center [623, 206] width 14 height 12
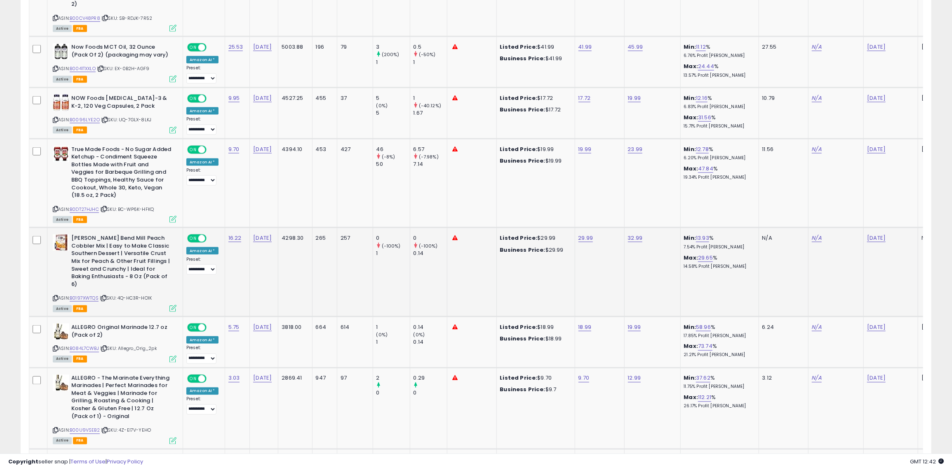
scroll to position [1101, 0]
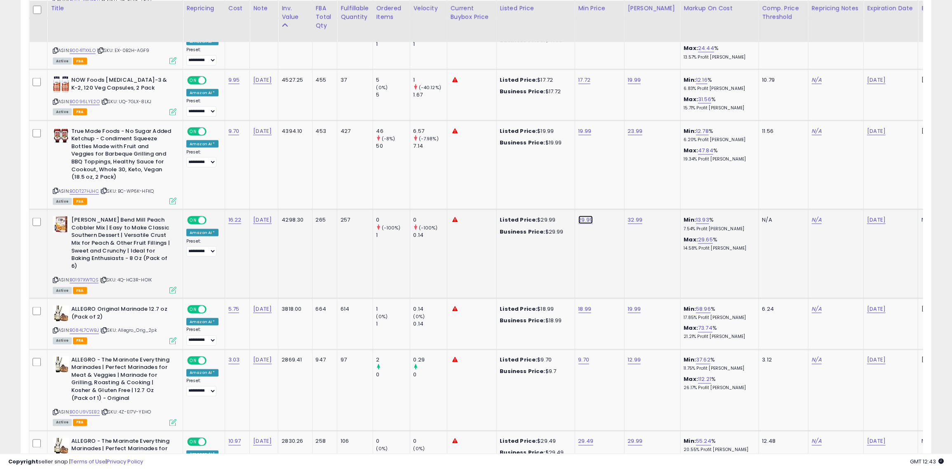
click at [579, 216] on link "29.99" at bounding box center [586, 220] width 15 height 8
type input "*****"
click button "submit" at bounding box center [607, 182] width 14 height 12
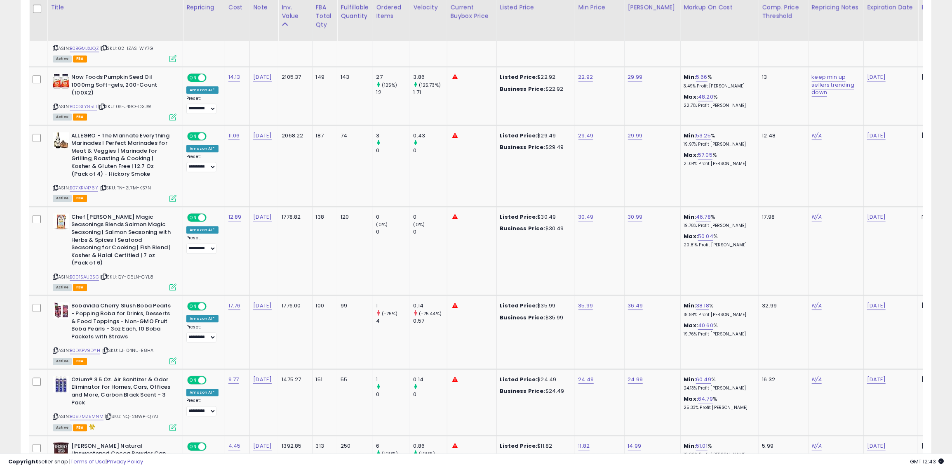
scroll to position [1700, 0]
click at [579, 303] on link "35.99" at bounding box center [586, 307] width 15 height 8
type input "**"
click button "submit" at bounding box center [607, 253] width 14 height 12
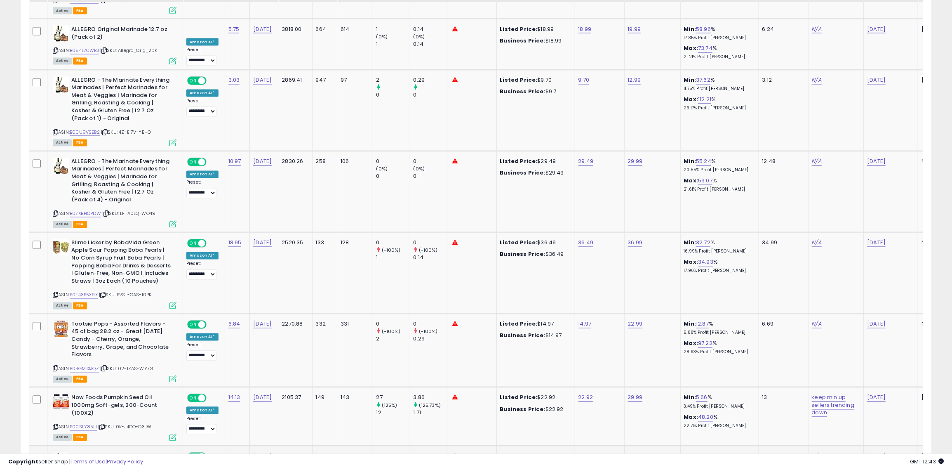
scroll to position [1341, 0]
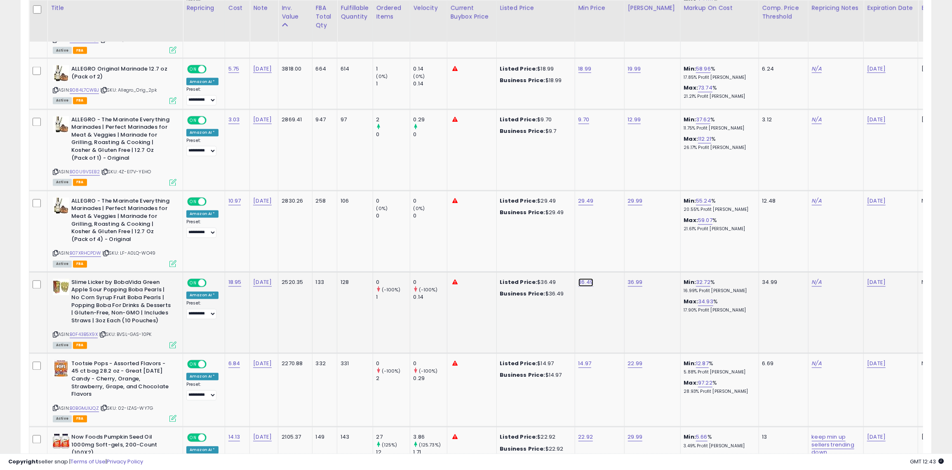
click at [582, 278] on link "36.49" at bounding box center [586, 282] width 15 height 8
type input "**"
click button "submit" at bounding box center [607, 236] width 14 height 12
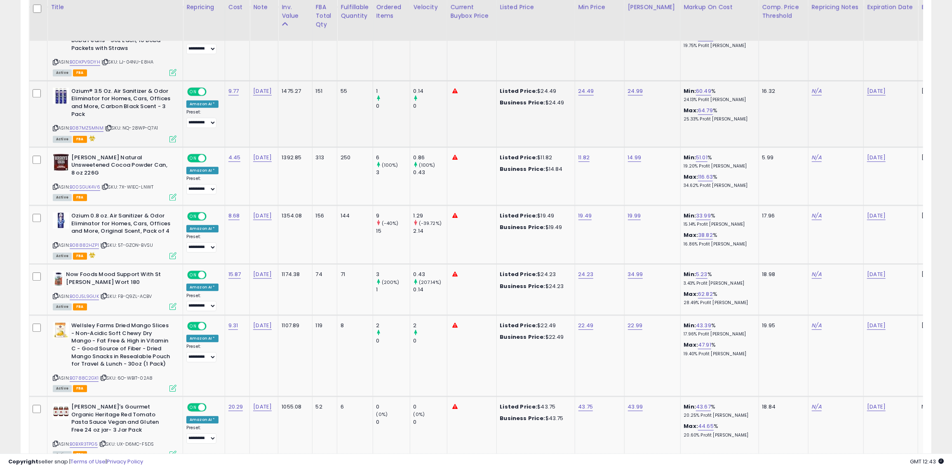
scroll to position [1990, 0]
click at [581, 320] on link "22.49" at bounding box center [586, 324] width 15 height 8
type input "*"
type input "****"
click button "submit" at bounding box center [607, 262] width 14 height 12
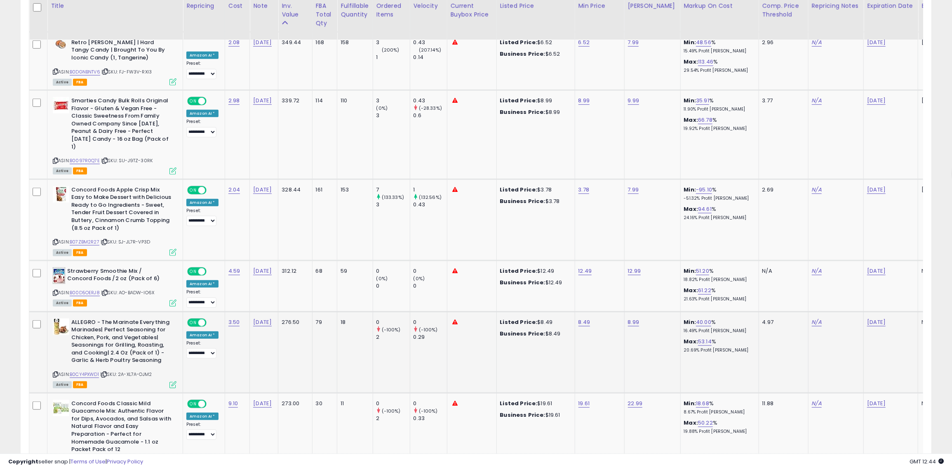
scroll to position [3413, 0]
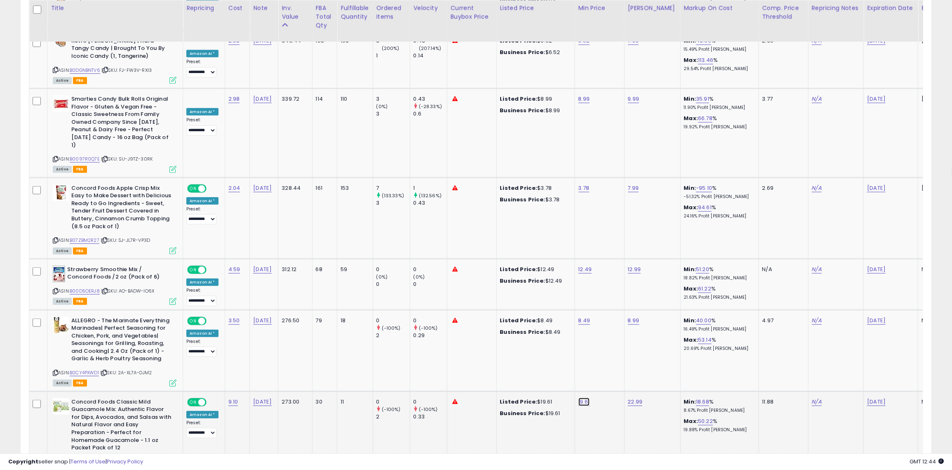
click at [579, 398] on link "19.61" at bounding box center [585, 402] width 12 height 8
click at [625, 320] on icon "button" at bounding box center [622, 318] width 5 height 5
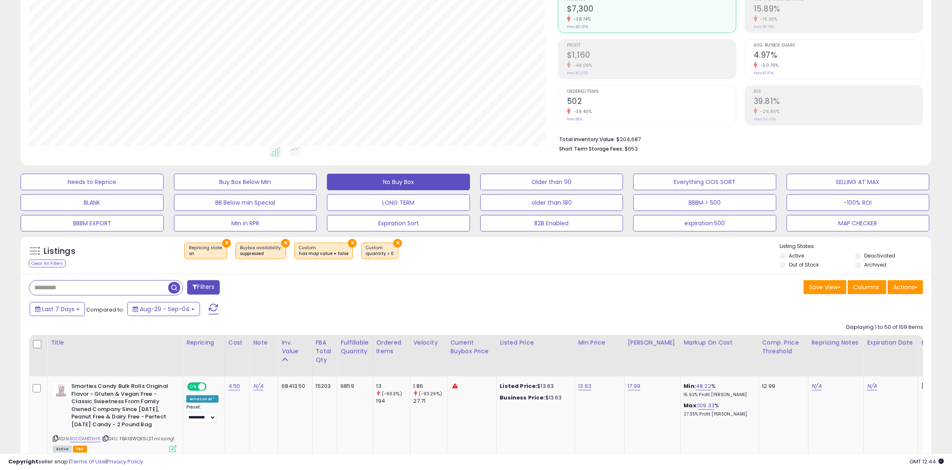
scroll to position [99, 0]
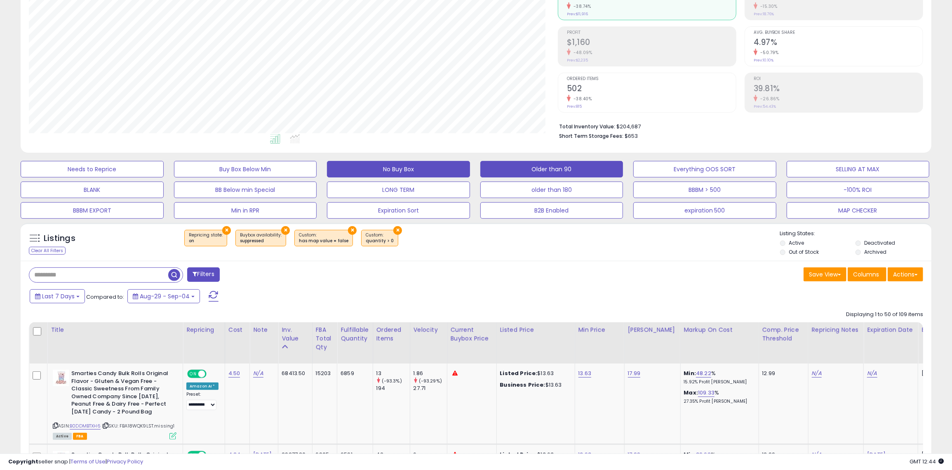
click at [585, 169] on button "Older than 90" at bounding box center [551, 169] width 143 height 16
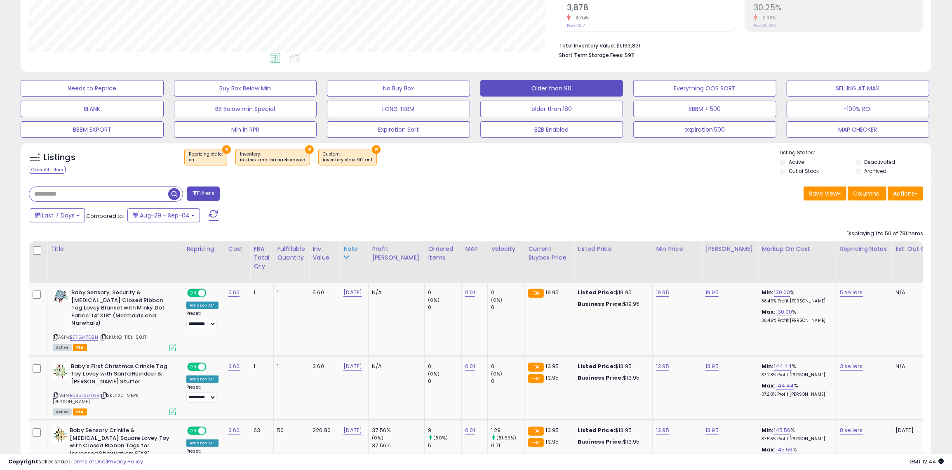
scroll to position [169, 529]
click at [315, 257] on div "Inv. value" at bounding box center [325, 253] width 24 height 17
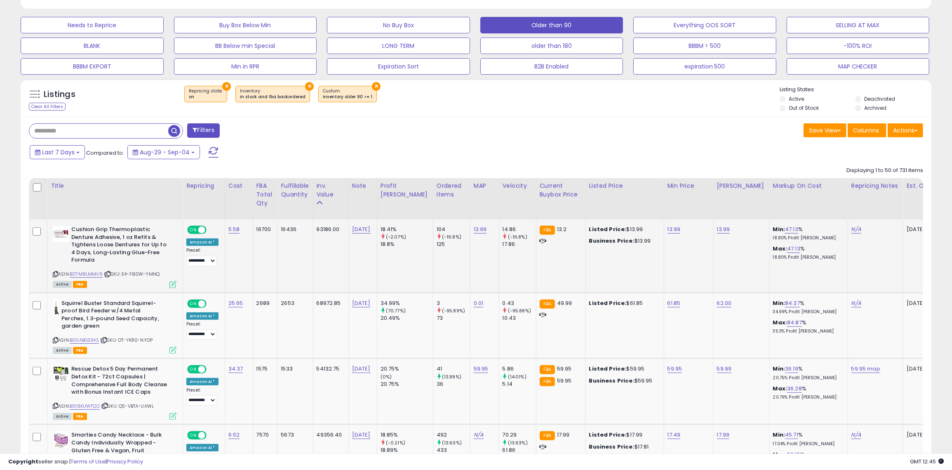
scroll to position [266, 0]
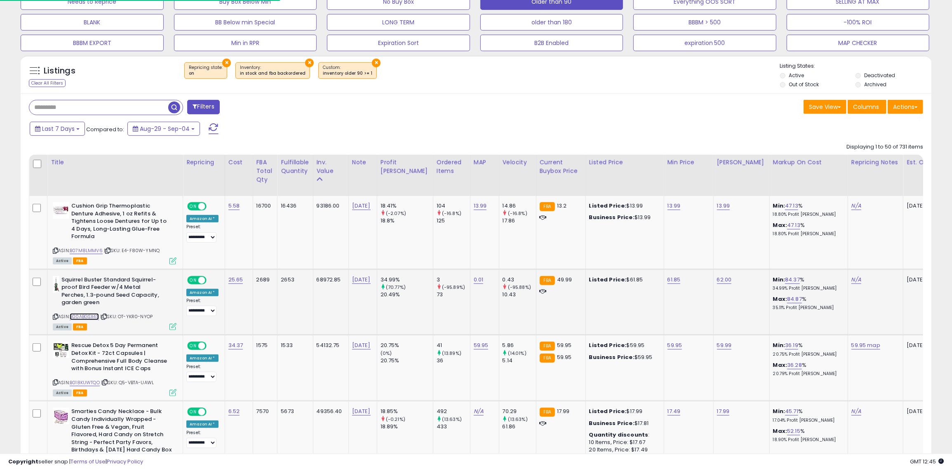
click at [81, 315] on link "B00ABGSX4S" at bounding box center [84, 316] width 29 height 7
click at [668, 277] on link "61.85" at bounding box center [674, 279] width 13 height 8
type input "*"
type input "**"
click button "submit" at bounding box center [676, 259] width 14 height 12
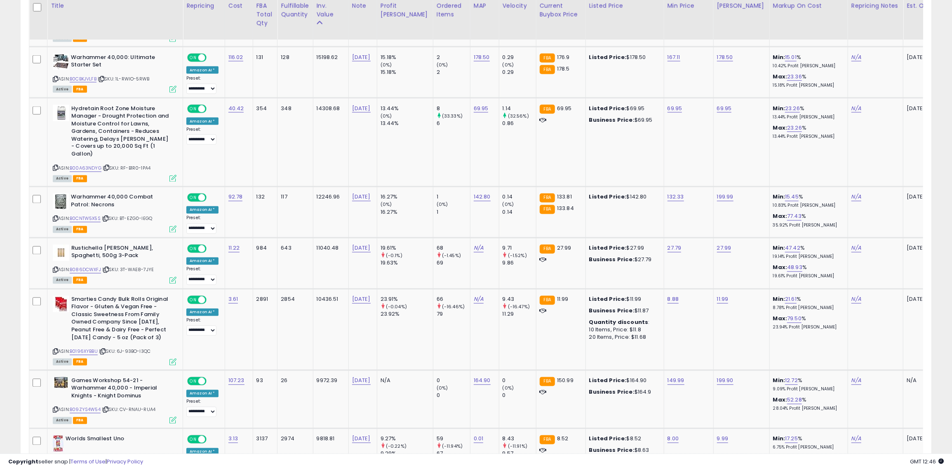
scroll to position [1287, 0]
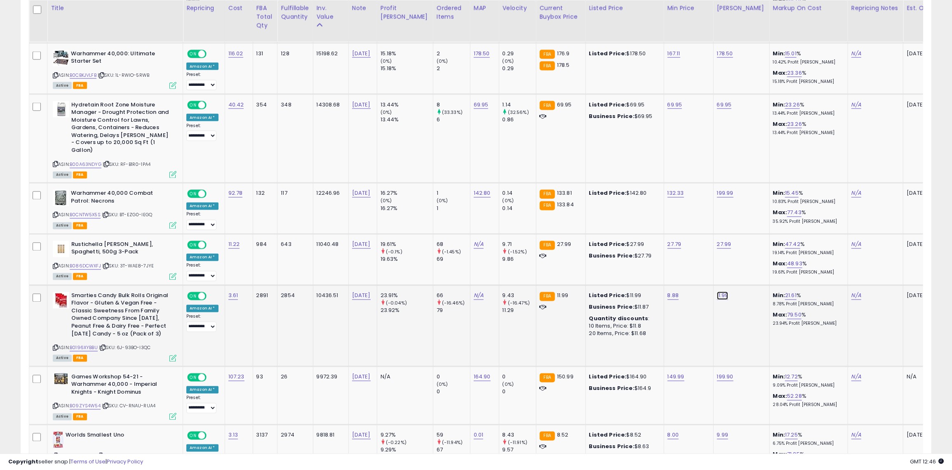
click at [717, 292] on link "11.99" at bounding box center [723, 296] width 12 height 8
type input "*"
type input "****"
click button "submit" at bounding box center [725, 257] width 14 height 12
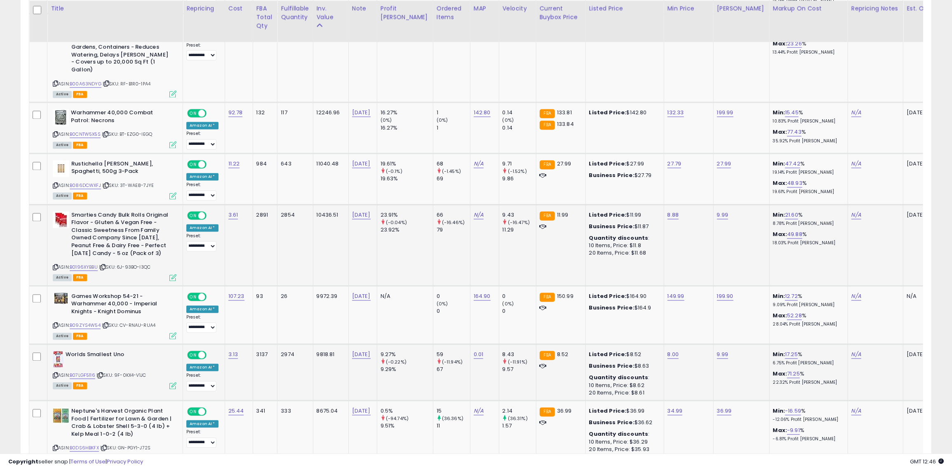
scroll to position [1368, 0]
click at [668, 350] on link "8.00" at bounding box center [674, 354] width 12 height 8
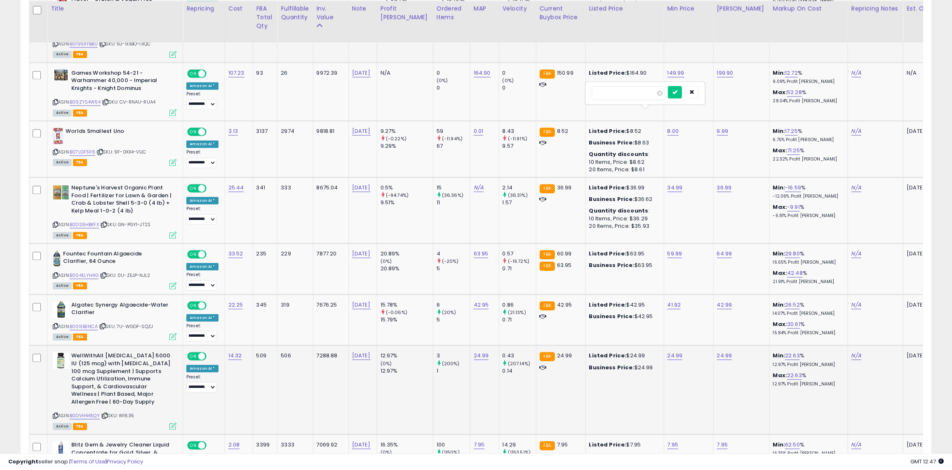
scroll to position [1556, 0]
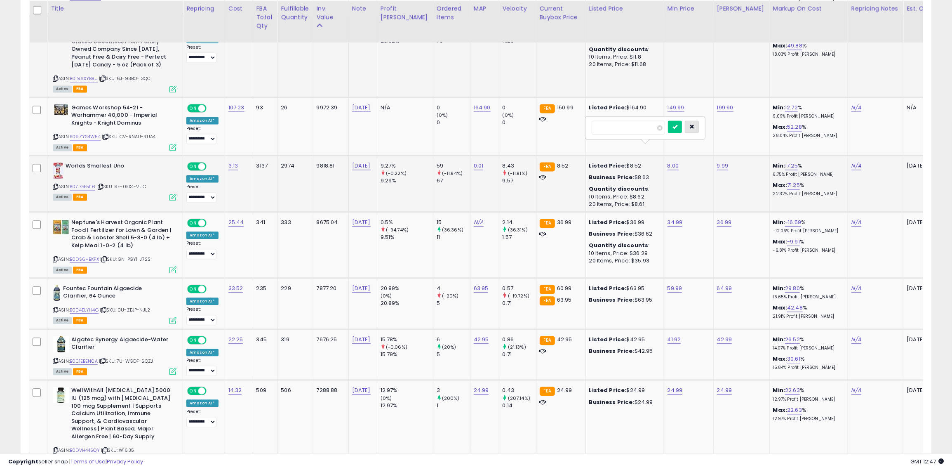
click at [692, 129] on button "button" at bounding box center [692, 126] width 14 height 12
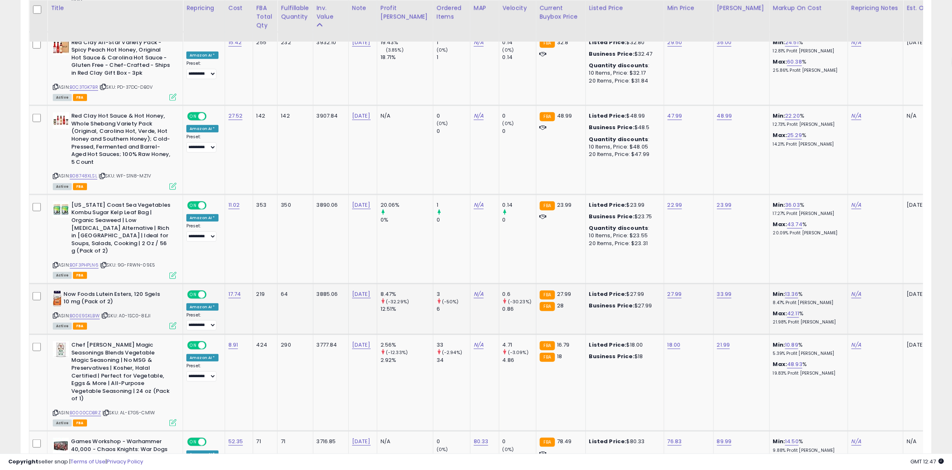
scroll to position [0, 5]
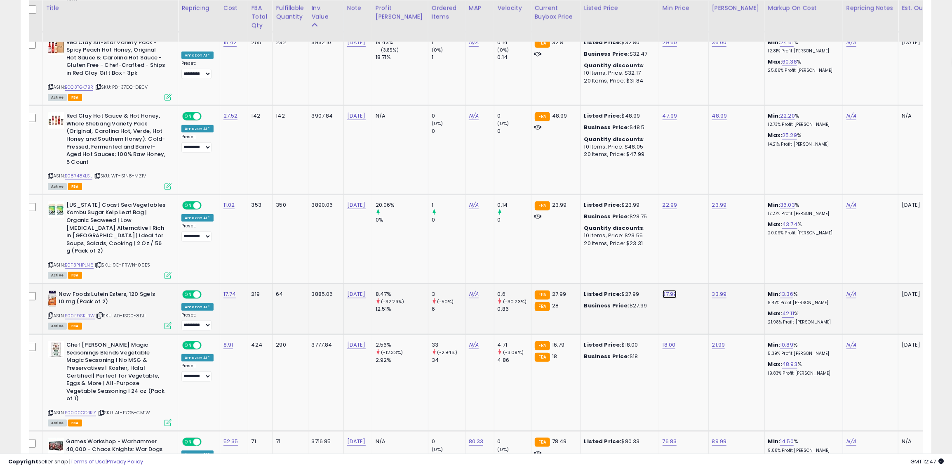
click at [663, 290] on link "27.99" at bounding box center [670, 294] width 14 height 8
click at [691, 198] on icon "button" at bounding box center [688, 197] width 5 height 5
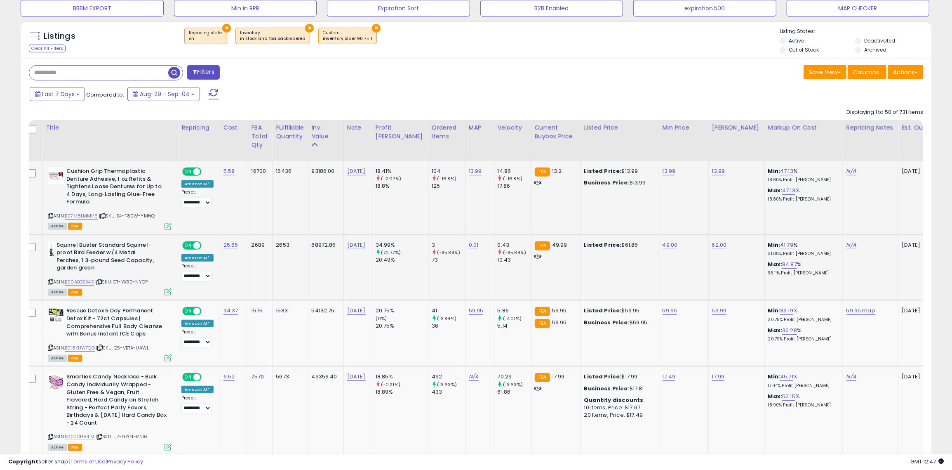
scroll to position [0, 0]
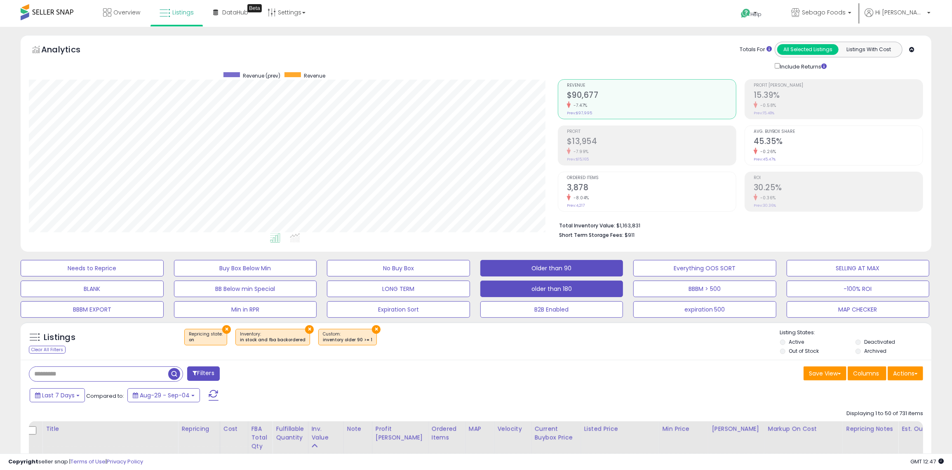
click at [555, 293] on button "older than 180" at bounding box center [551, 288] width 143 height 16
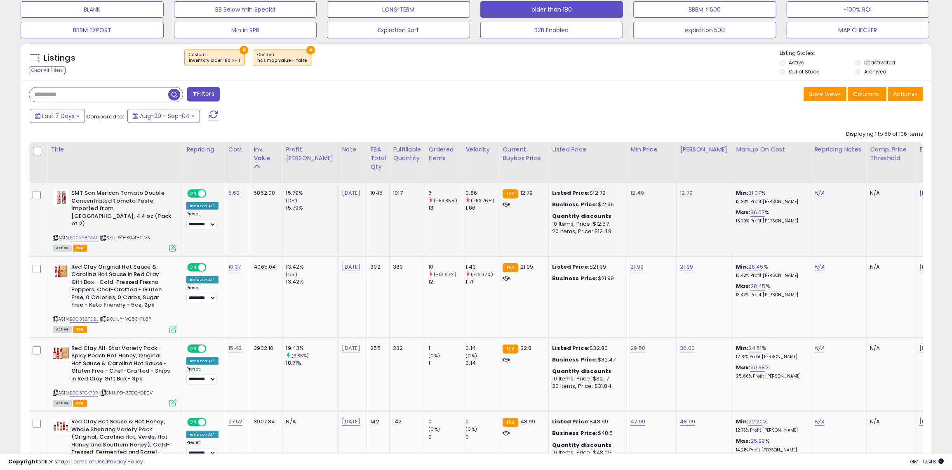
click at [54, 235] on icon at bounding box center [55, 237] width 5 height 5
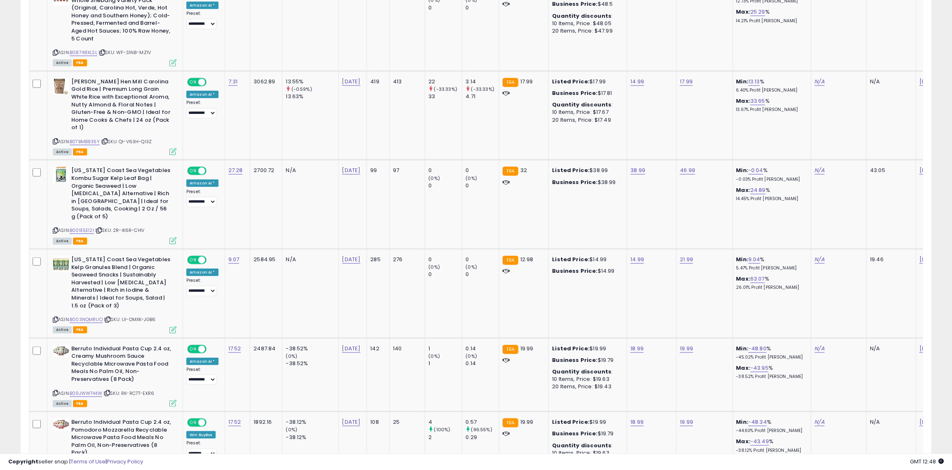
scroll to position [868, 0]
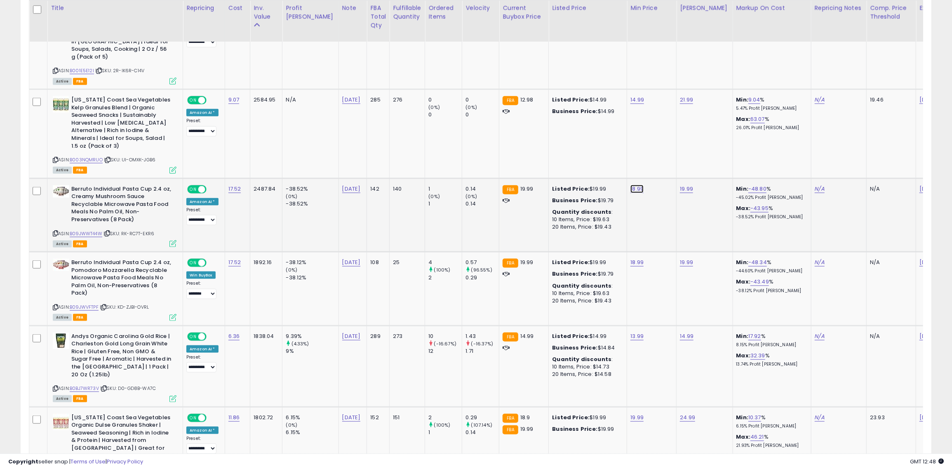
click at [631, 185] on link "18.99" at bounding box center [637, 189] width 13 height 8
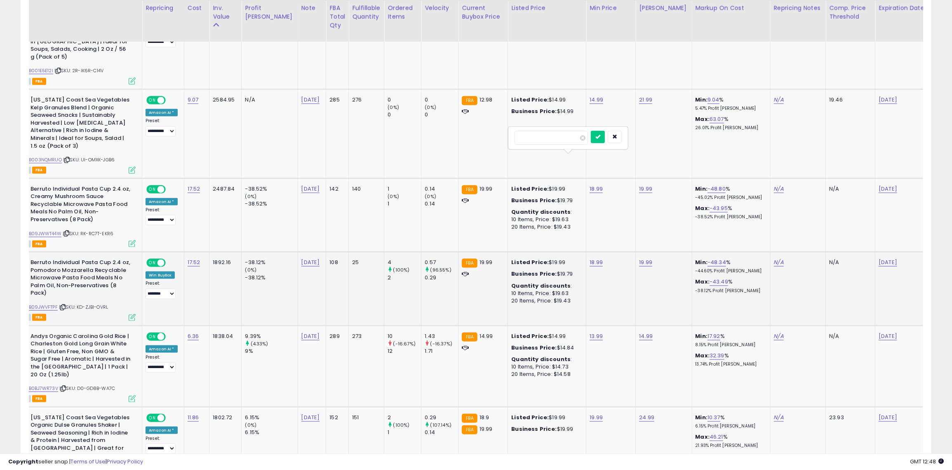
scroll to position [0, 24]
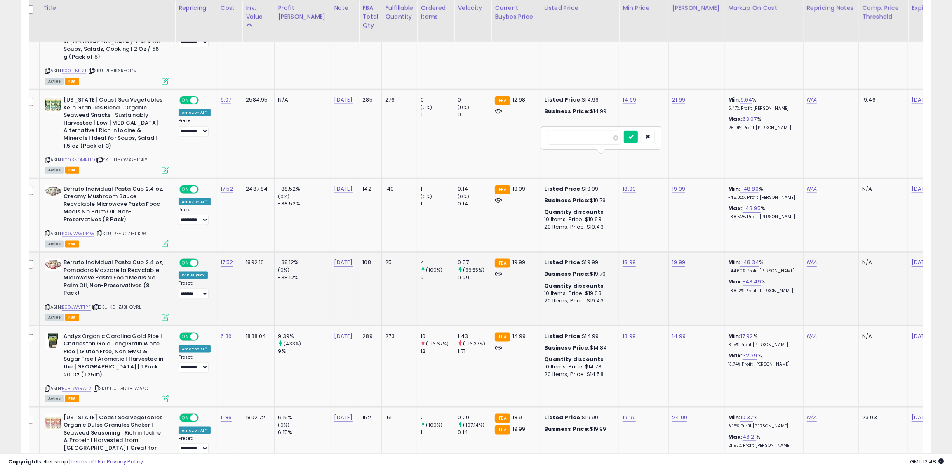
type input "*****"
click button "submit" at bounding box center [631, 137] width 14 height 12
click at [672, 185] on link "19.99" at bounding box center [678, 189] width 13 height 8
type input "*"
type input "*****"
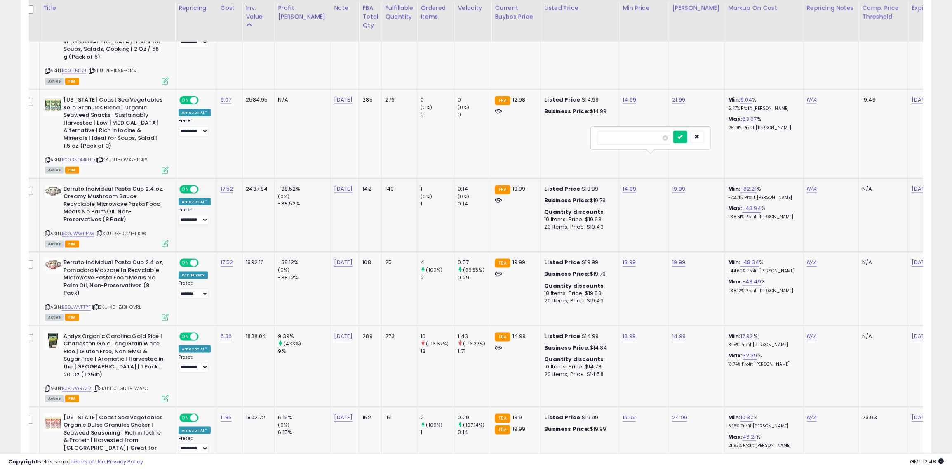
click button "submit" at bounding box center [680, 137] width 14 height 12
click at [623, 258] on link "18.99" at bounding box center [629, 262] width 13 height 8
type input "*****"
click button "submit" at bounding box center [631, 210] width 14 height 12
click at [672, 258] on link "19.99" at bounding box center [678, 262] width 13 height 8
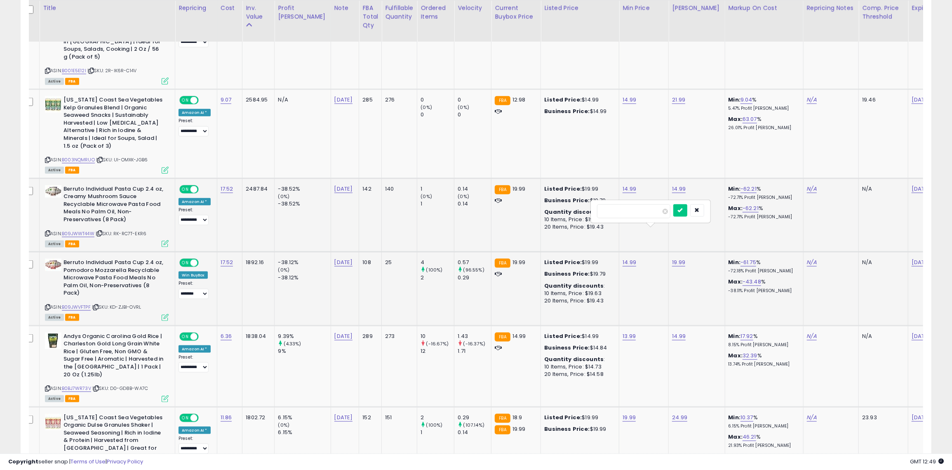
type input "*****"
click button "submit" at bounding box center [680, 210] width 14 height 12
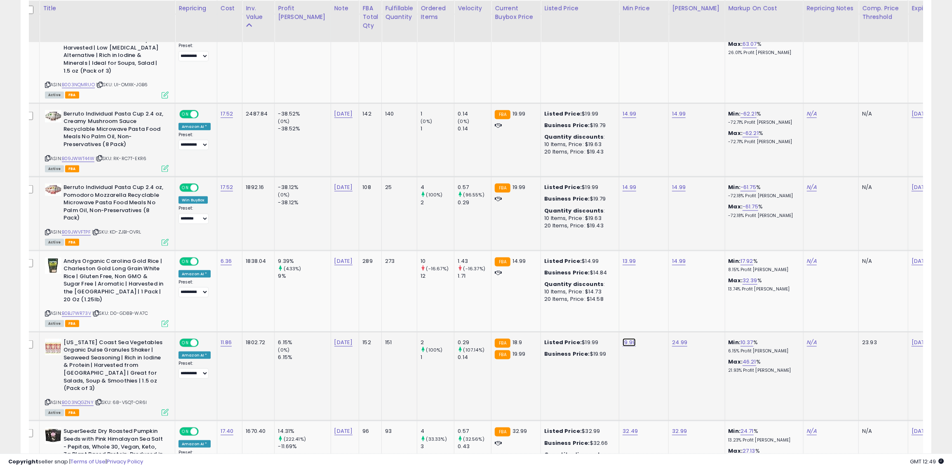
click at [623, 338] on link "19.99" at bounding box center [629, 342] width 13 height 8
type input "*"
type input "**"
click button "submit" at bounding box center [631, 282] width 14 height 12
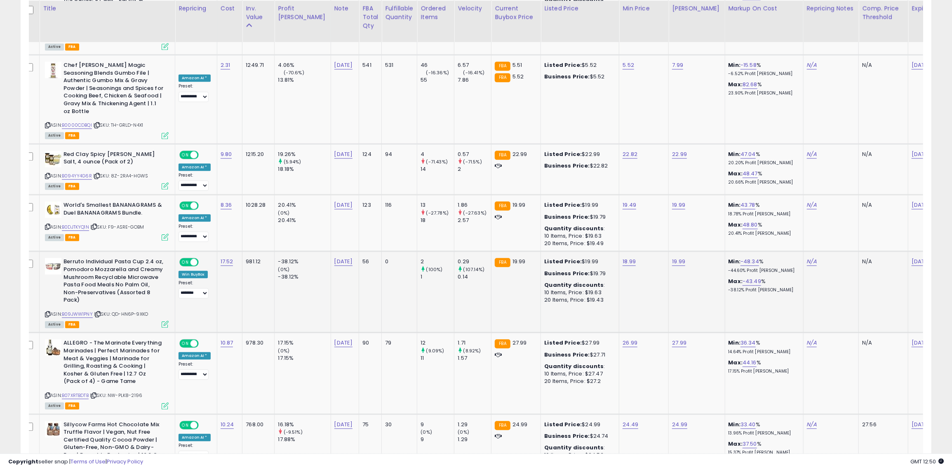
scroll to position [1708, 0]
click at [623, 257] on link "18.99" at bounding box center [629, 261] width 13 height 8
type input "****"
click button "submit" at bounding box center [631, 177] width 14 height 12
click at [672, 257] on link "19.99" at bounding box center [678, 261] width 13 height 8
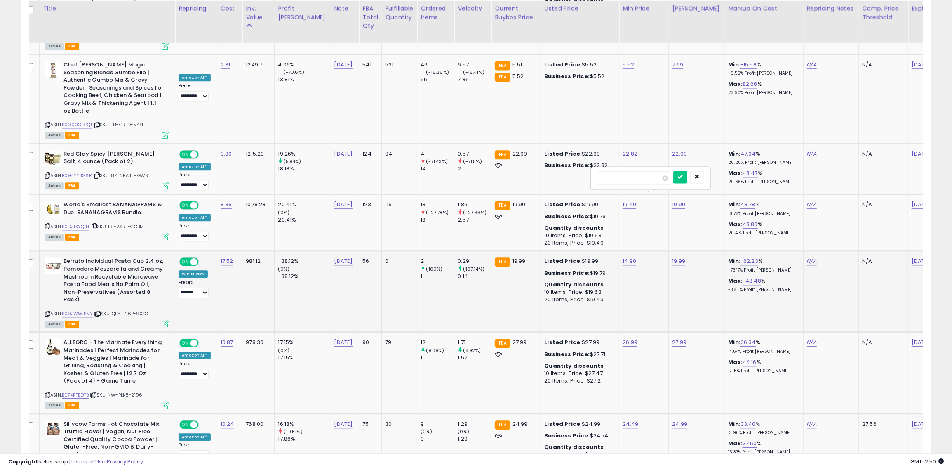
type input "*****"
click button "submit" at bounding box center [680, 177] width 14 height 12
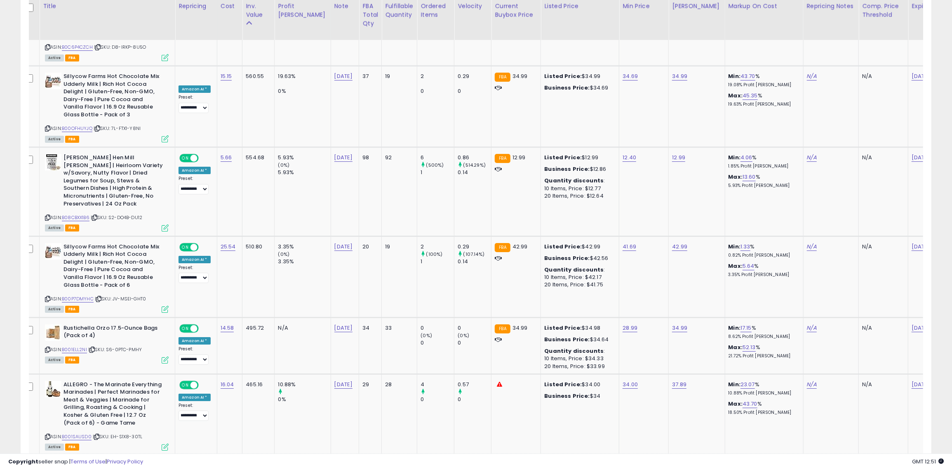
scroll to position [2469, 0]
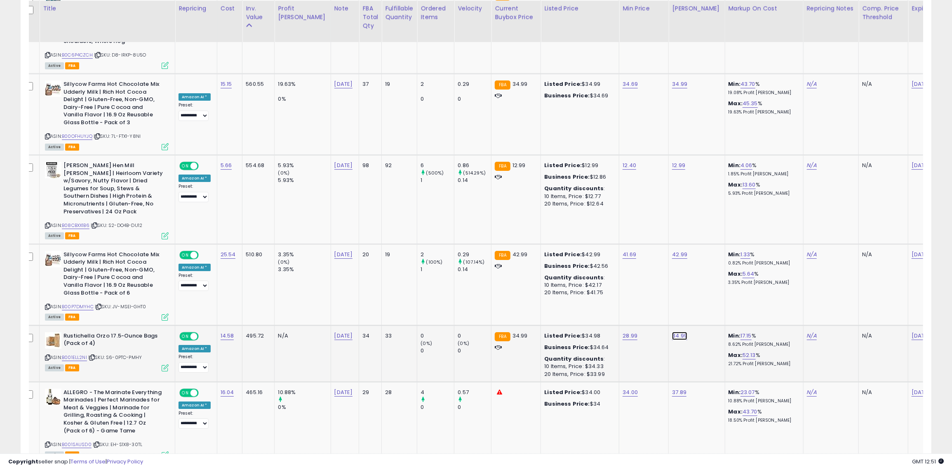
click at [672, 332] on link "34.99" at bounding box center [679, 336] width 15 height 8
type input "*****"
click button "submit" at bounding box center [681, 227] width 14 height 12
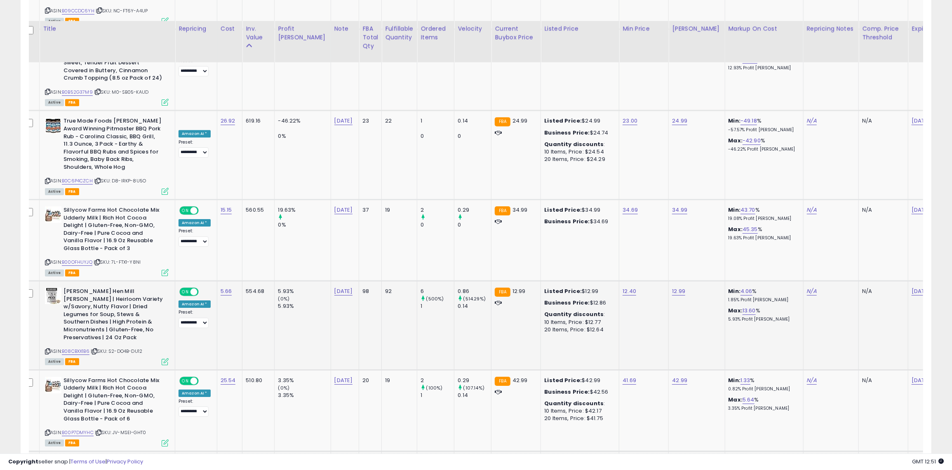
scroll to position [2343, 0]
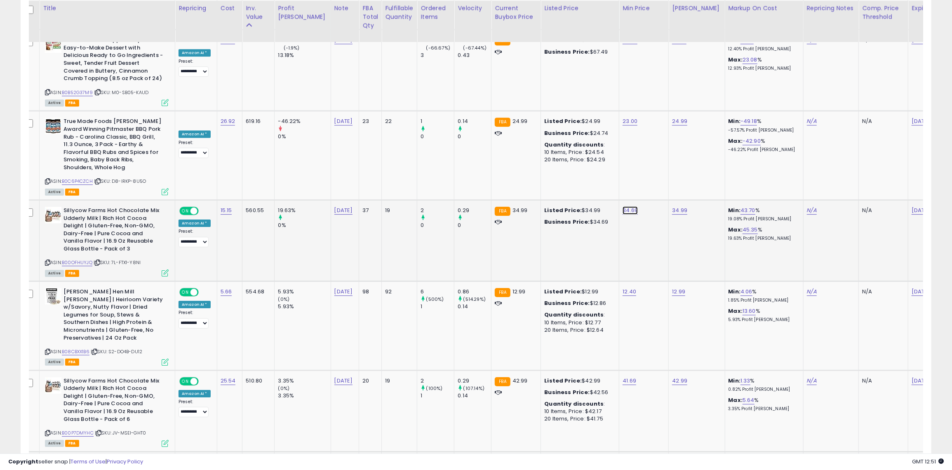
click at [623, 206] on link "34.69" at bounding box center [630, 210] width 15 height 8
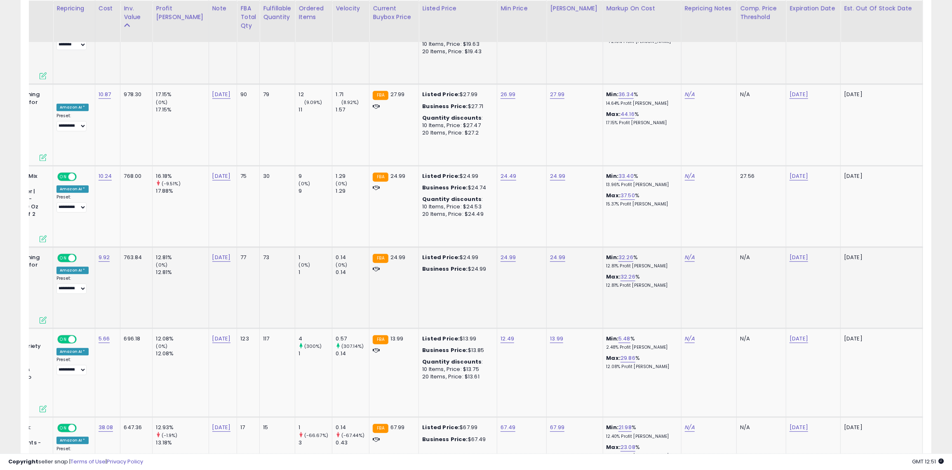
scroll to position [0, 0]
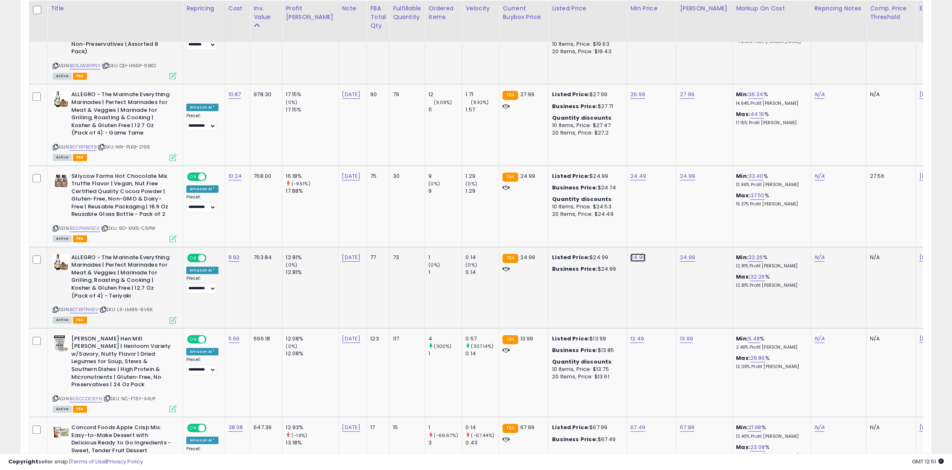
click at [631, 253] on link "24.99" at bounding box center [638, 257] width 15 height 8
type input "*"
type input "*****"
click button "submit" at bounding box center [639, 164] width 14 height 12
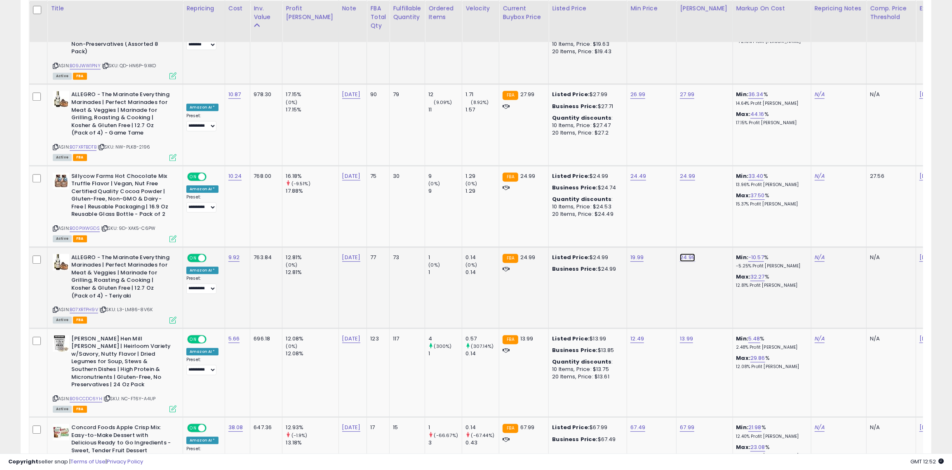
click at [680, 253] on link "24.99" at bounding box center [687, 257] width 15 height 8
type input "*"
type input "*****"
click button "submit" at bounding box center [689, 164] width 14 height 12
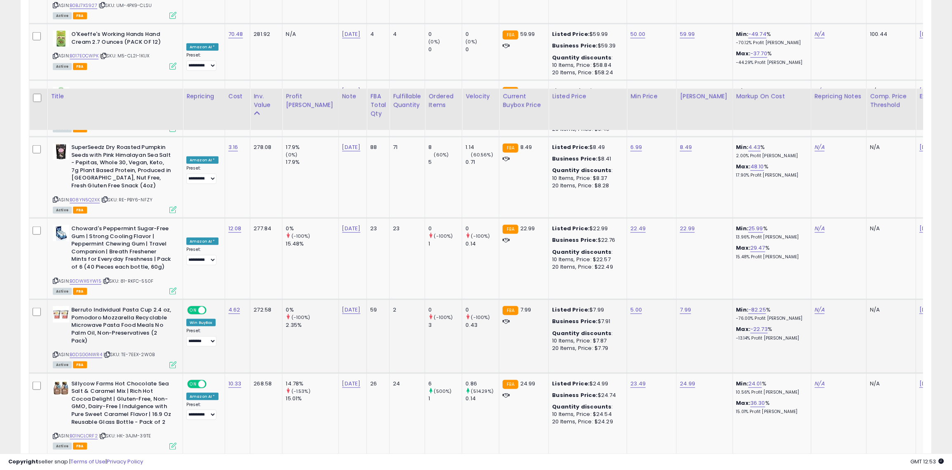
scroll to position [3876, 0]
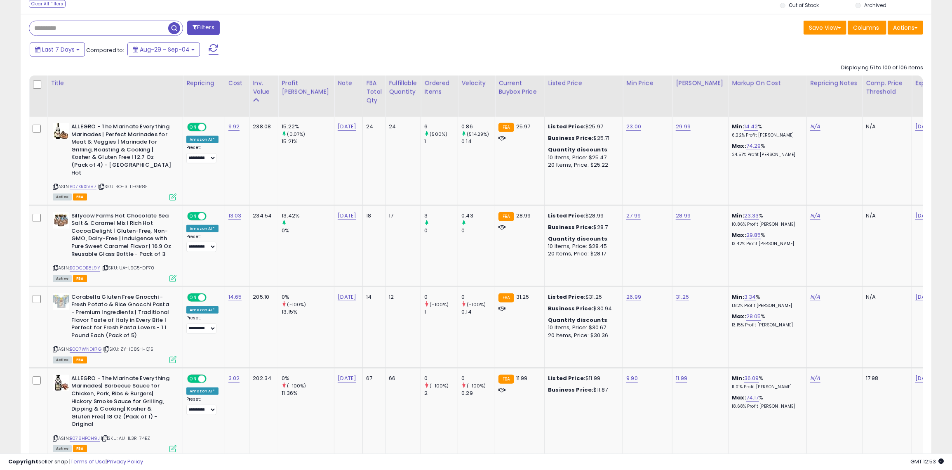
scroll to position [346, 0]
click at [676, 373] on link "11.99" at bounding box center [682, 377] width 12 height 8
type input "*"
type input "****"
click button "submit" at bounding box center [683, 349] width 14 height 12
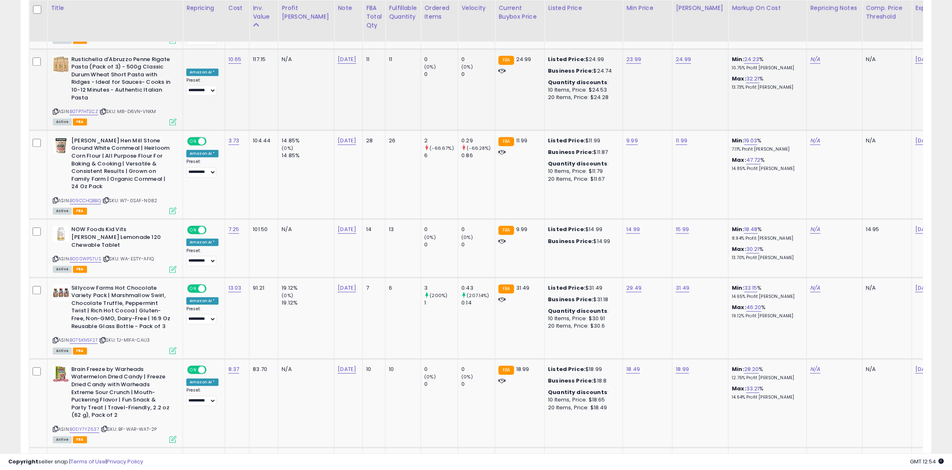
scroll to position [1917, 0]
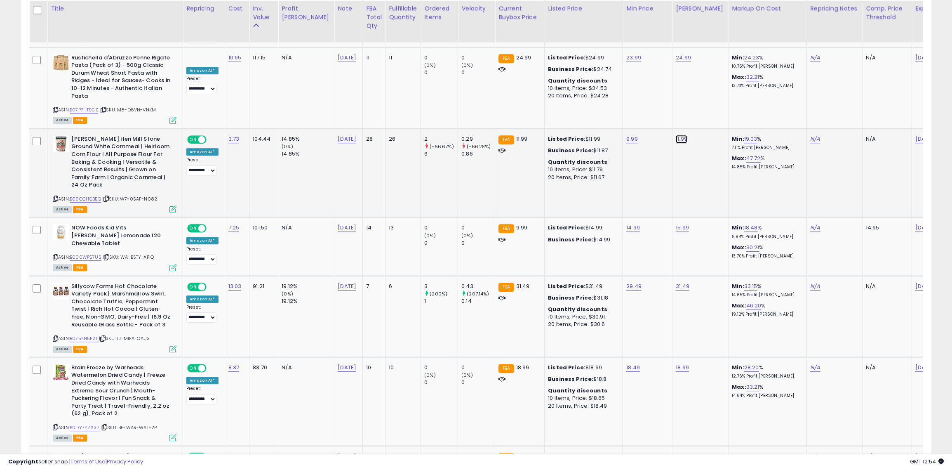
click at [676, 135] on link "11.99" at bounding box center [682, 139] width 12 height 8
type input "*"
type input "****"
click button "submit" at bounding box center [683, 61] width 14 height 12
click at [626, 135] on link "9.99" at bounding box center [632, 139] width 12 height 8
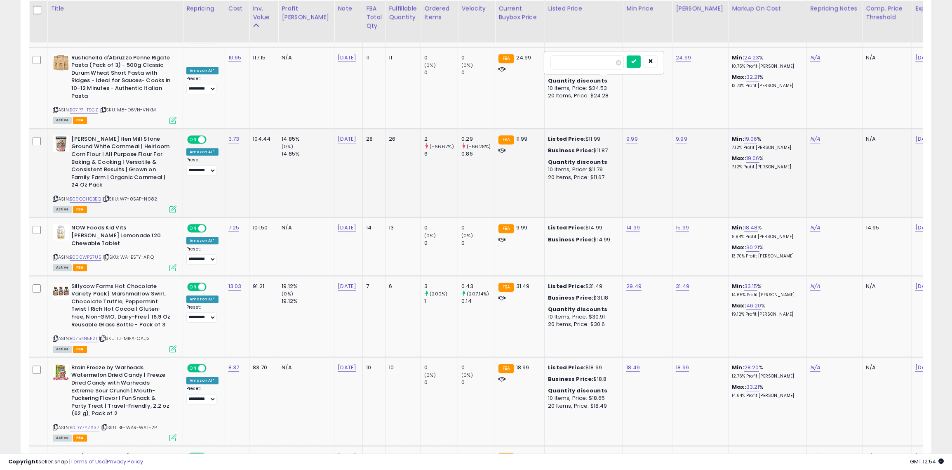
type input "***"
click button "submit" at bounding box center [634, 61] width 14 height 12
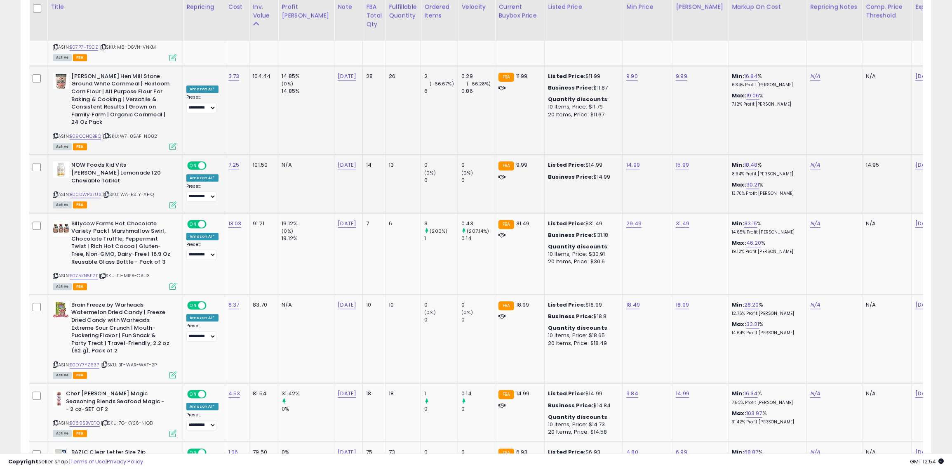
scroll to position [1982, 0]
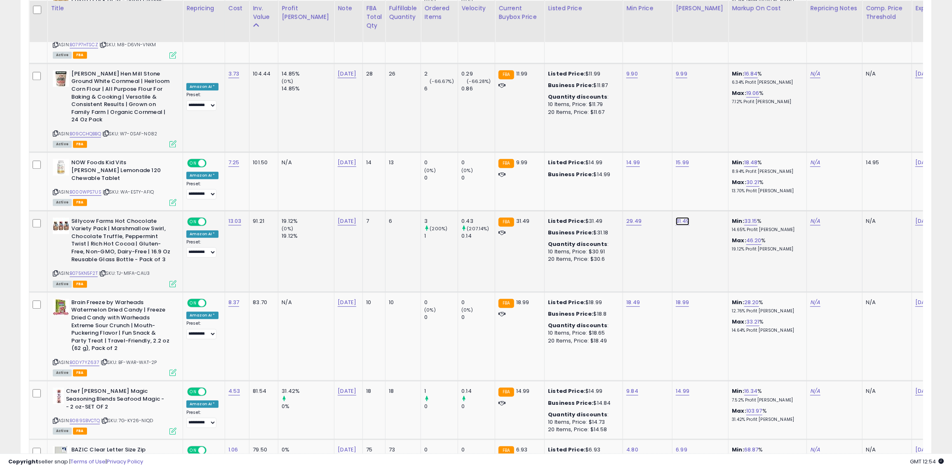
click at [676, 217] on link "31.49" at bounding box center [683, 221] width 14 height 8
type input "*"
type input "*****"
click button "submit" at bounding box center [684, 128] width 14 height 12
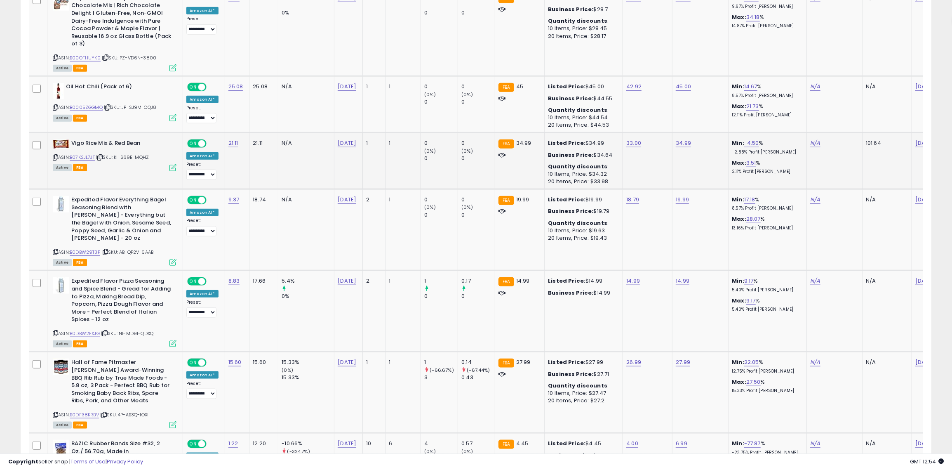
scroll to position [3565, 0]
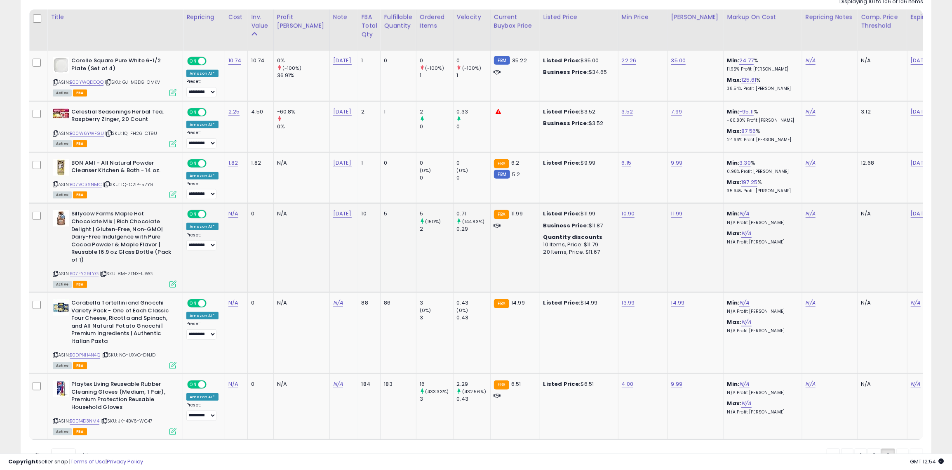
scroll to position [395, 0]
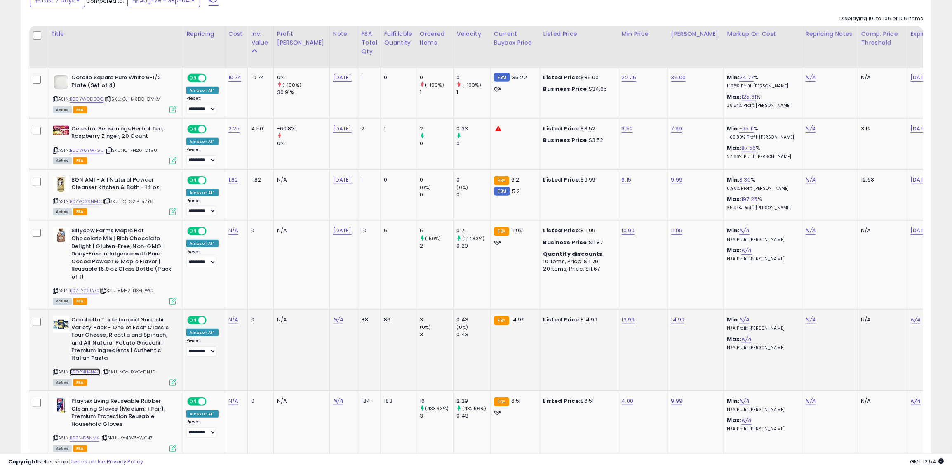
click at [77, 368] on link "B0DPNH4N4Q" at bounding box center [85, 371] width 31 height 7
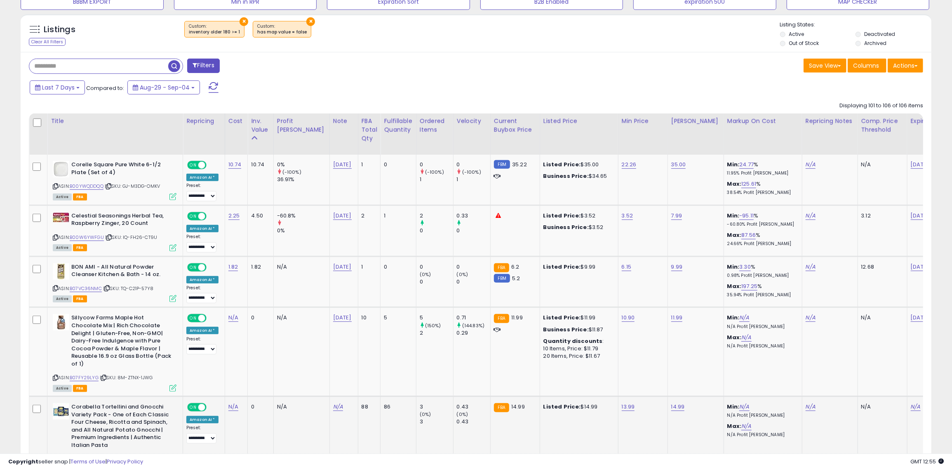
scroll to position [304, 0]
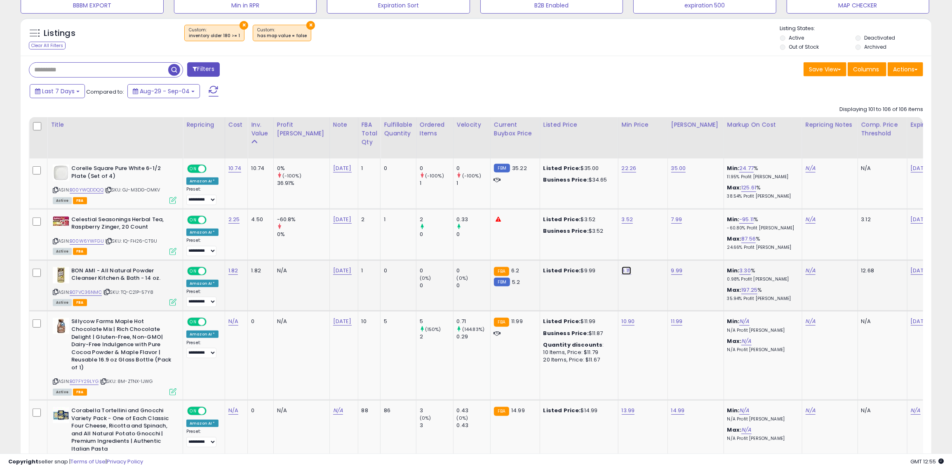
click at [622, 271] on link "6.15" at bounding box center [627, 270] width 10 height 8
type input "*"
click button "submit" at bounding box center [629, 249] width 14 height 12
click at [622, 166] on link "22.26" at bounding box center [629, 168] width 15 height 8
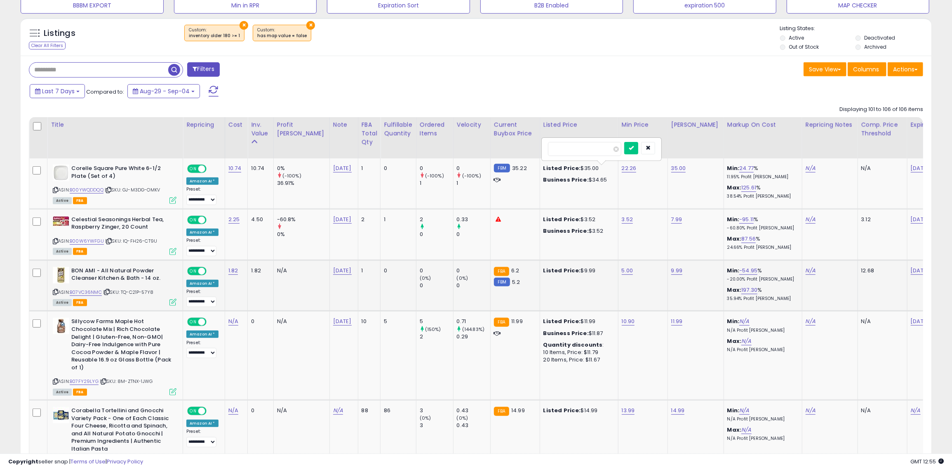
click at [306, 25] on button "×" at bounding box center [310, 25] width 9 height 9
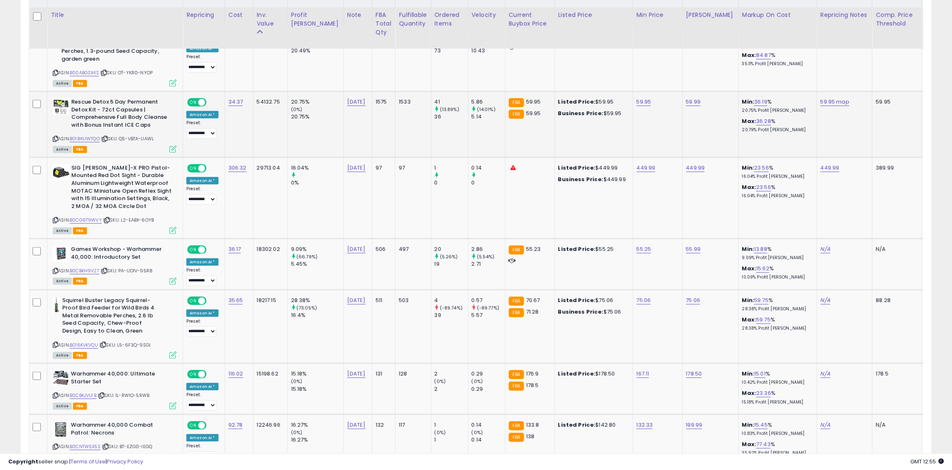
scroll to position [444, 0]
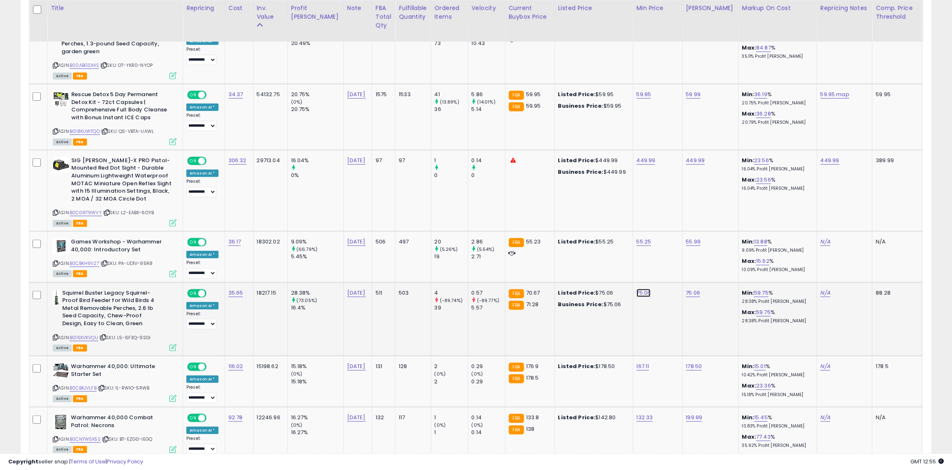
click at [637, 291] on link "75.06" at bounding box center [644, 293] width 14 height 8
type input "**"
click button "submit" at bounding box center [647, 272] width 14 height 12
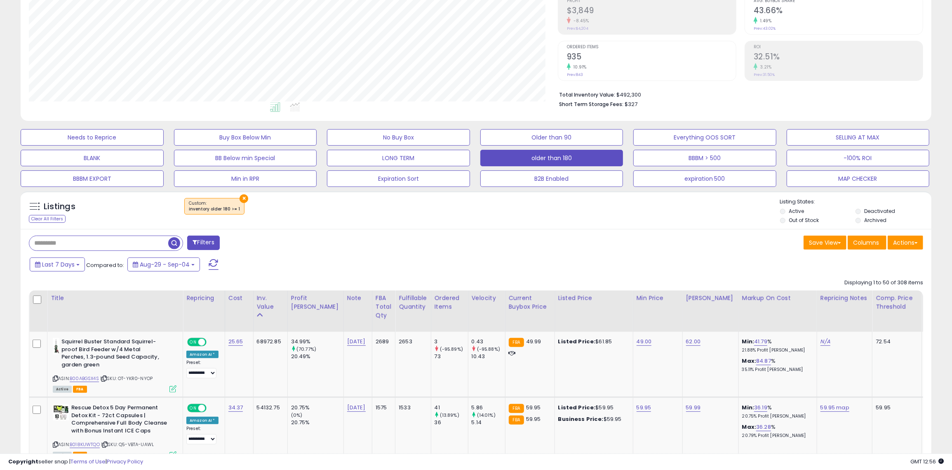
scroll to position [0, 0]
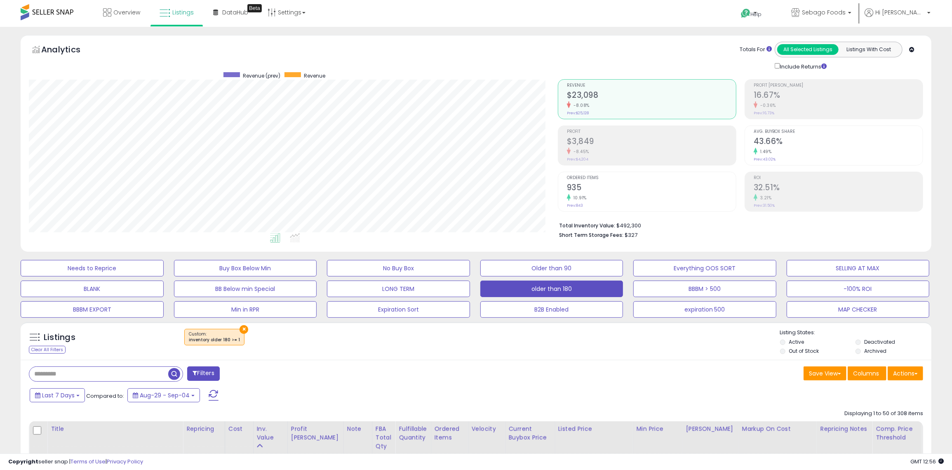
click at [438, 296] on div "Needs to Reprice Buy Box Below Min No Buy Box Older than 90 Everything OOS SORT…" at bounding box center [476, 287] width 932 height 62
click at [440, 293] on button "LONG TERM" at bounding box center [398, 288] width 143 height 16
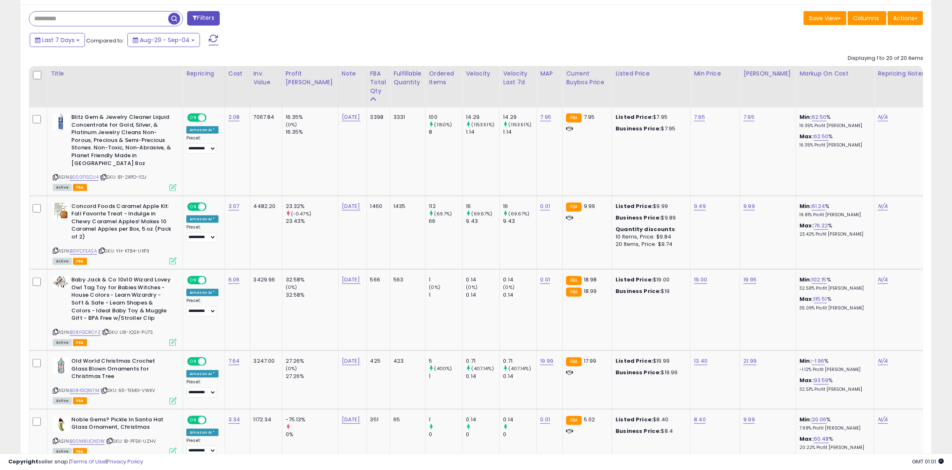
scroll to position [355, 0]
click at [694, 275] on link "19.00" at bounding box center [700, 279] width 13 height 8
type input "**"
click button "submit" at bounding box center [703, 251] width 14 height 12
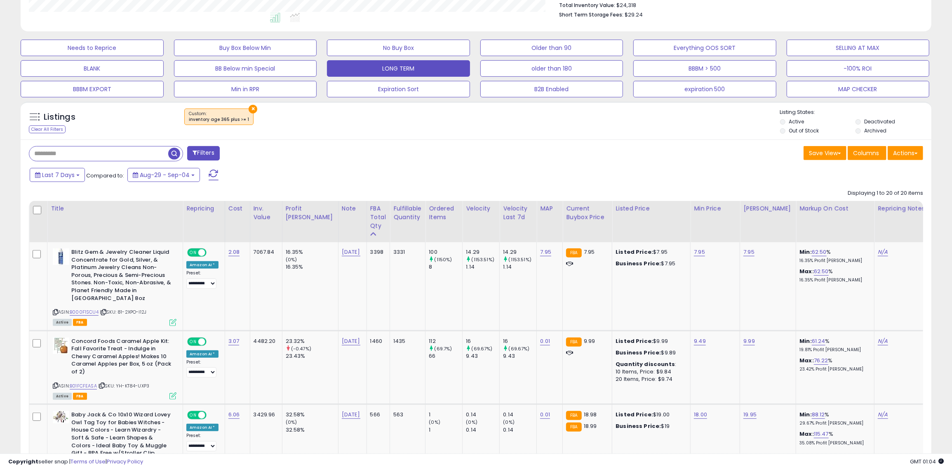
scroll to position [0, 0]
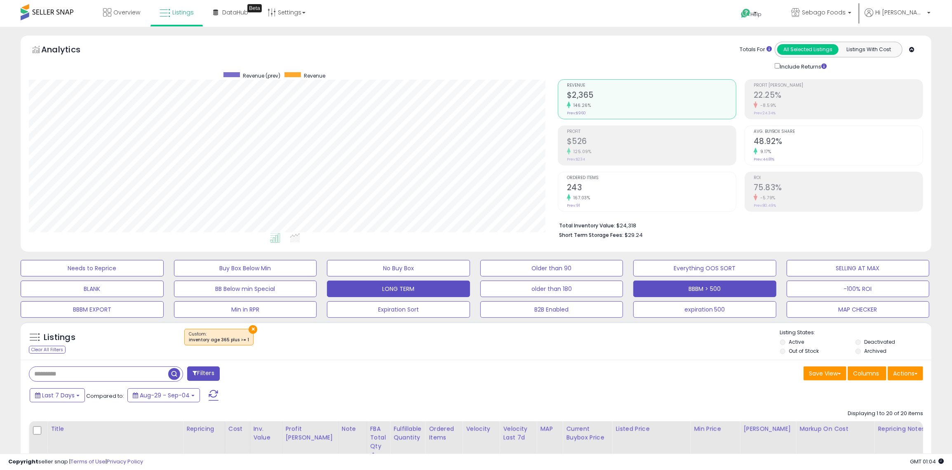
click at [685, 289] on button "BBBM > 500" at bounding box center [704, 288] width 143 height 16
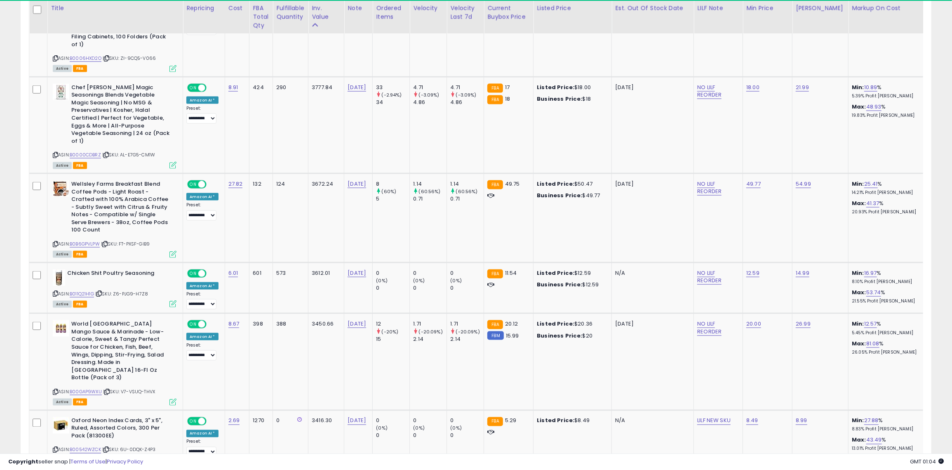
scroll to position [1018, 0]
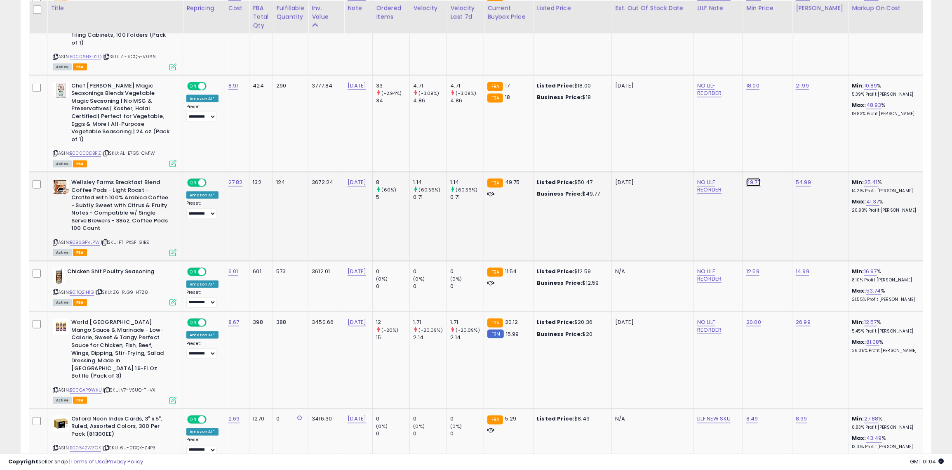
click at [747, 178] on link "49.77" at bounding box center [753, 182] width 14 height 8
type input "**"
click button "submit" at bounding box center [773, 130] width 14 height 12
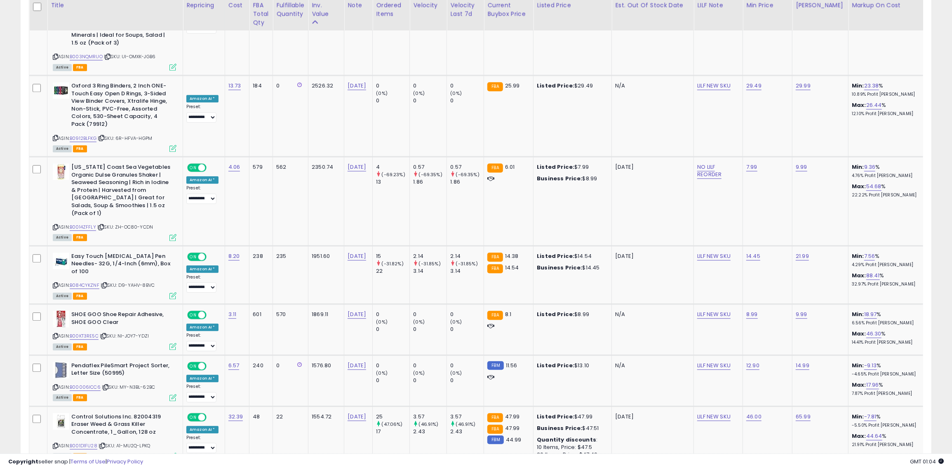
scroll to position [1801, 0]
click at [746, 412] on link "46.00" at bounding box center [753, 416] width 15 height 8
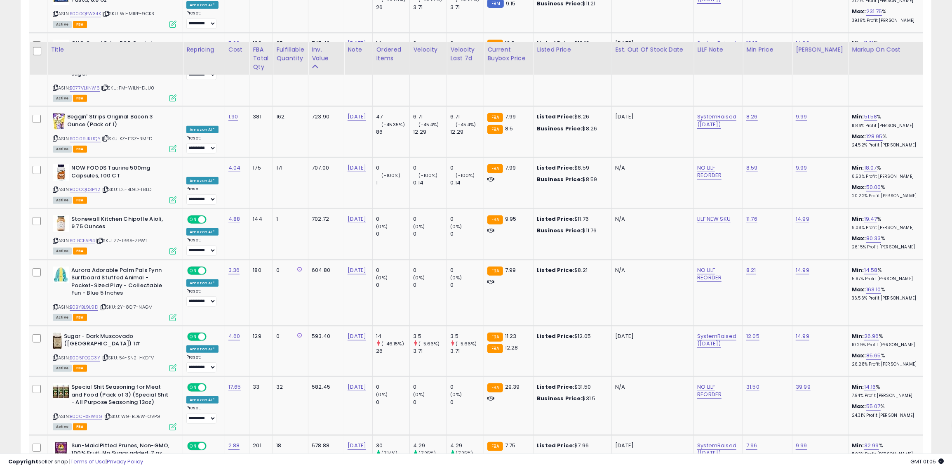
scroll to position [3237, 0]
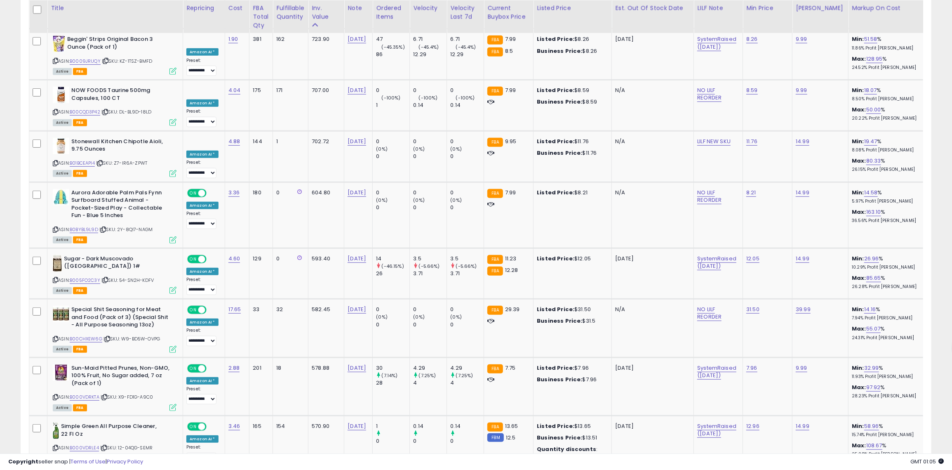
type input "**"
click button "submit" at bounding box center [772, 345] width 14 height 12
click at [747, 422] on link "12.96" at bounding box center [752, 426] width 13 height 8
type input "**"
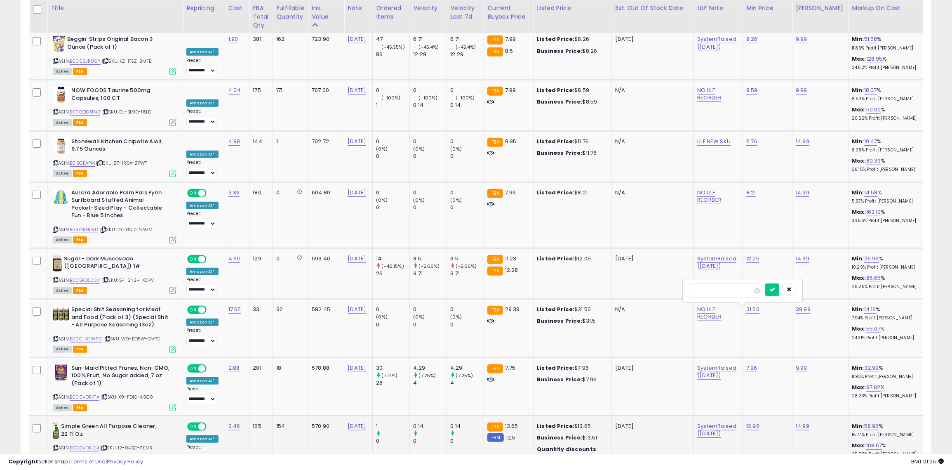
click button "submit" at bounding box center [772, 289] width 14 height 12
click at [746, 364] on link "7.96" at bounding box center [751, 368] width 11 height 8
type input "*"
click button "submit" at bounding box center [772, 231] width 14 height 12
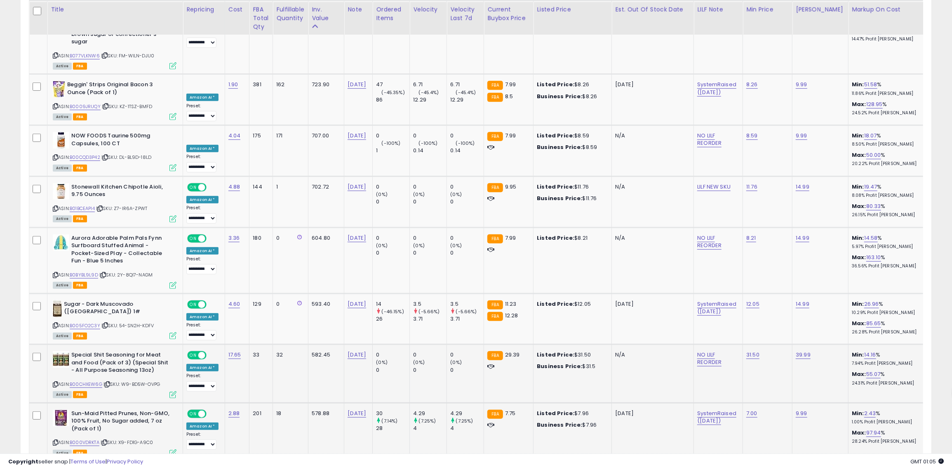
scroll to position [3191, 0]
click at [748, 300] on link "12.05" at bounding box center [752, 304] width 13 height 8
type input "*"
type input "****"
click button "submit" at bounding box center [772, 168] width 14 height 12
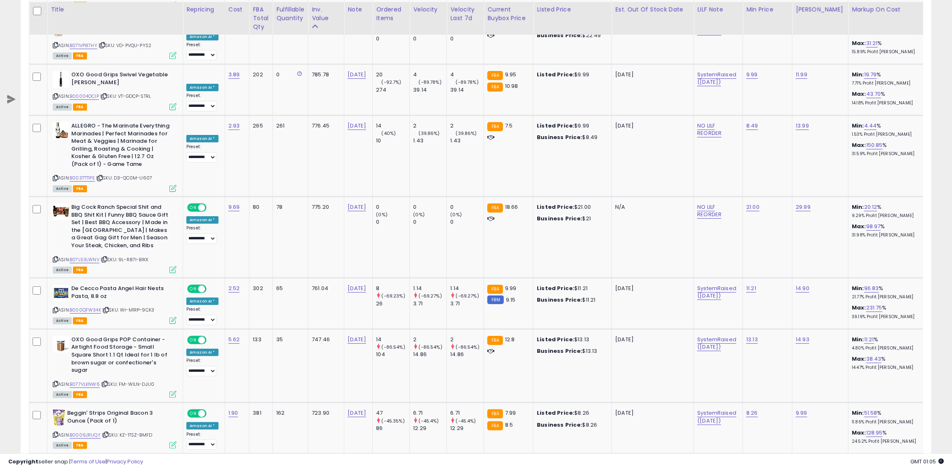
scroll to position [2862, 0]
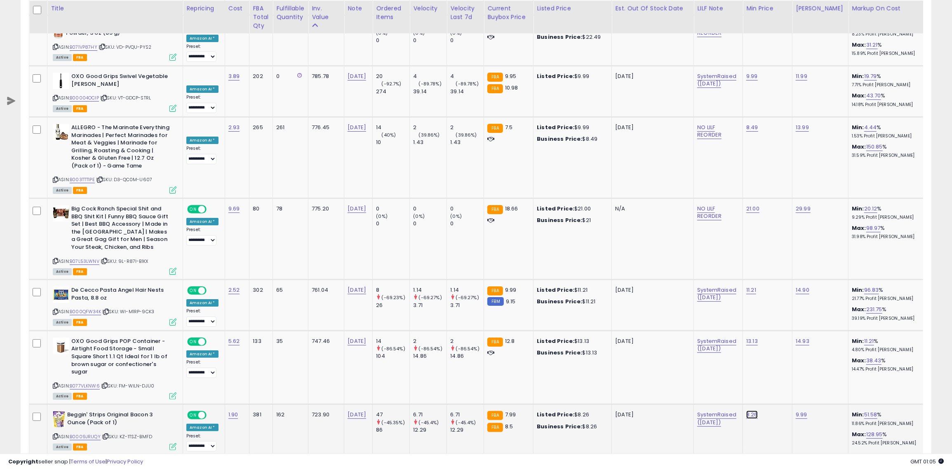
click at [746, 410] on link "8.26" at bounding box center [752, 414] width 12 height 8
type input "*"
type input "****"
click button "submit" at bounding box center [772, 280] width 14 height 12
